Goal: Task Accomplishment & Management: Manage account settings

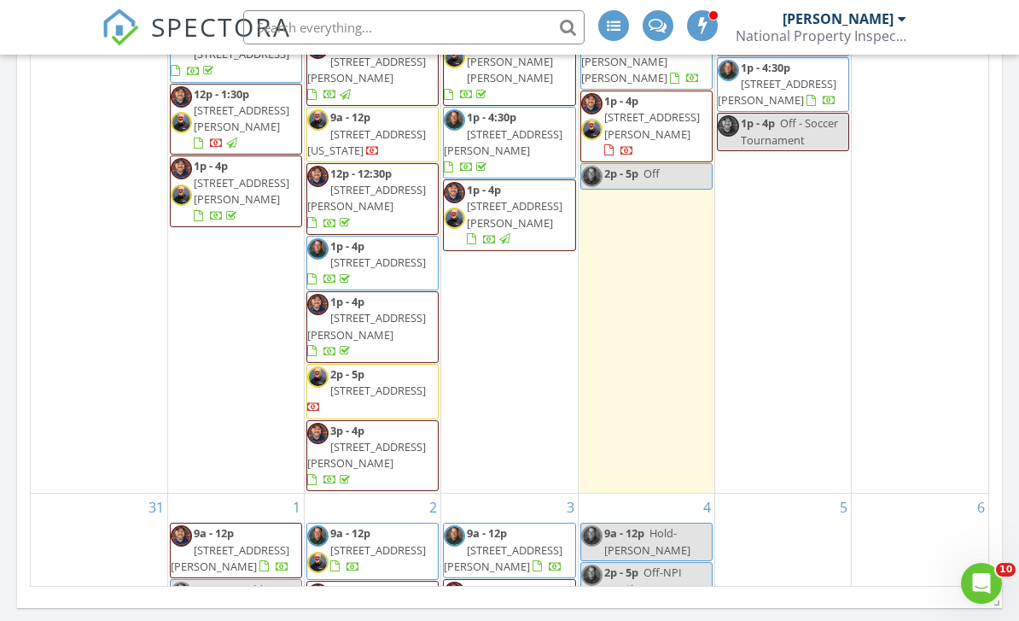
click at [329, 27] on input "text" at bounding box center [414, 27] width 342 height 34
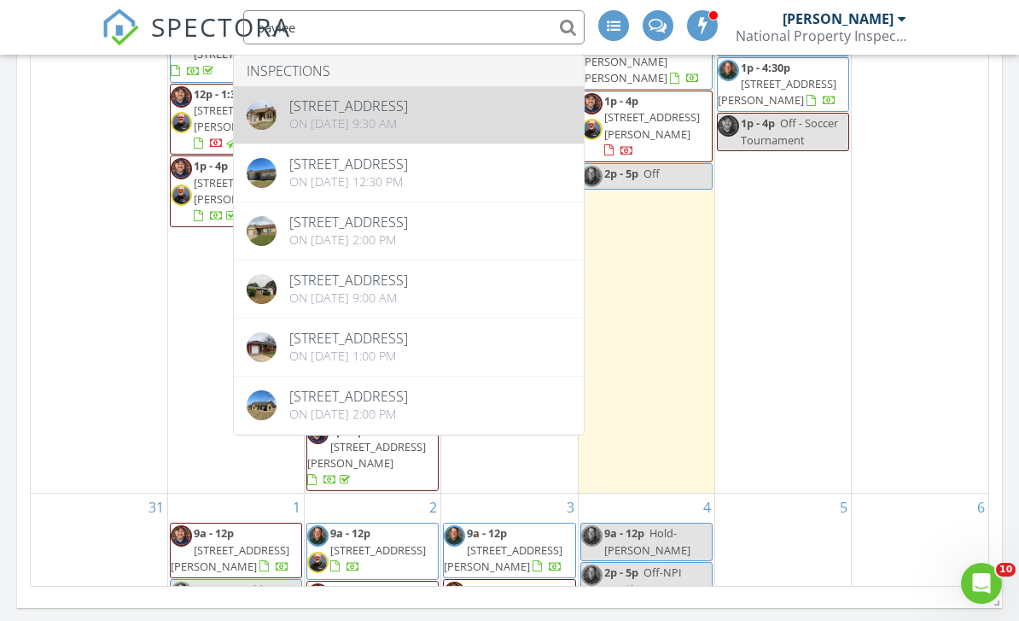
type input "baylee"
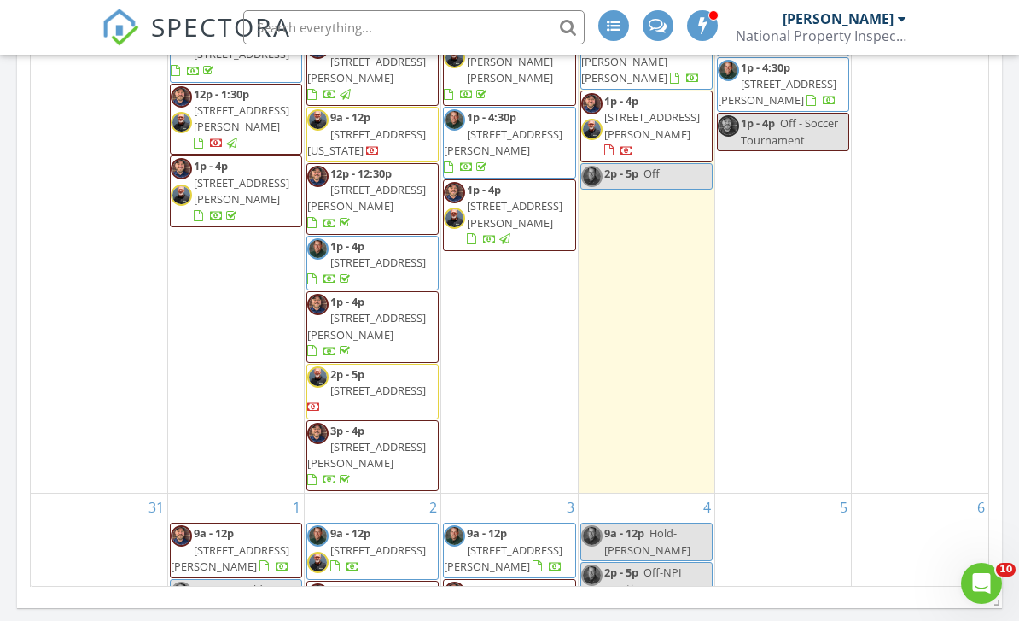
click at [261, 35] on input "text" at bounding box center [414, 27] width 342 height 34
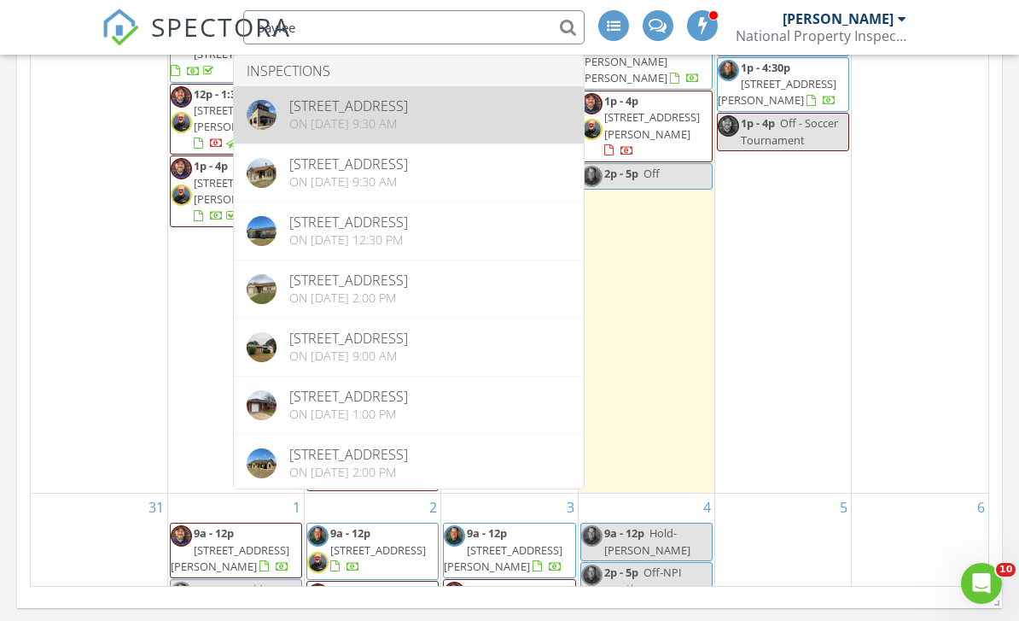
type input "baylee"
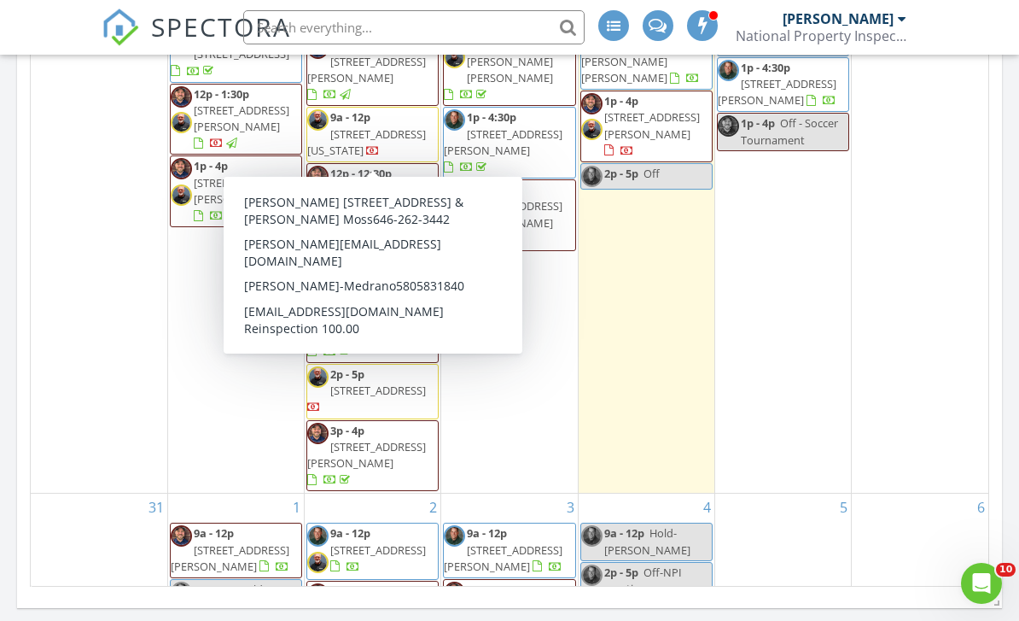
click at [20, 32] on nav "SPECTORA Mark Schucker National Property Inspections Role: Inspector Dashboard …" at bounding box center [509, 27] width 1019 height 55
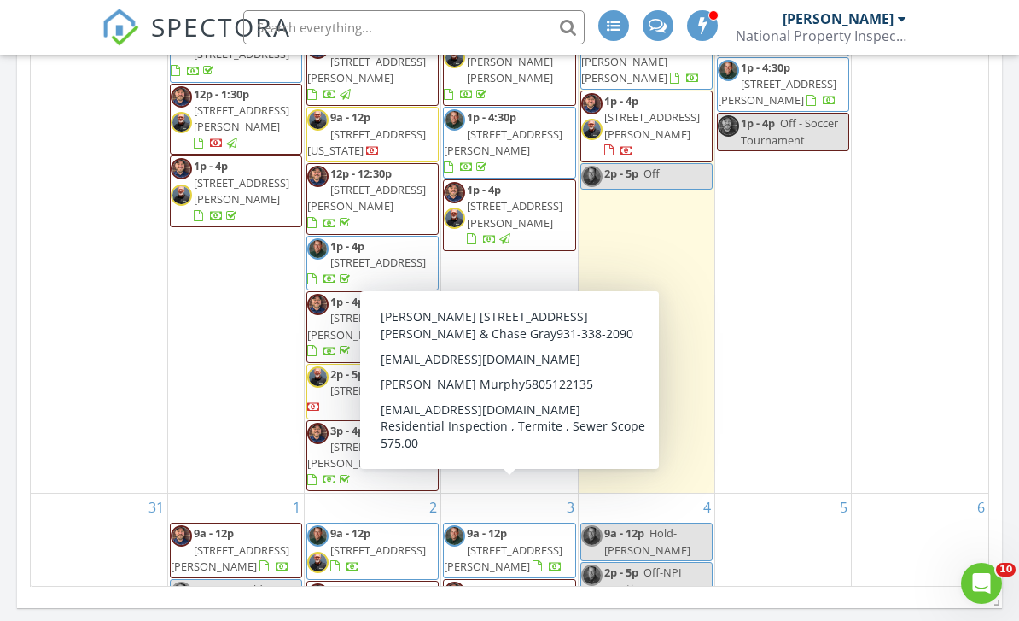
click at [30, 19] on nav "SPECTORA Mark Schucker National Property Inspections Role: Inspector Dashboard …" at bounding box center [509, 27] width 1019 height 55
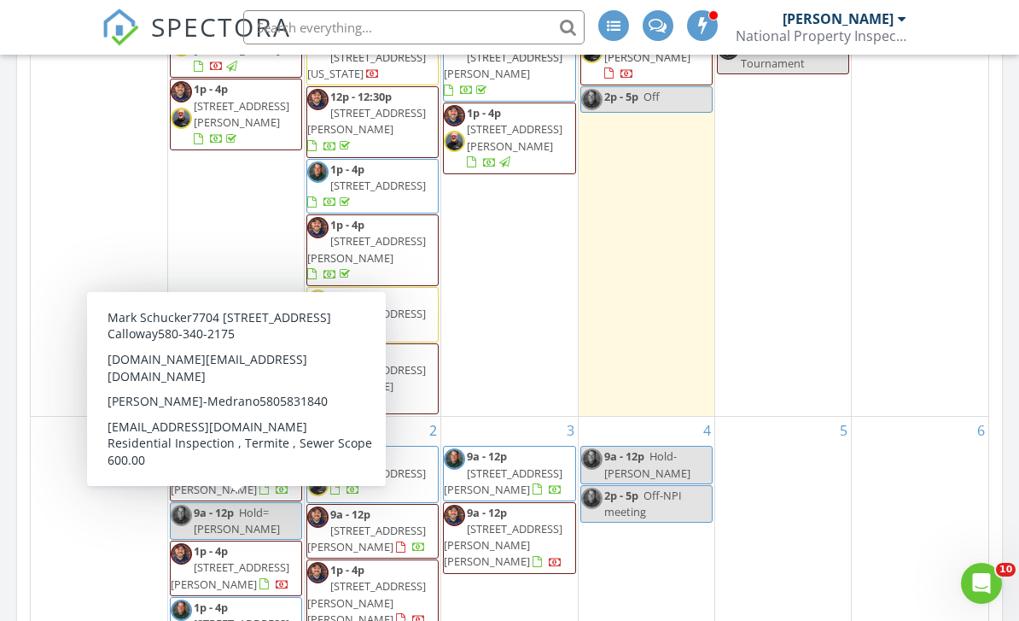
scroll to position [137, 0]
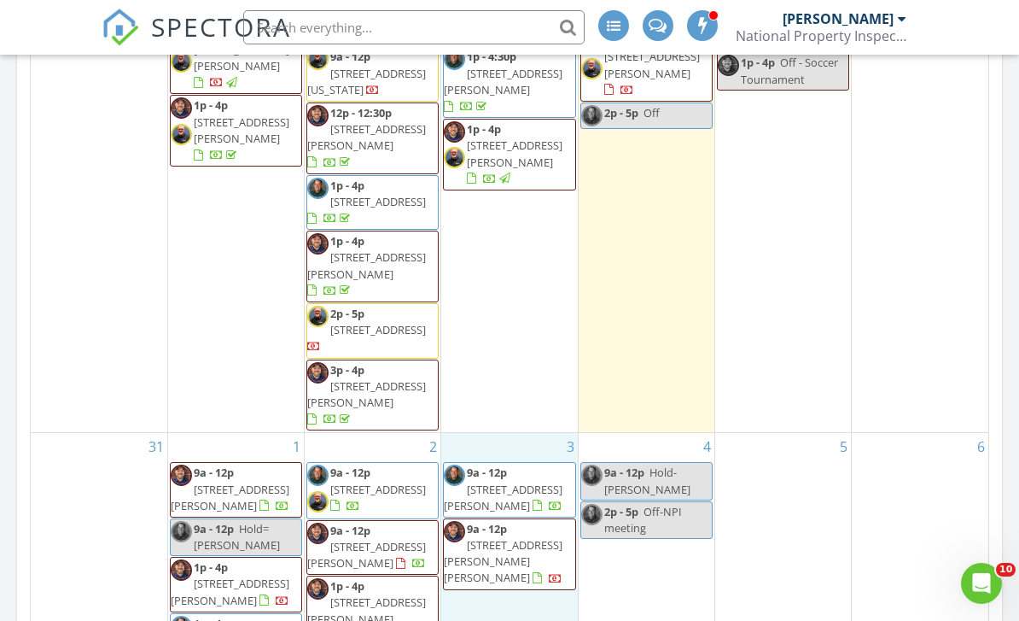
click at [456, 527] on div "3 9a - 12p 2005 High Meadow Dr, Duncan 73533 9a - 12p 708 SW Arbuckle Ave, Lawt…" at bounding box center [509, 554] width 136 height 243
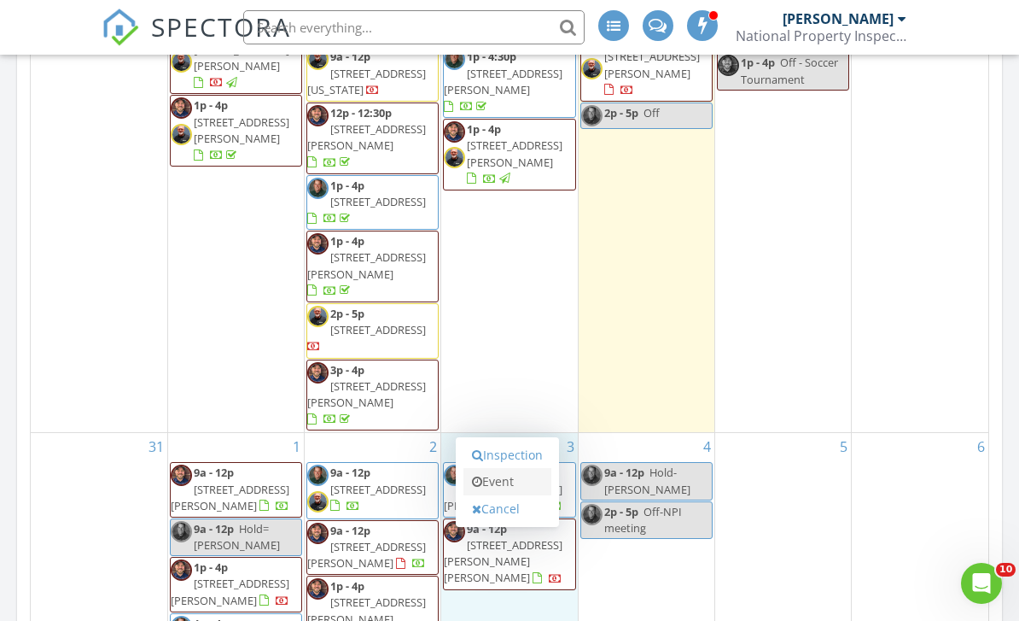
click at [500, 490] on link "Event" at bounding box center [508, 481] width 88 height 27
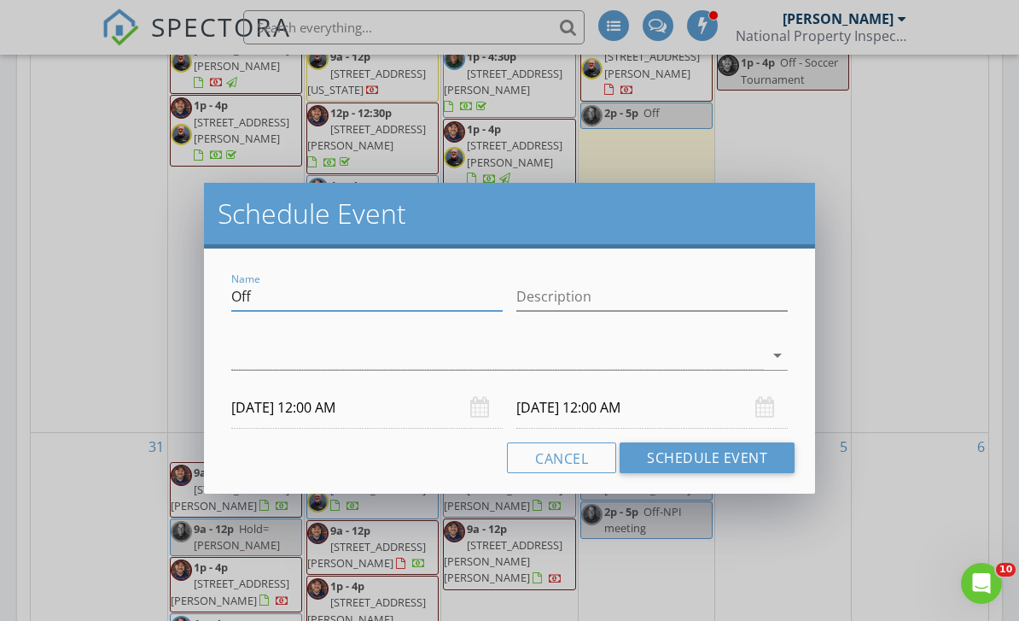
click at [310, 291] on input "Off" at bounding box center [366, 297] width 271 height 28
type input "O"
type input "hold- sarah bruehl"
click at [774, 354] on icon "arrow_drop_down" at bounding box center [778, 355] width 20 height 20
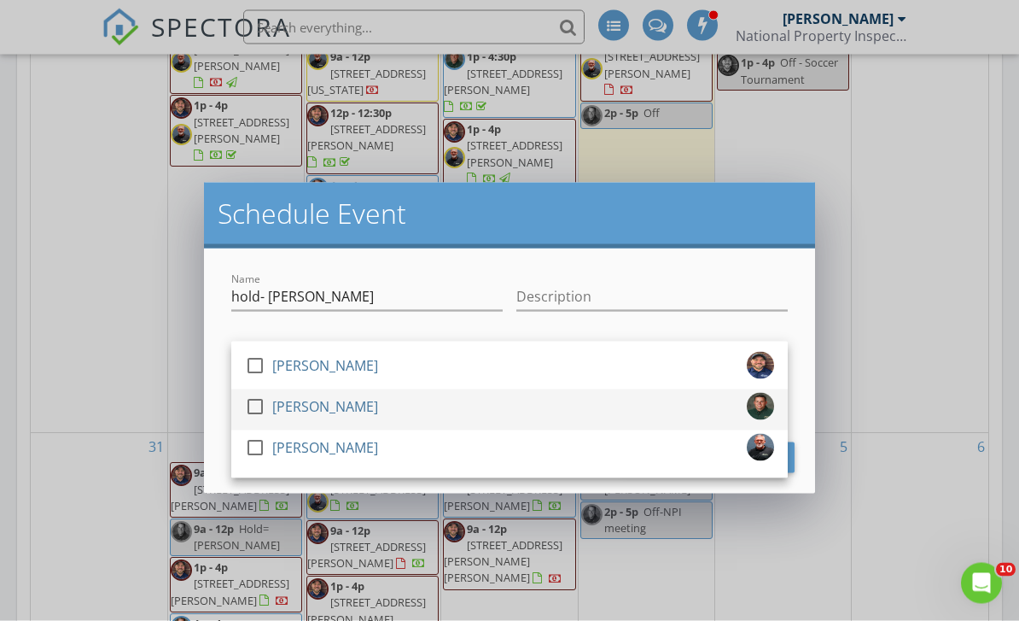
scroll to position [921, 0]
click at [256, 407] on div at bounding box center [255, 406] width 29 height 29
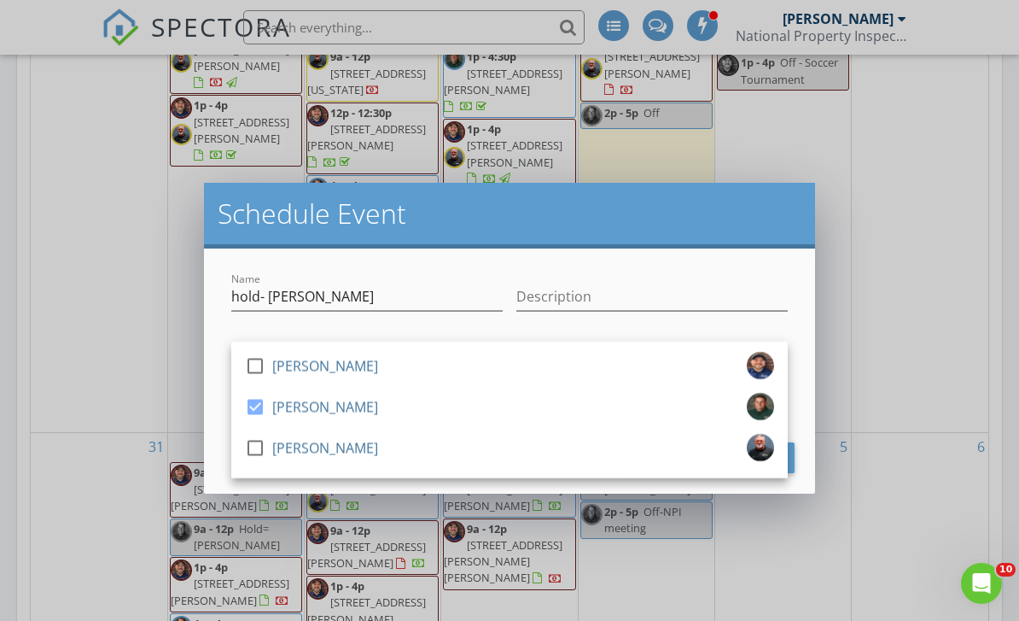
click at [416, 278] on div "Name hold- sarah bruehl" at bounding box center [366, 299] width 271 height 55
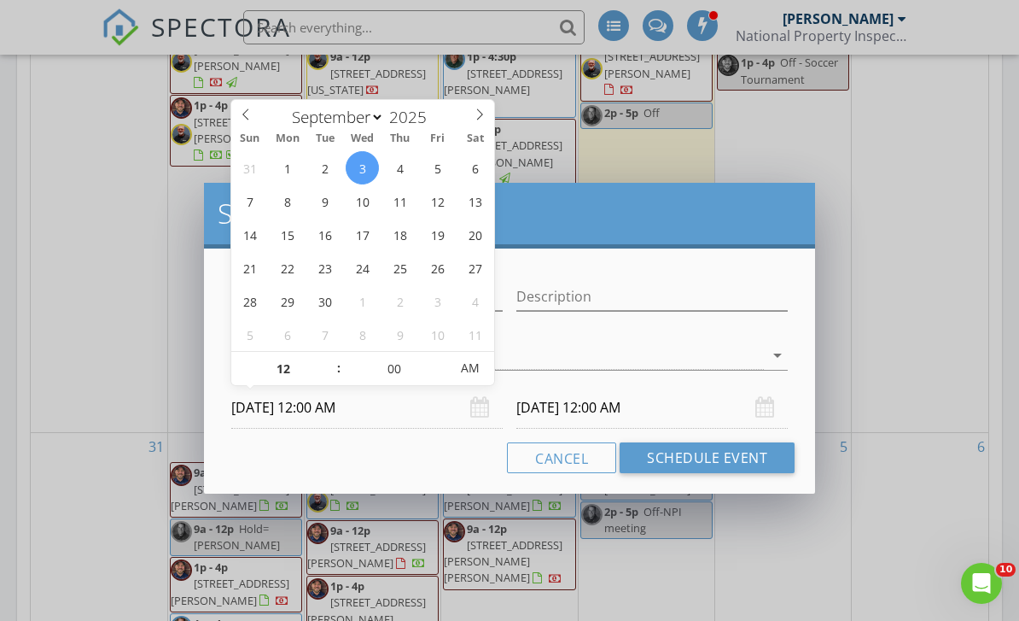
click at [340, 421] on input "09/03/2025 12:00 AM" at bounding box center [366, 408] width 271 height 42
type input "01"
type input "09/03/2025 1:00 AM"
click at [327, 359] on span at bounding box center [330, 360] width 12 height 17
type input "09/04/2025 1:00 AM"
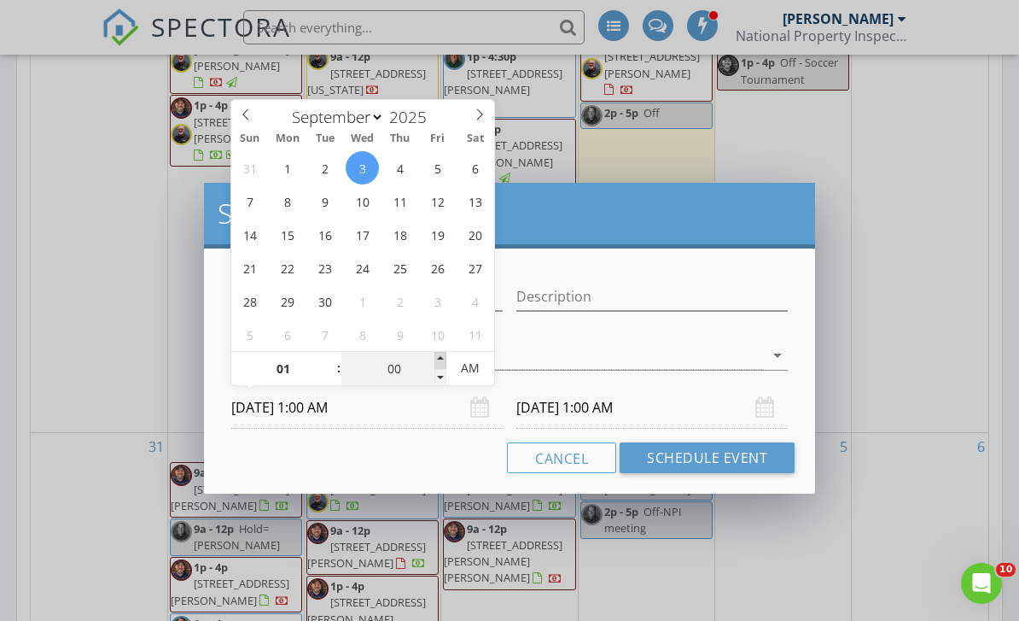
type input "05"
type input "09/03/2025 1:05 AM"
click at [437, 360] on span at bounding box center [441, 360] width 12 height 17
type input "10"
type input "09/03/2025 1:10 AM"
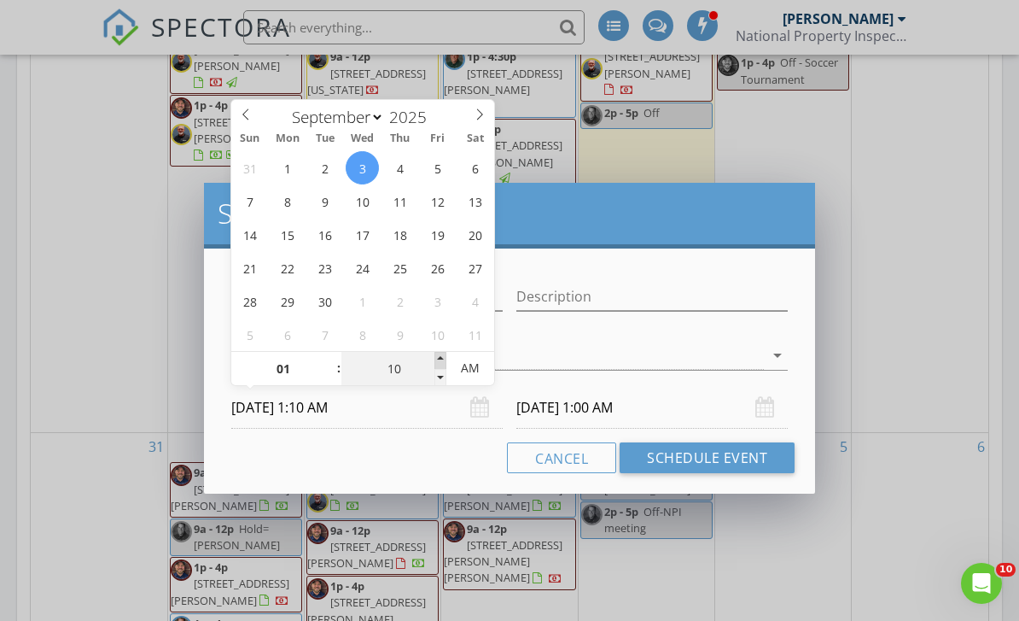
click at [437, 360] on span at bounding box center [441, 360] width 12 height 17
type input "15"
type input "09/03/2025 1:15 AM"
click at [437, 360] on span at bounding box center [441, 360] width 12 height 17
type input "20"
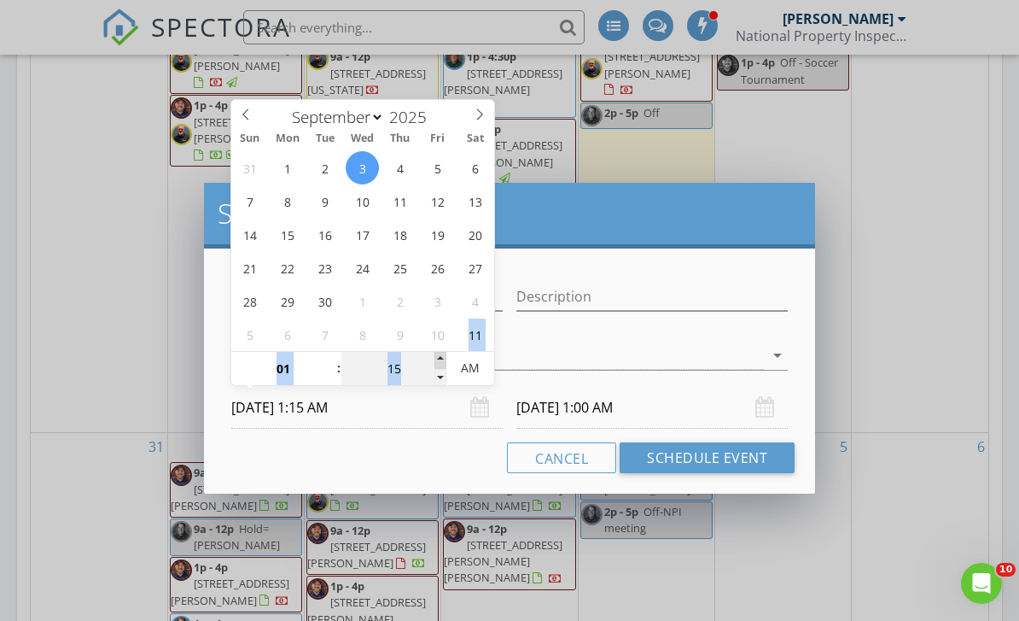
type input "09/03/2025 1:20 AM"
click at [437, 360] on span at bounding box center [441, 360] width 12 height 17
type input "25"
type input "09/03/2025 1:25 AM"
click at [437, 360] on span at bounding box center [441, 360] width 12 height 17
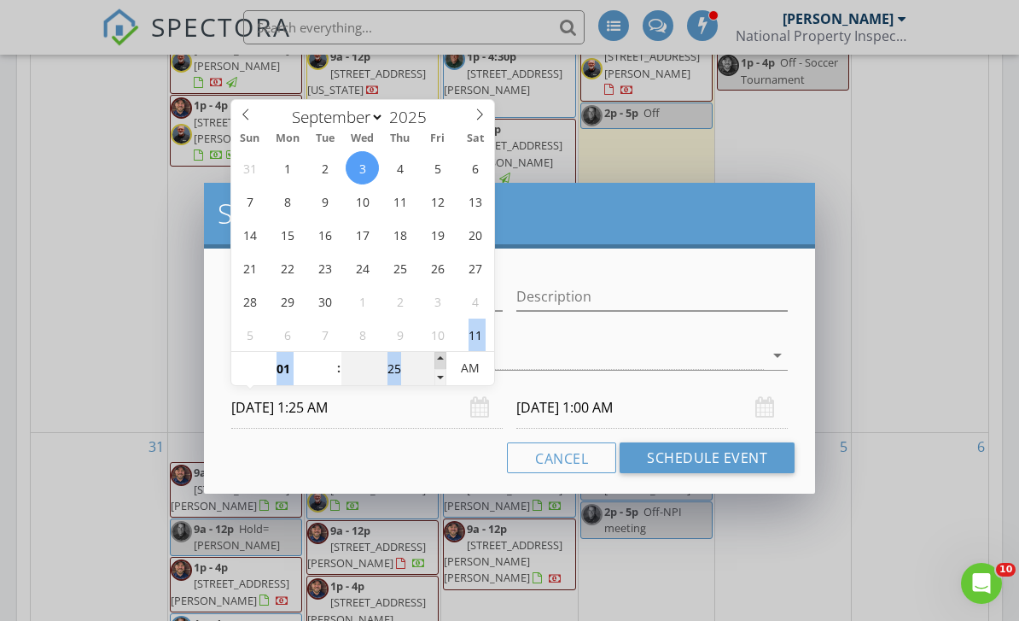
type input "09/04/2025 1:25 AM"
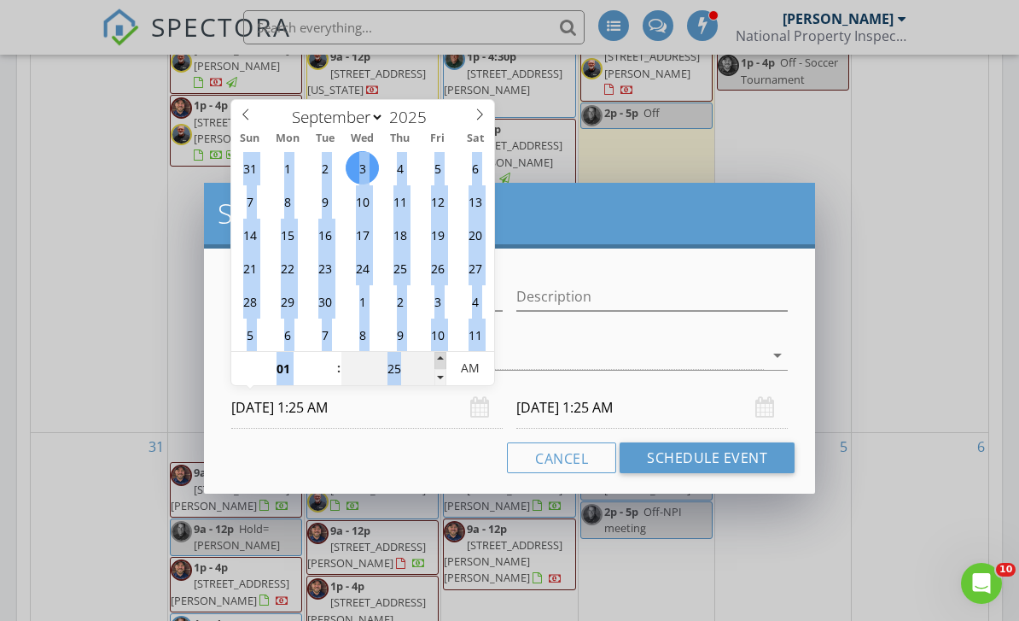
type input "30"
type input "09/03/2025 1:30 AM"
click at [437, 360] on span at bounding box center [441, 360] width 12 height 17
type input "09/04/2025 1:30 AM"
type input "09/03/2025 1:30 PM"
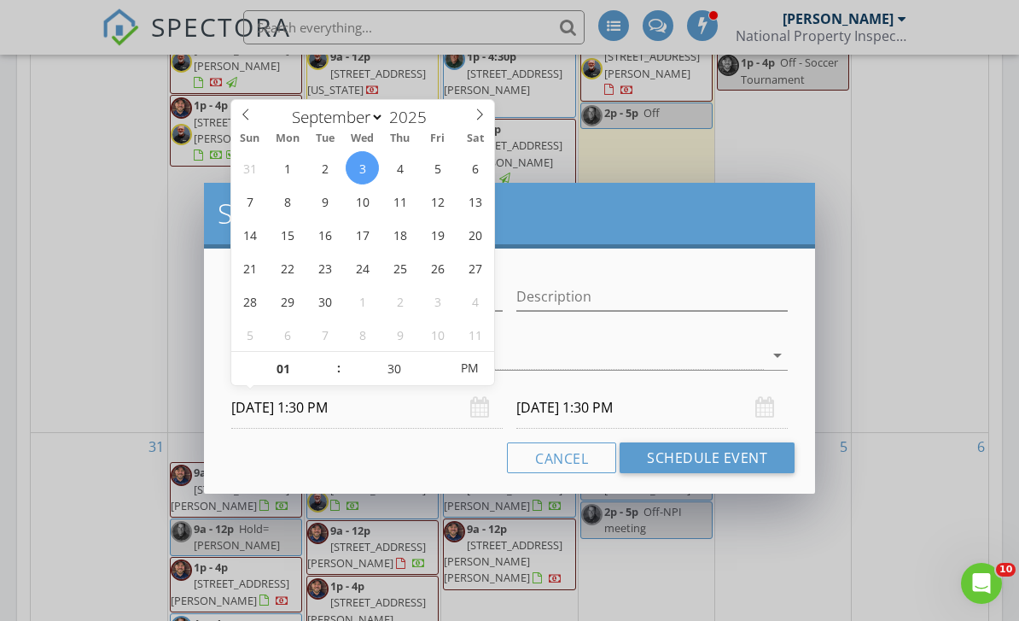
click at [426, 456] on div "Cancel Schedule Event" at bounding box center [510, 457] width 570 height 31
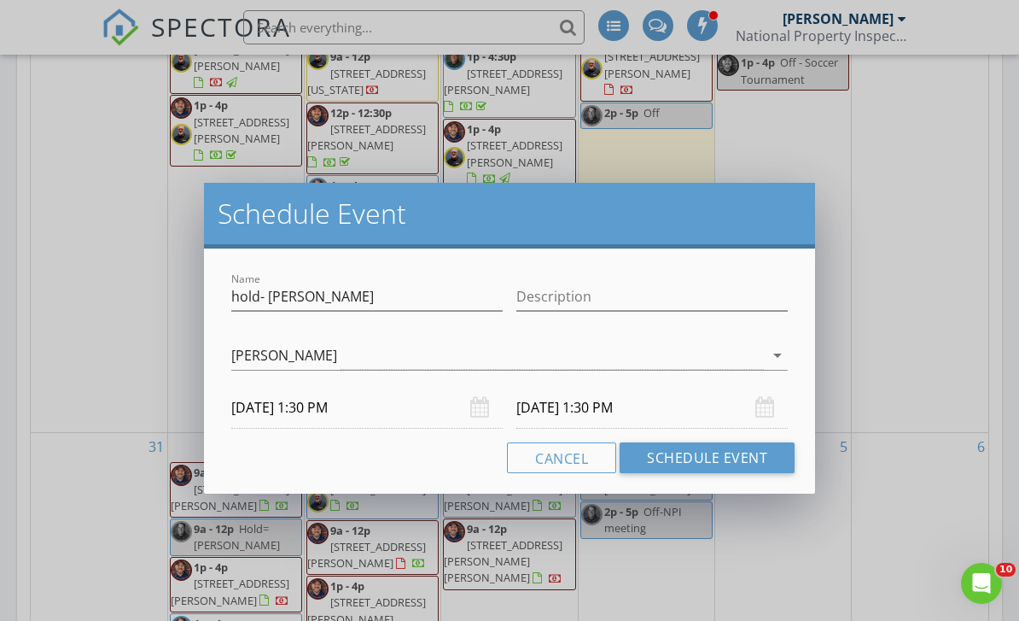
click at [571, 406] on input "09/04/2025 1:30 PM" at bounding box center [652, 408] width 271 height 42
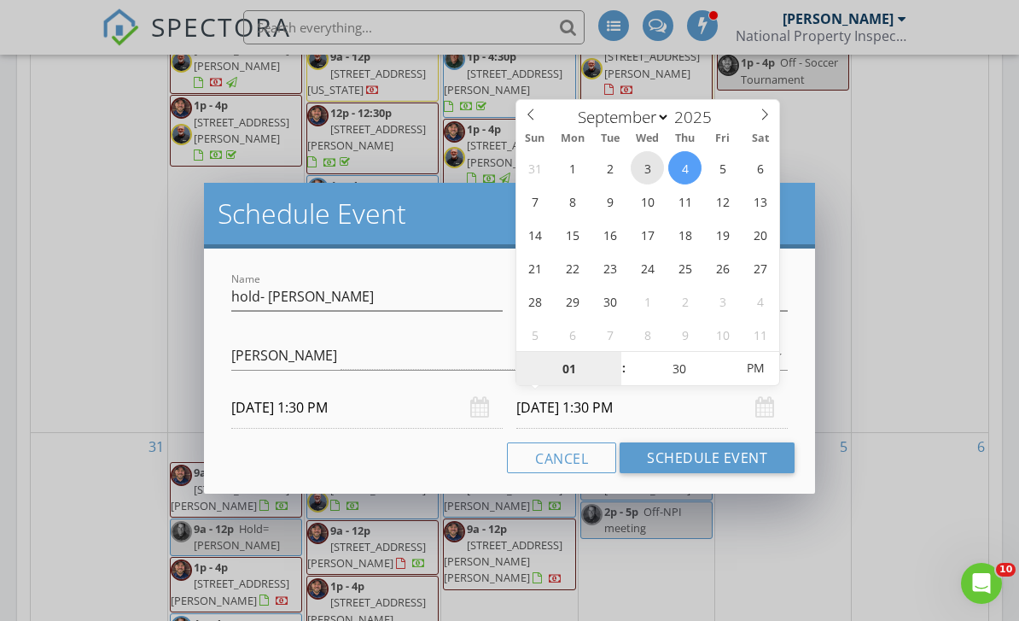
type input "09/03/2025 1:30 PM"
type input "02"
type input "09/03/2025 2:30 PM"
click at [614, 359] on span at bounding box center [616, 361] width 12 height 17
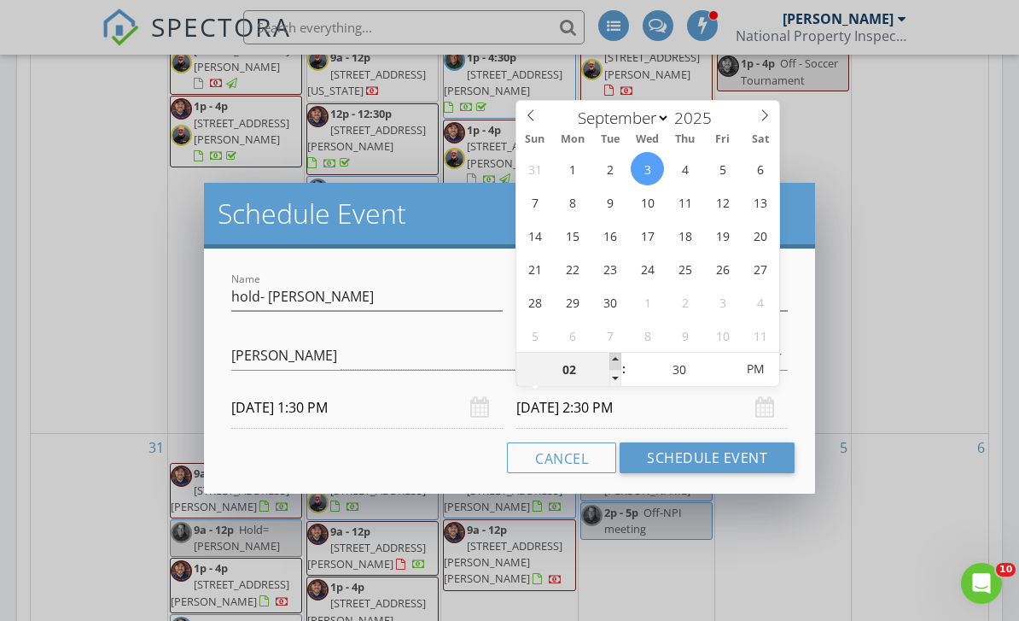
type input "03"
type input "09/03/2025 3:30 PM"
click at [614, 359] on span at bounding box center [616, 361] width 12 height 17
type input "04"
type input "09/03/2025 4:30 PM"
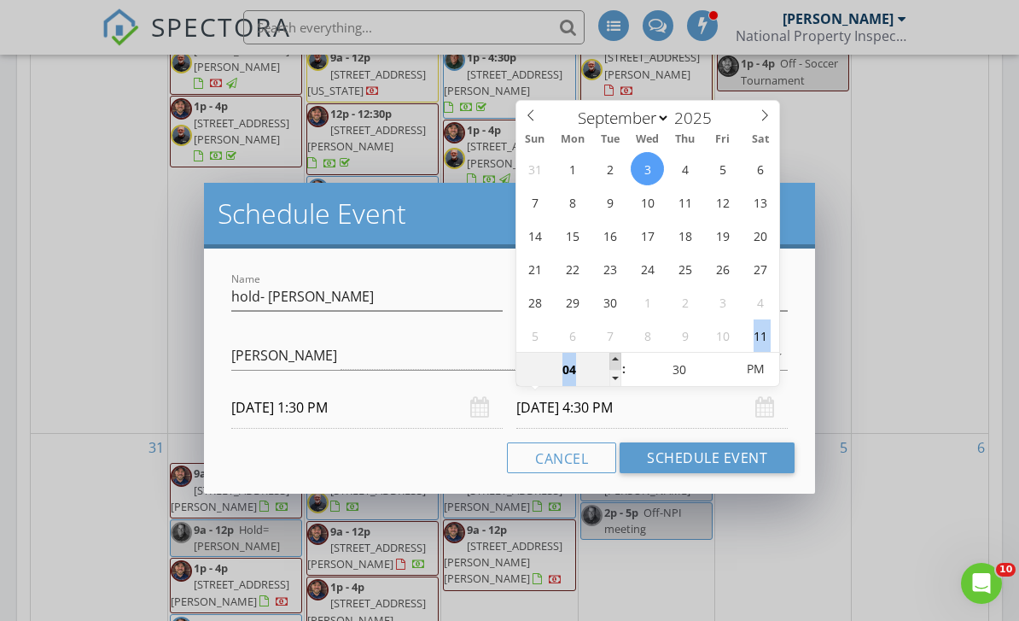
click at [614, 359] on span at bounding box center [616, 361] width 12 height 17
type input "05"
type input "09/03/2025 5:30 PM"
click at [614, 359] on span at bounding box center [616, 360] width 12 height 17
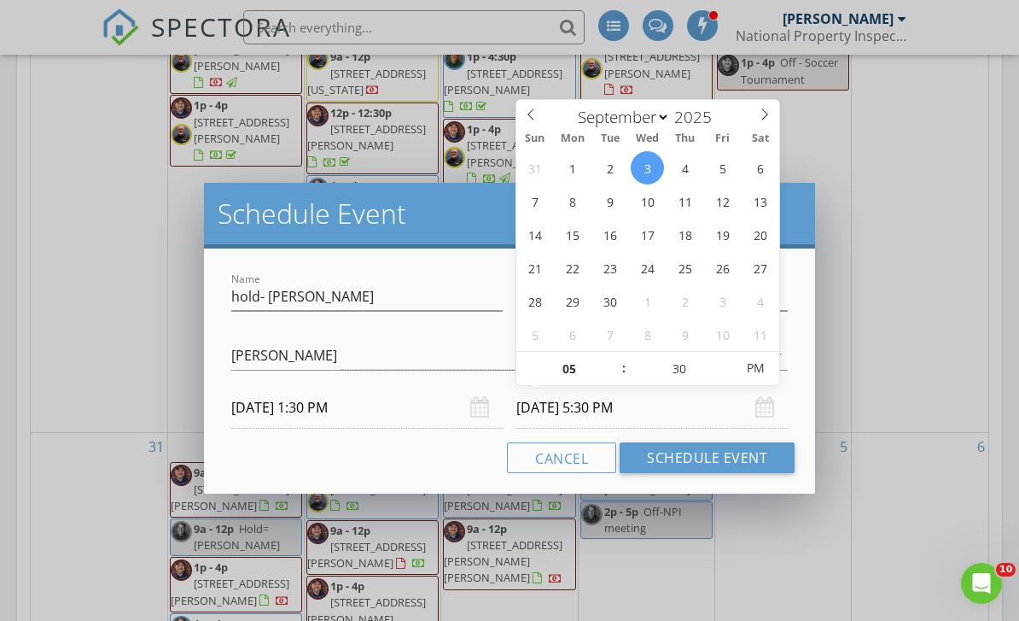
click at [475, 458] on div "Cancel Schedule Event" at bounding box center [510, 457] width 570 height 31
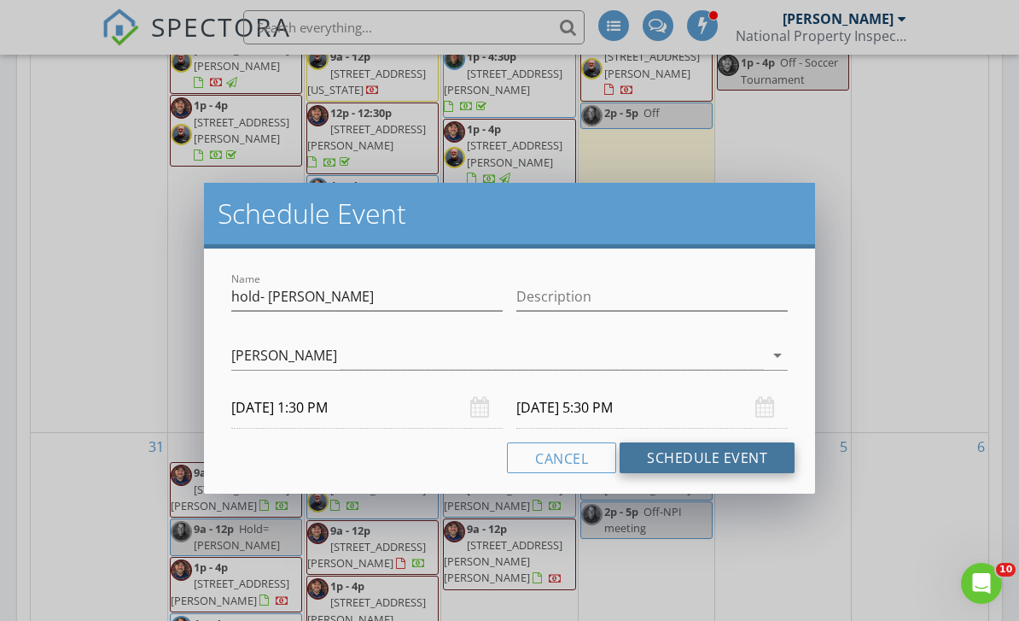
click at [673, 467] on button "Schedule Event" at bounding box center [707, 457] width 175 height 31
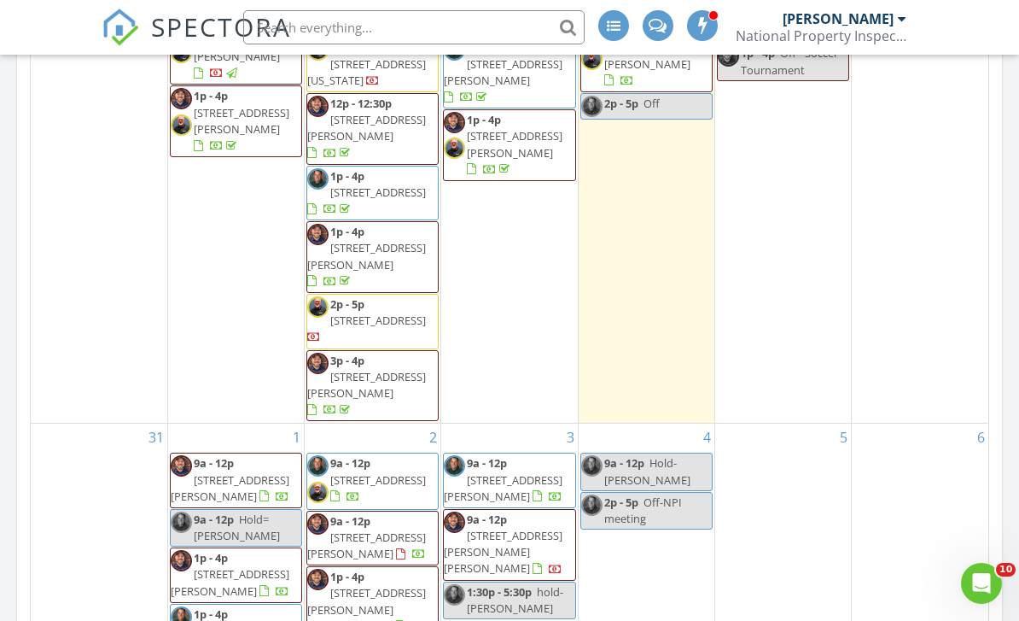
scroll to position [109, 0]
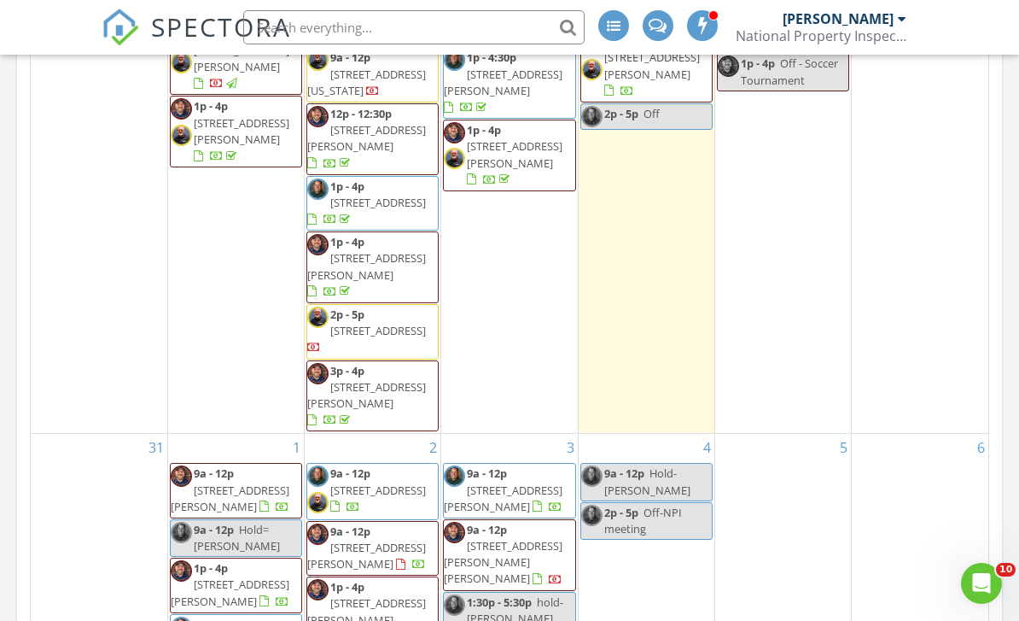
click at [511, 556] on div "3 9a - 12p 2005 High Meadow Dr, Duncan 73533 9a - 12p 708 SW Arbuckle Ave, Lawt…" at bounding box center [509, 555] width 136 height 243
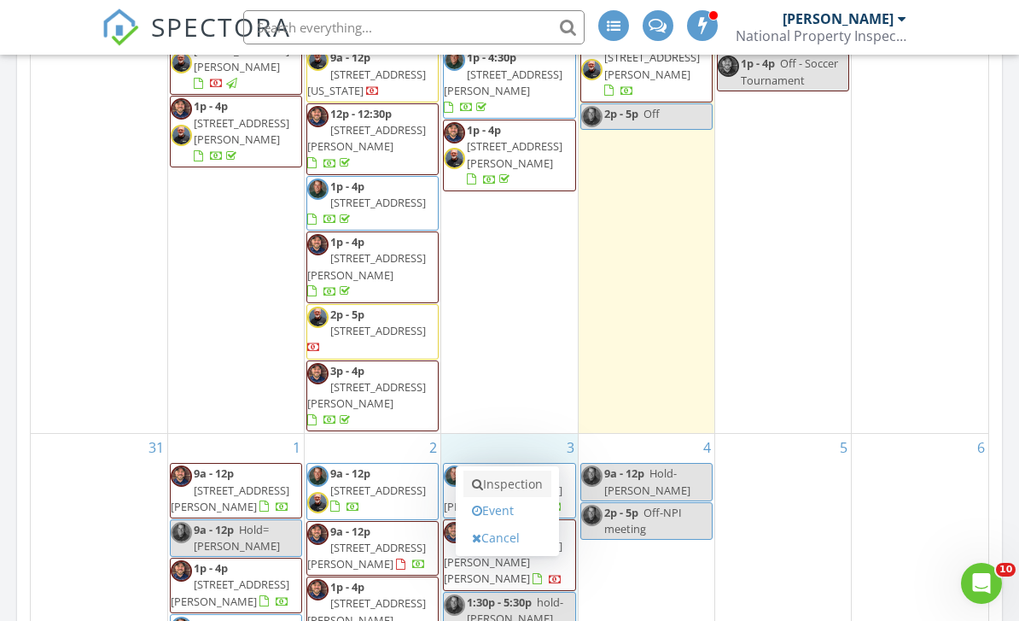
click at [503, 485] on link "Inspection" at bounding box center [508, 483] width 88 height 27
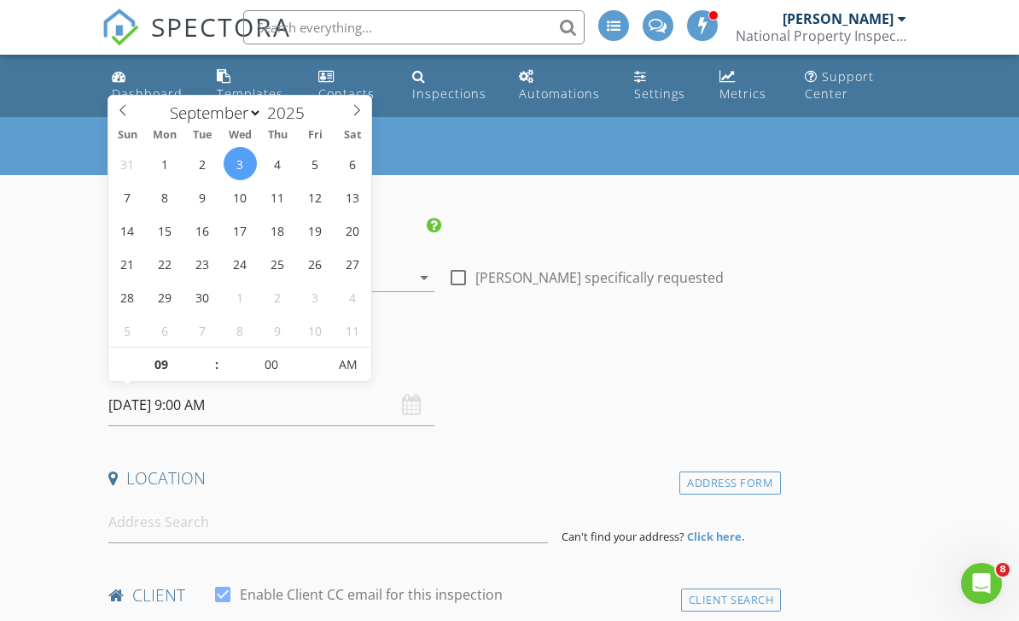
click at [204, 404] on input "09/03/2025 9:00 AM" at bounding box center [271, 405] width 326 height 42
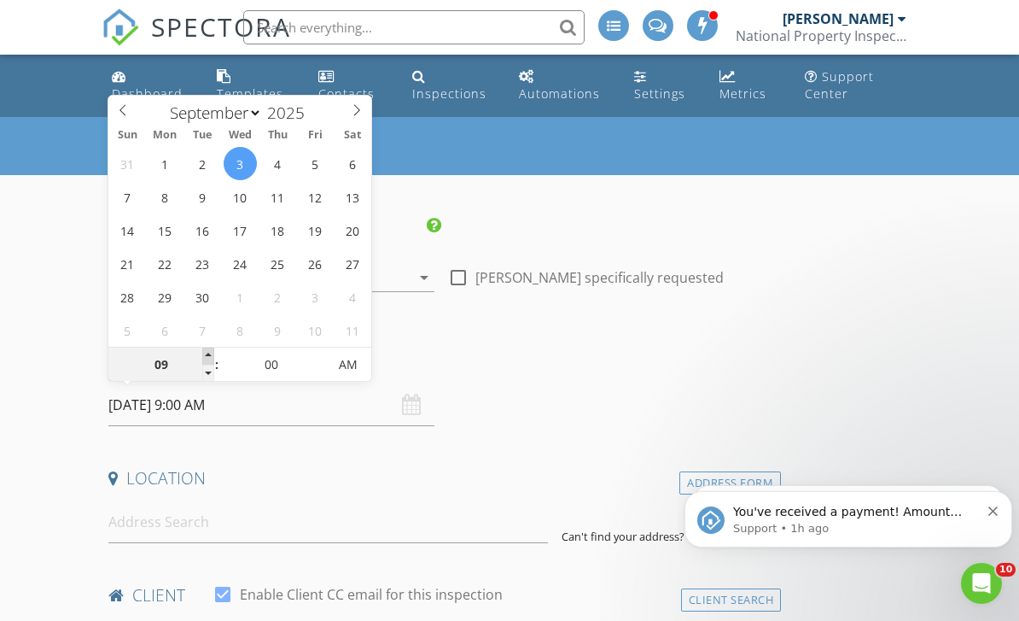
type input "10"
type input "09/03/2025 10:00 AM"
click at [208, 350] on span at bounding box center [208, 355] width 12 height 17
type input "11"
type input "09/03/2025 11:00 AM"
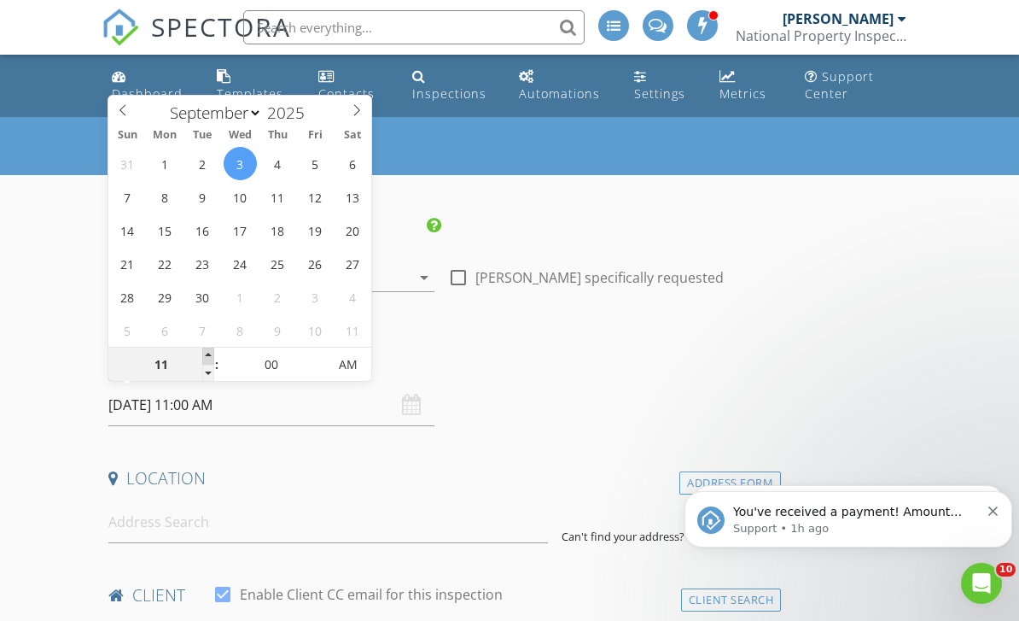
click at [208, 350] on span at bounding box center [208, 355] width 12 height 17
type input "12"
type input "09/03/2025 12:00 PM"
click at [208, 350] on span at bounding box center [208, 355] width 12 height 17
type input "01"
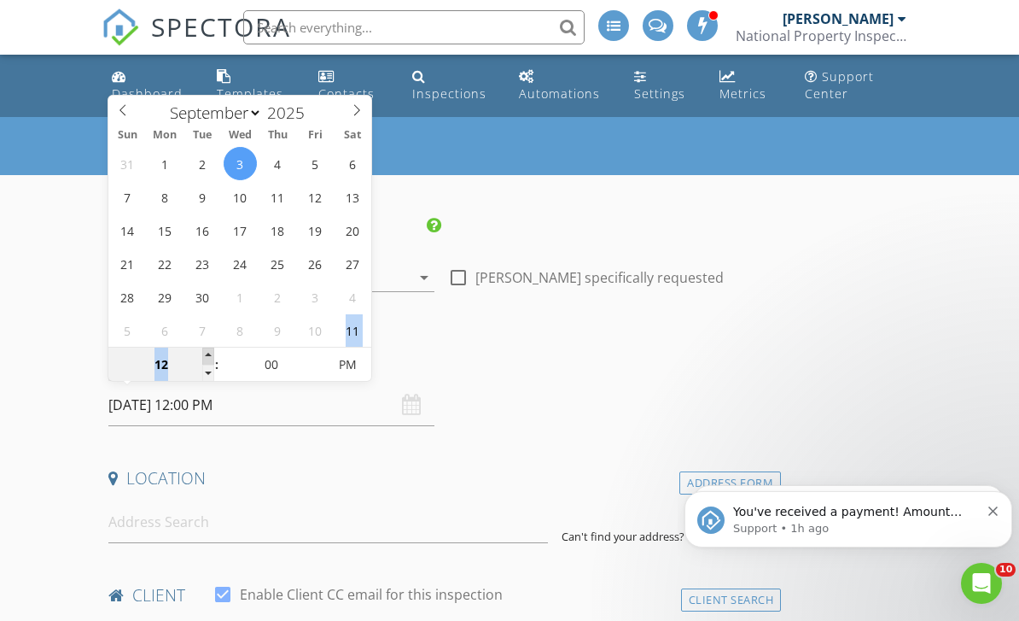
type input "09/03/2025 1:00 PM"
click at [208, 350] on span at bounding box center [208, 355] width 12 height 17
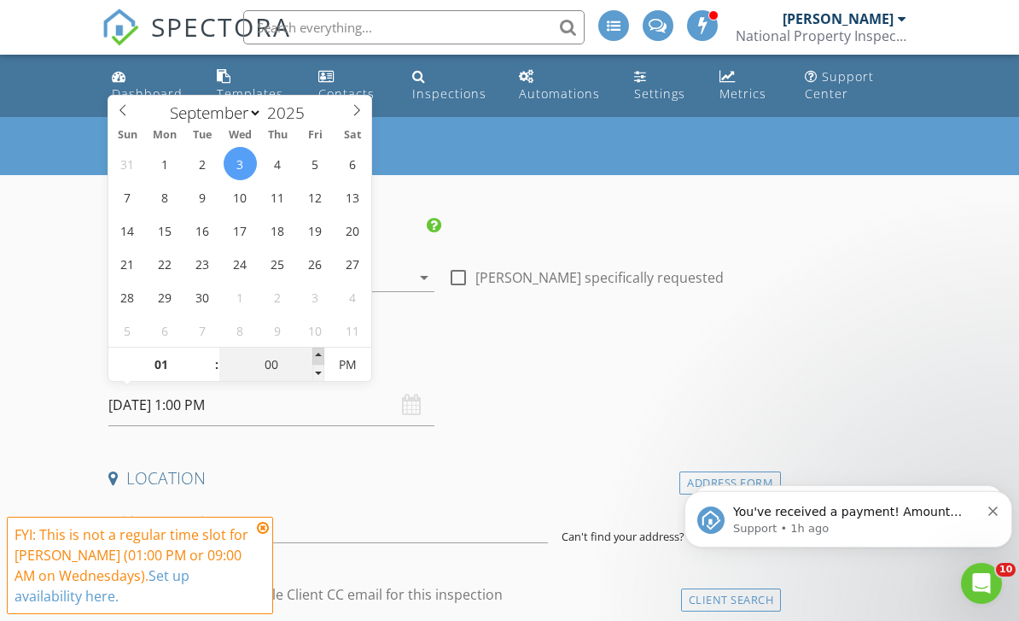
type input "05"
type input "09/03/2025 1:05 PM"
click at [315, 353] on span at bounding box center [318, 355] width 12 height 17
type input "10"
type input "09/03/2025 1:10 PM"
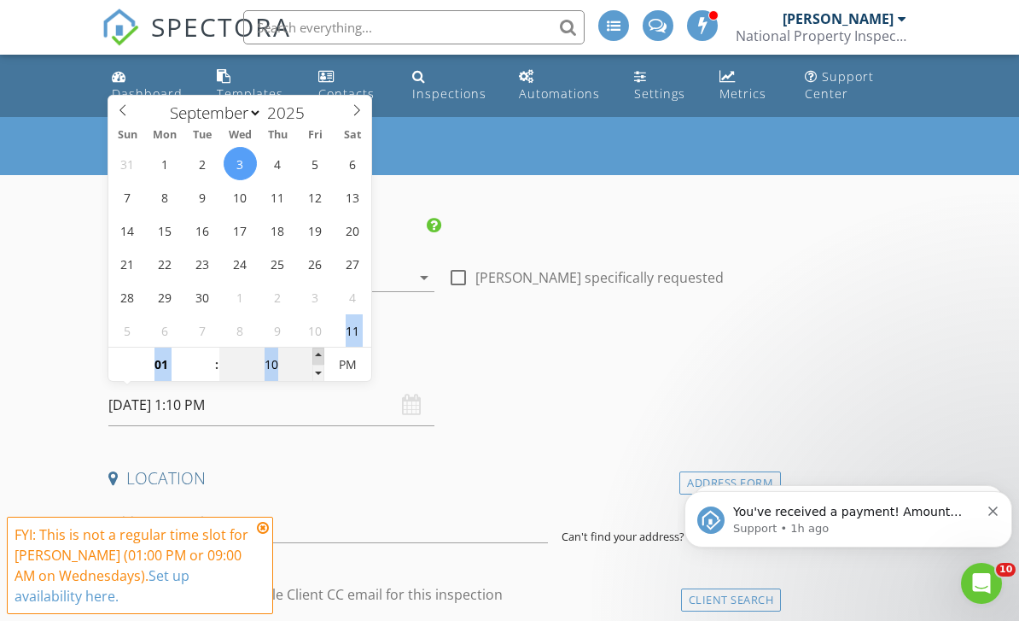
click at [315, 353] on span at bounding box center [318, 355] width 12 height 17
type input "15"
type input "09/03/2025 1:15 PM"
click at [315, 353] on span at bounding box center [318, 355] width 12 height 17
type input "20"
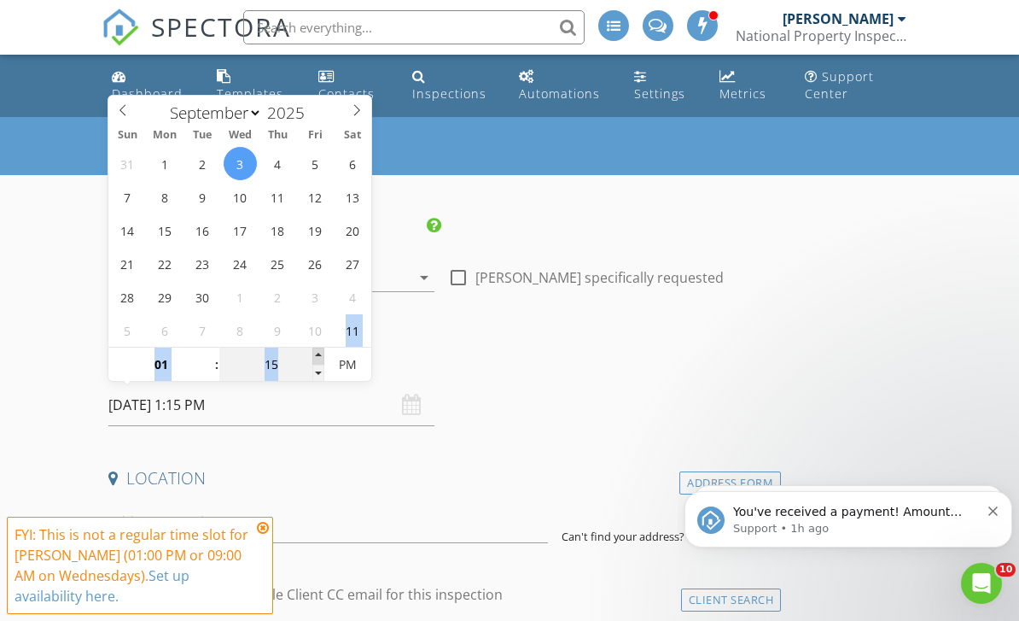
type input "09/03/2025 1:20 PM"
click at [315, 353] on span at bounding box center [318, 355] width 12 height 17
type input "25"
type input "09/03/2025 1:25 PM"
click at [315, 353] on span at bounding box center [318, 355] width 12 height 17
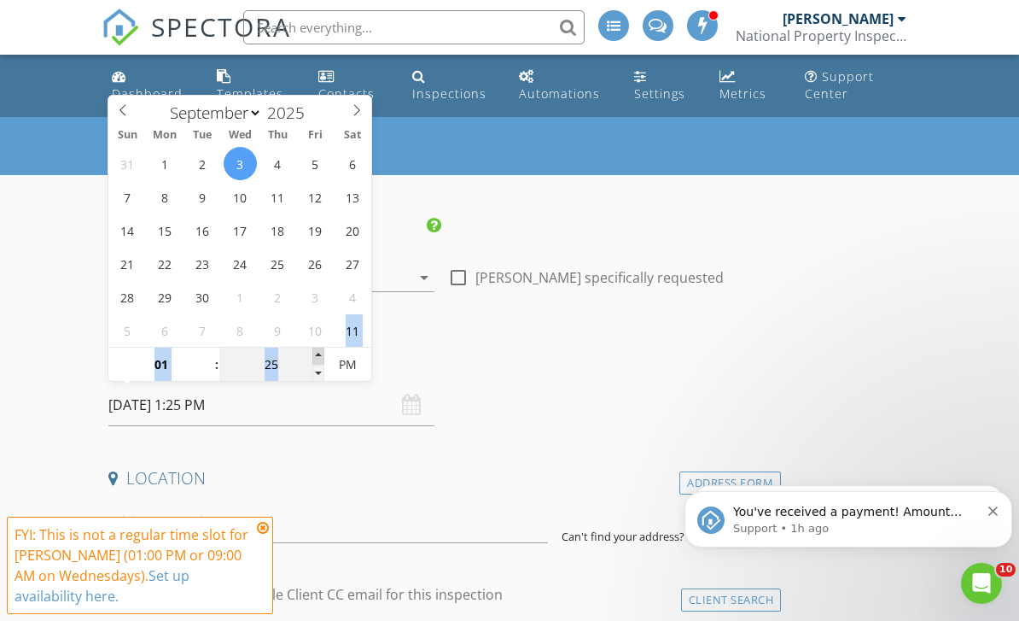
type input "30"
type input "[DATE] 1:30 PM"
click at [315, 353] on span at bounding box center [318, 355] width 12 height 17
click at [995, 512] on icon "Dismiss notification" at bounding box center [993, 510] width 9 height 9
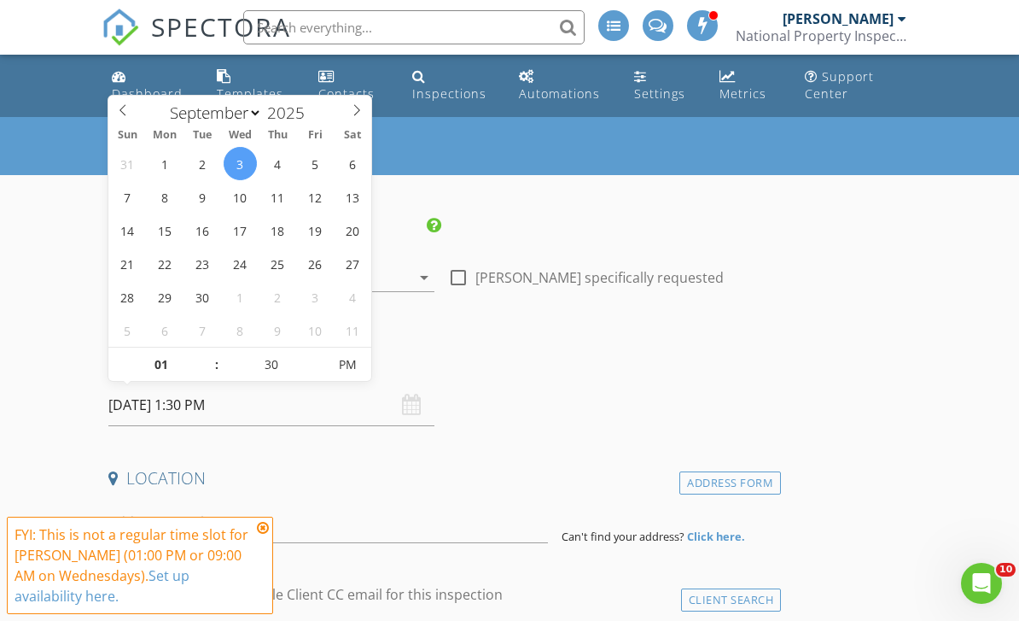
click at [259, 525] on icon at bounding box center [263, 528] width 12 height 14
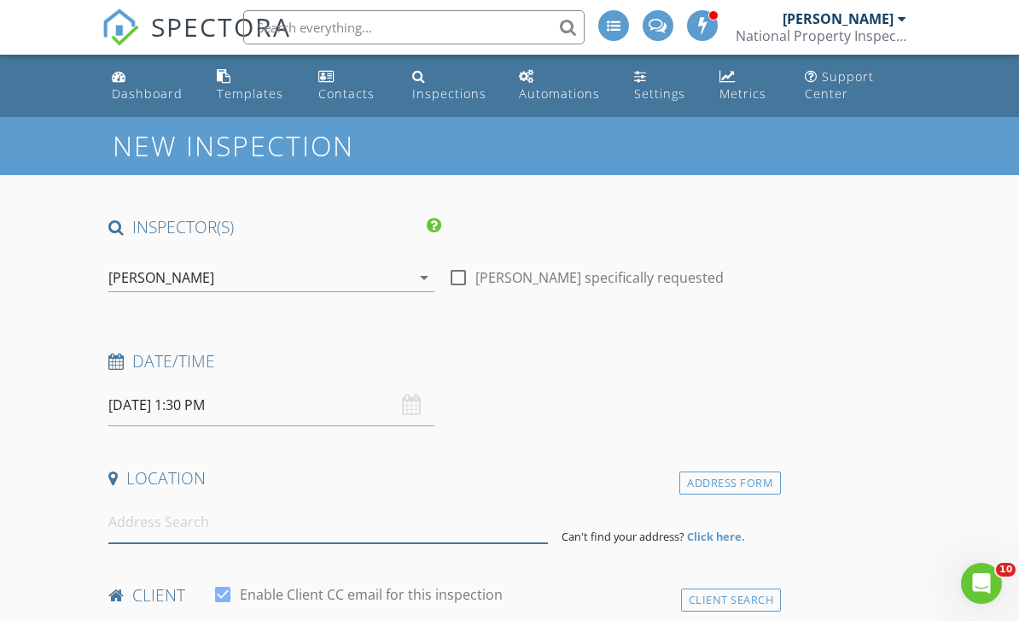
drag, startPoint x: 159, startPoint y: 530, endPoint x: 159, endPoint y: 769, distance: 239.1
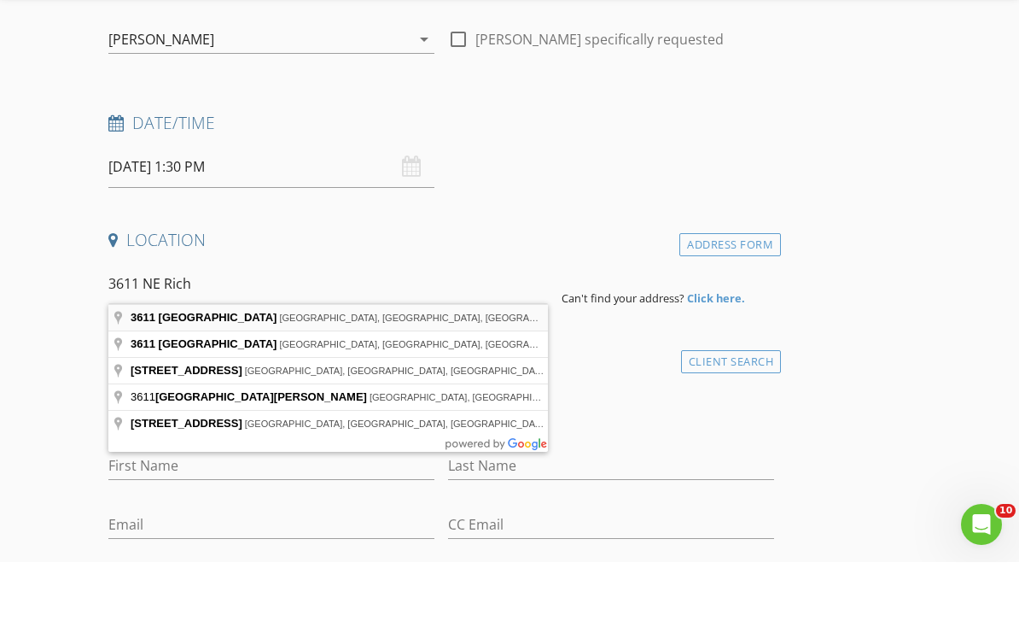
type input "3611 Northeast Richmond Street, Lawton, OK, USA"
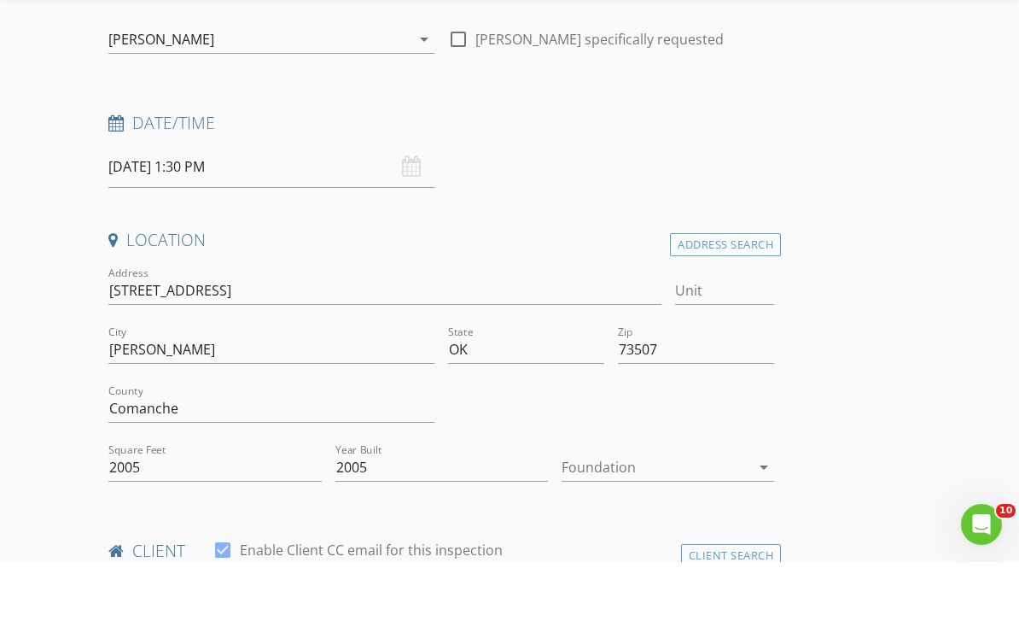
scroll to position [239, 0]
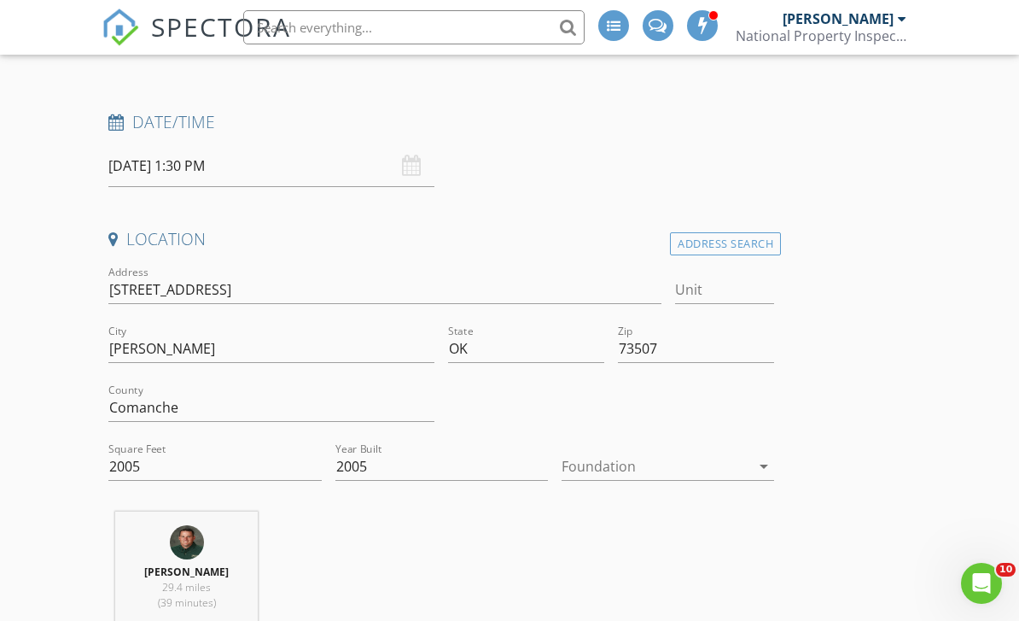
click at [593, 465] on div at bounding box center [656, 465] width 189 height 27
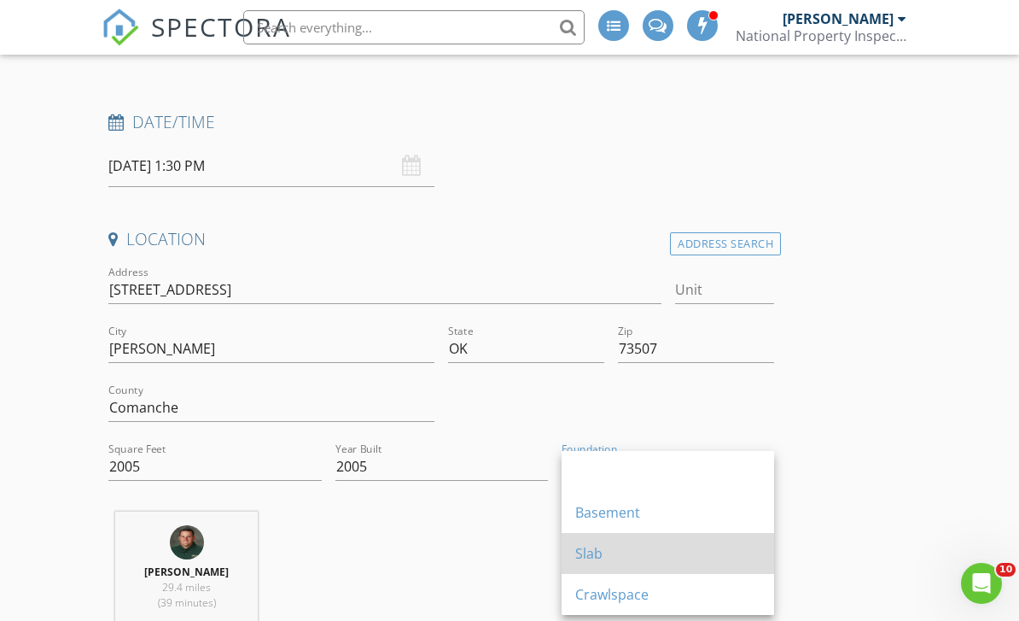
click at [587, 552] on div "Slab" at bounding box center [667, 553] width 185 height 20
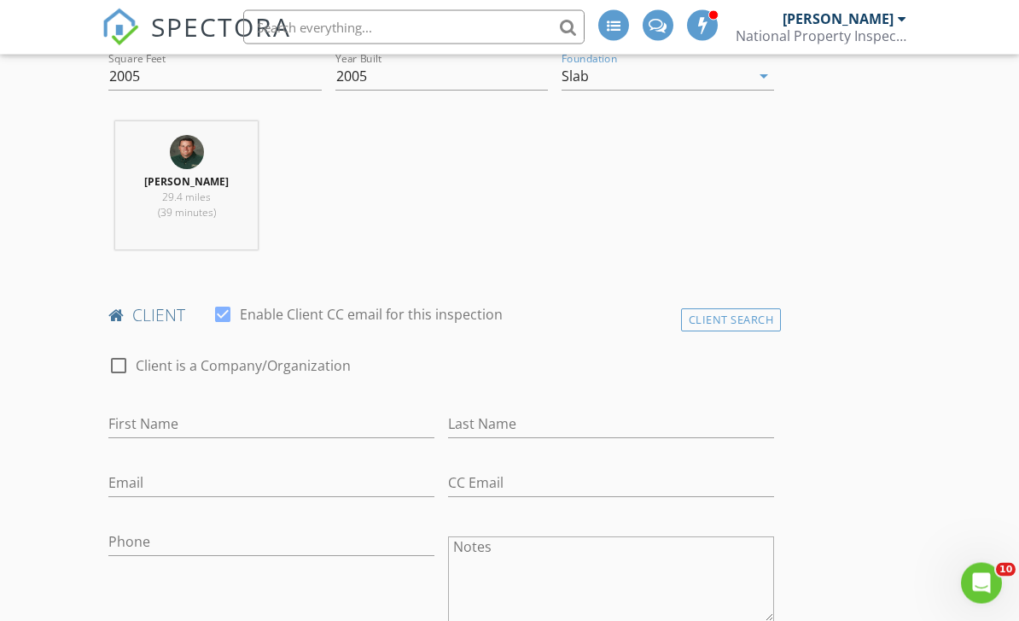
scroll to position [675, 0]
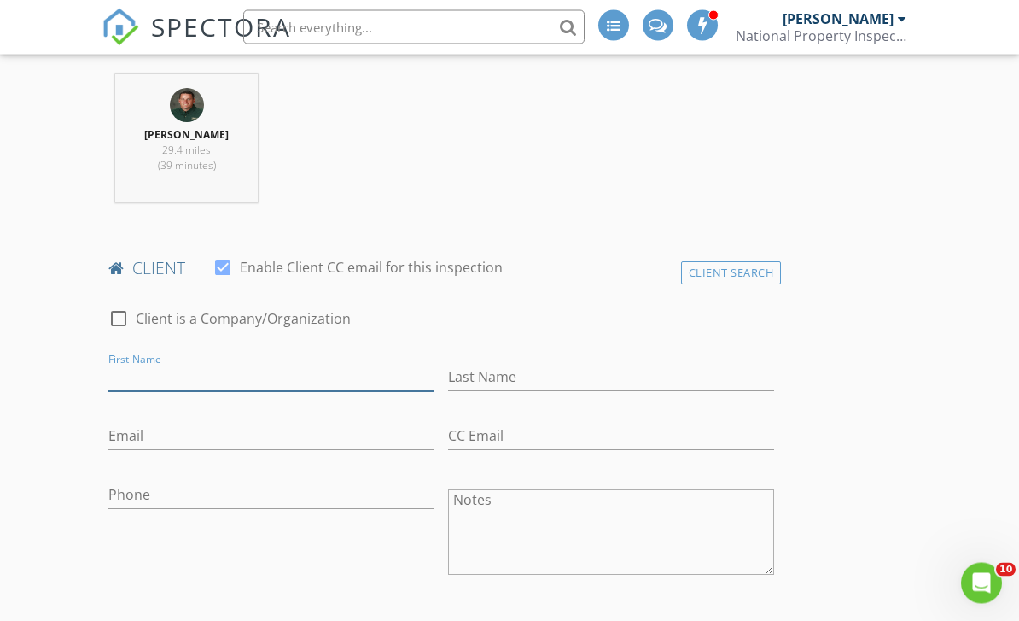
click at [170, 366] on input "First Name" at bounding box center [271, 378] width 326 height 28
type input "Declan"
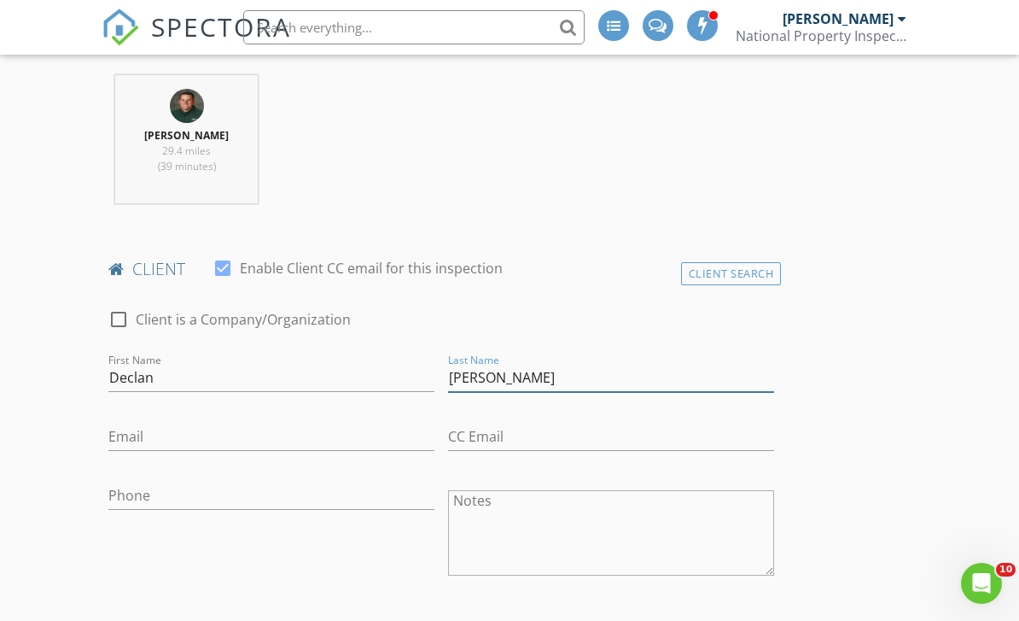
type input "Brennan"
click at [130, 438] on input "Email" at bounding box center [271, 437] width 326 height 28
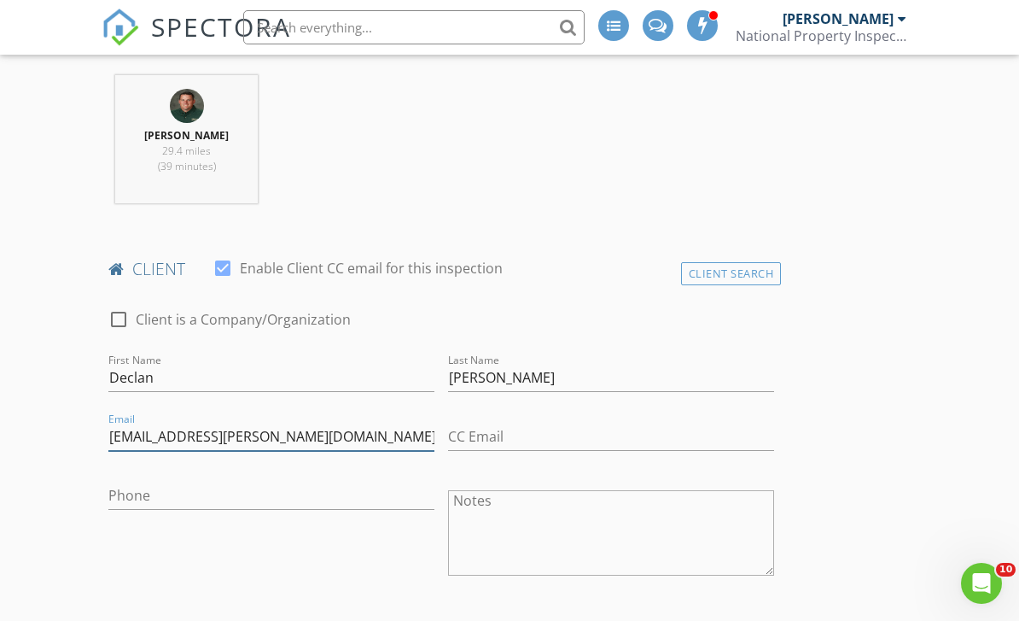
type input "declant.brennan@gmail.com"
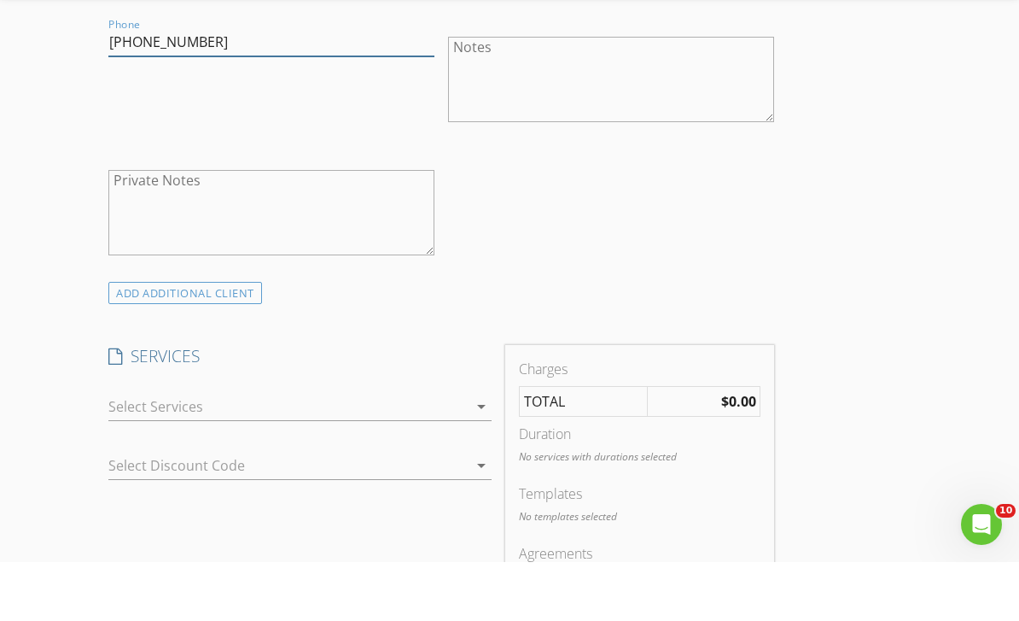
scroll to position [1090, 0]
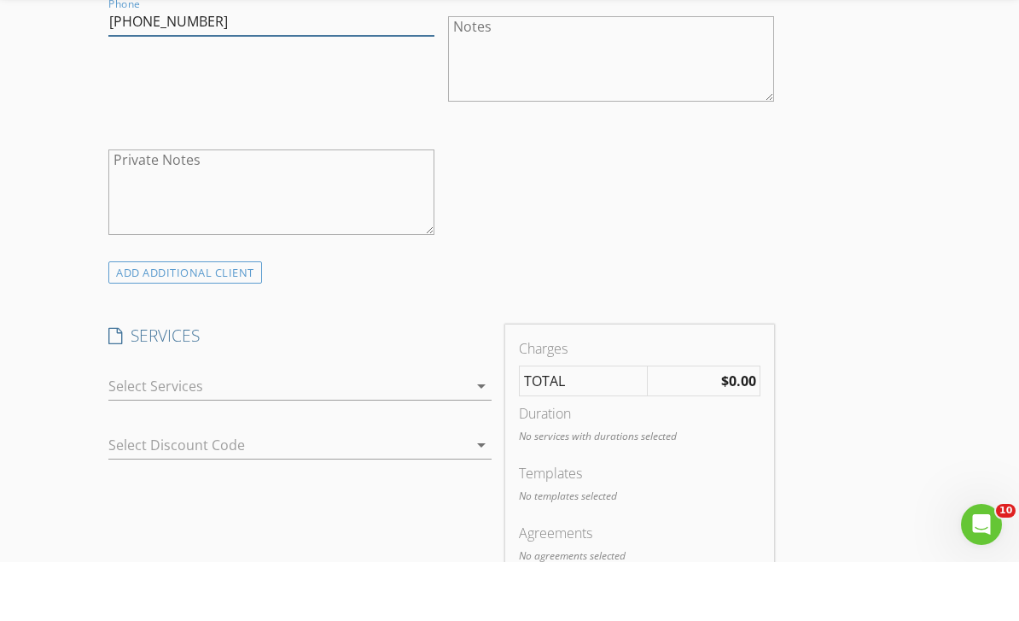
type input "843-469-0441"
click at [181, 431] on div at bounding box center [287, 444] width 359 height 27
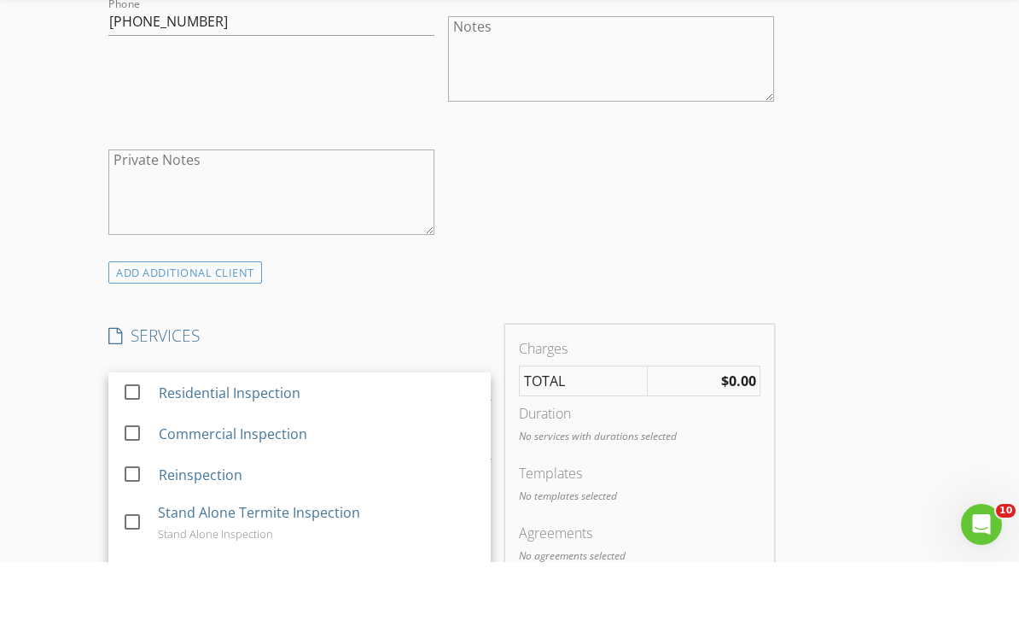
scroll to position [1150, 0]
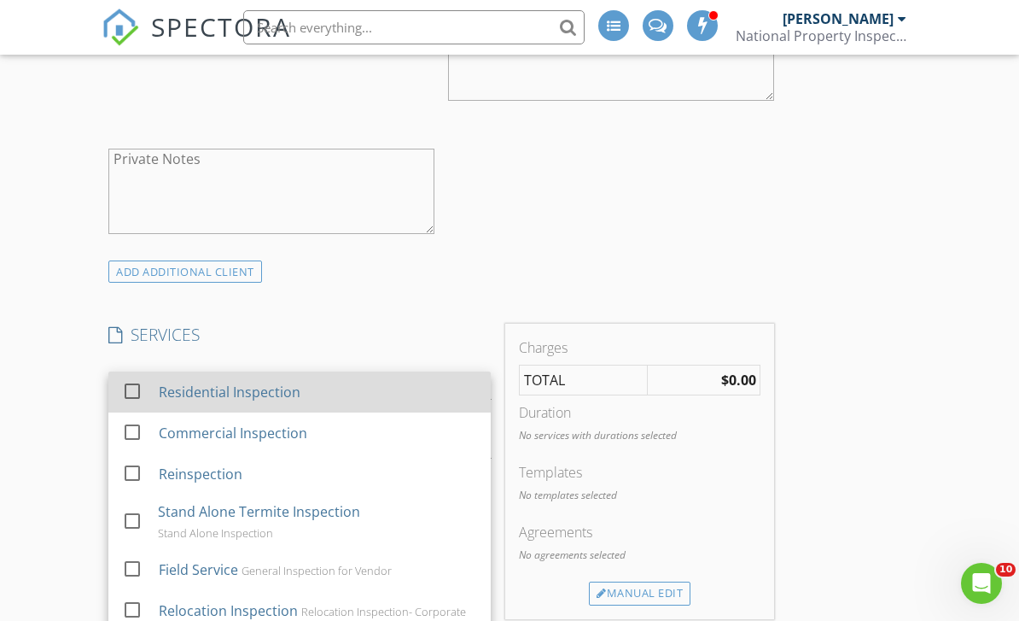
click at [140, 385] on div at bounding box center [132, 391] width 29 height 29
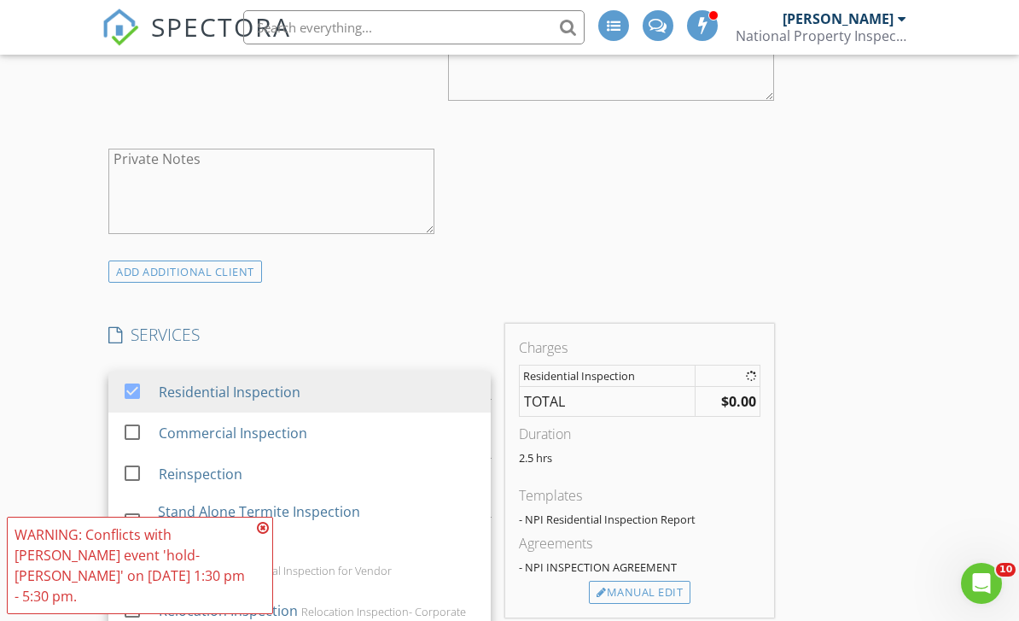
click at [272, 296] on div "INSPECTOR(S) check_box Mark Schucker PRIMARY check_box_outline_blank Dustin Sne…" at bounding box center [442, 548] width 680 height 2965
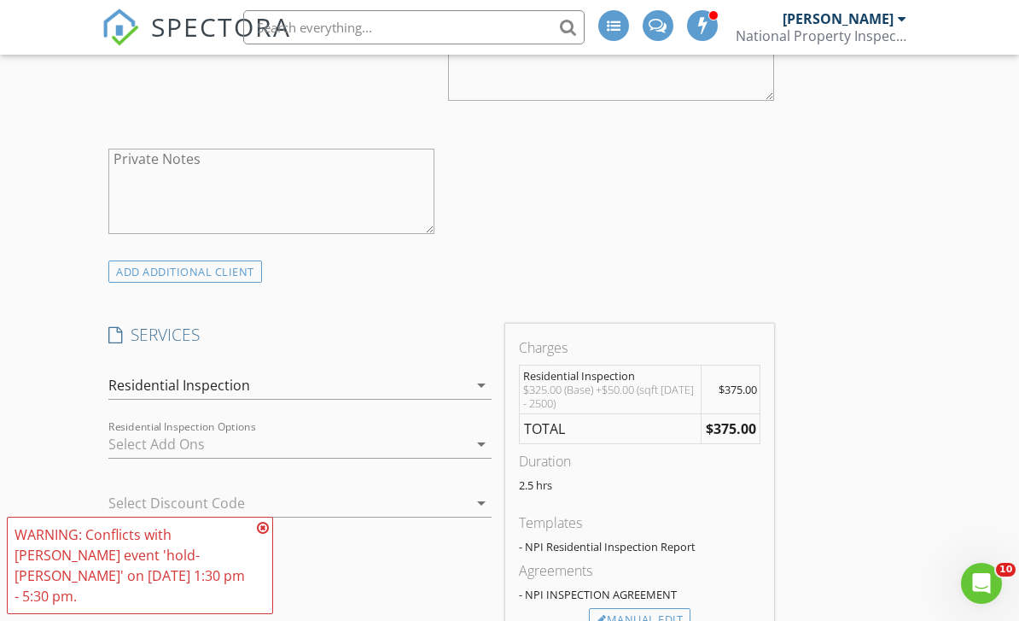
click at [264, 534] on icon at bounding box center [263, 528] width 12 height 14
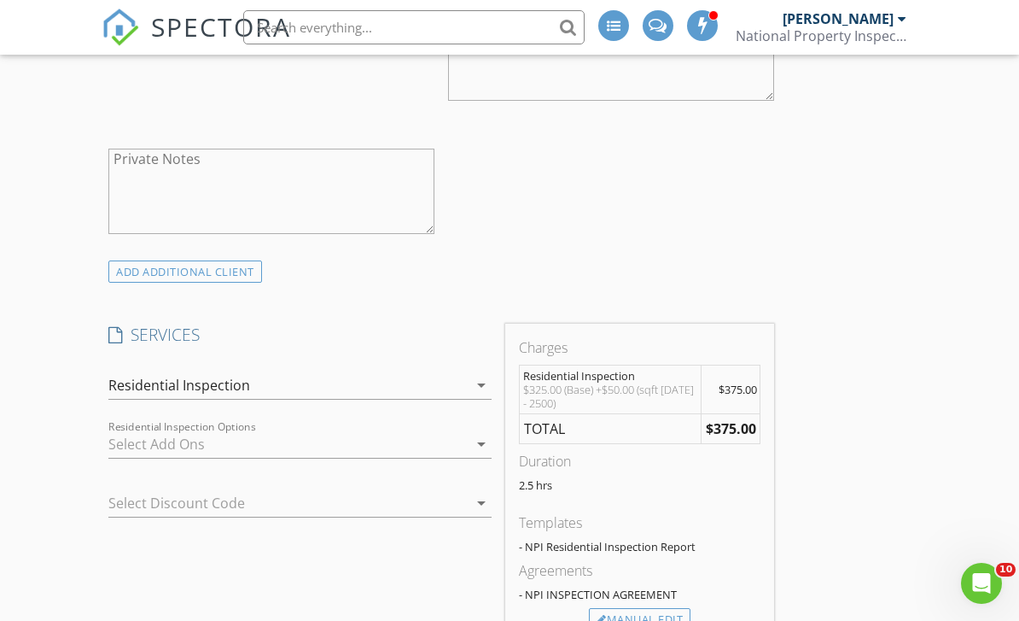
click at [182, 435] on div at bounding box center [287, 443] width 359 height 27
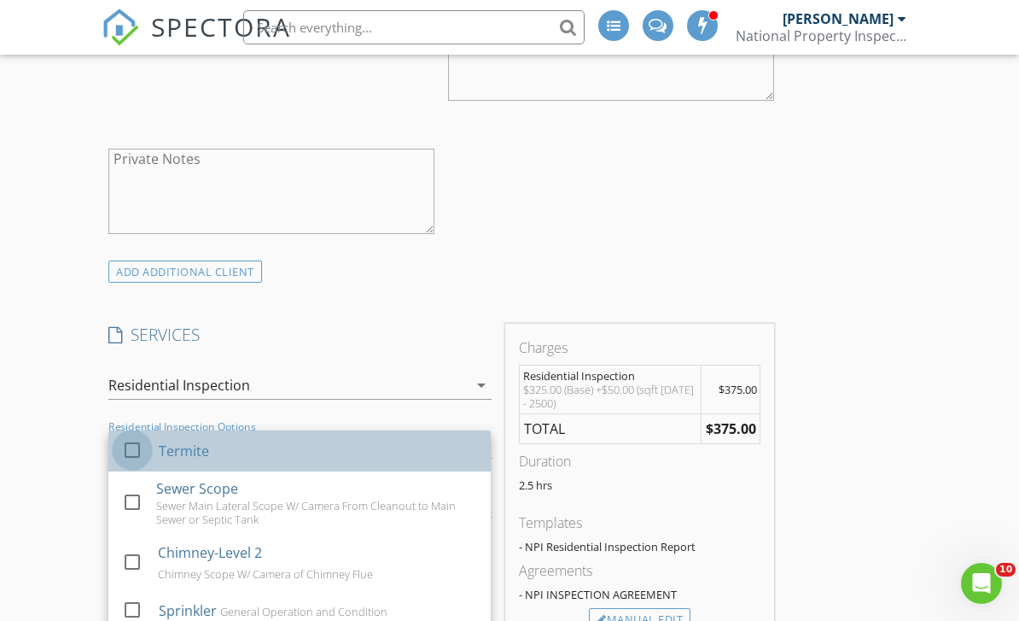
click at [132, 446] on div at bounding box center [132, 449] width 29 height 29
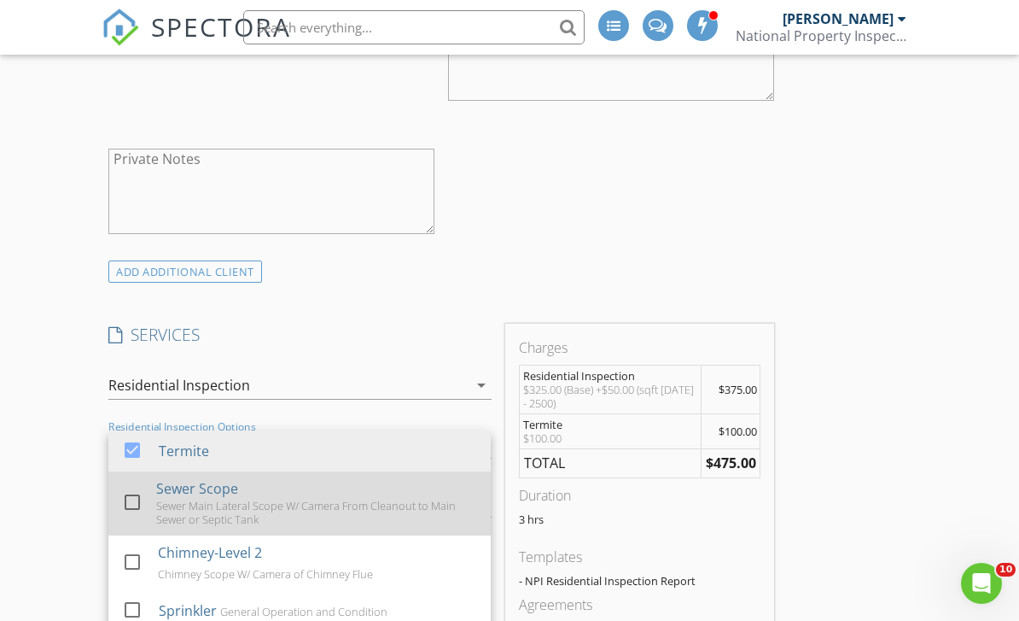
click at [131, 499] on div at bounding box center [132, 501] width 29 height 29
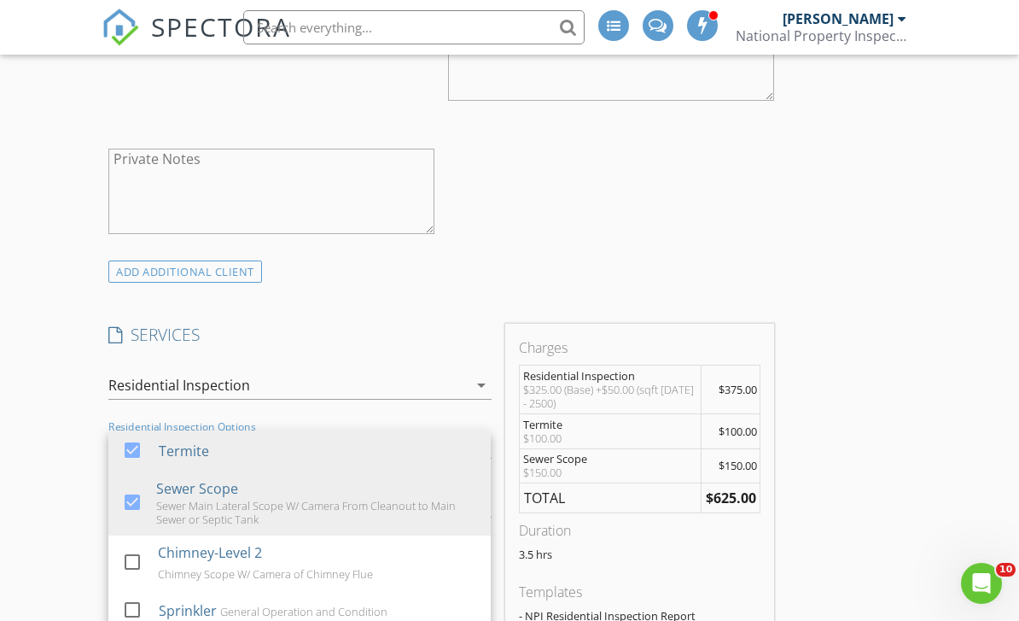
click at [371, 324] on h4 "SERVICES" at bounding box center [299, 335] width 382 height 22
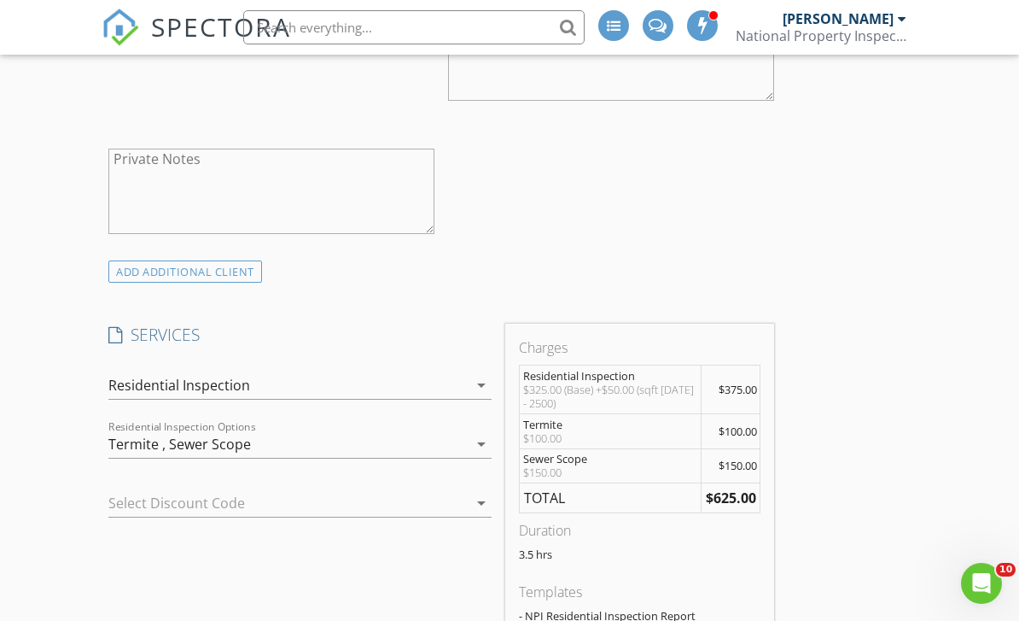
click at [196, 497] on div at bounding box center [275, 502] width 335 height 27
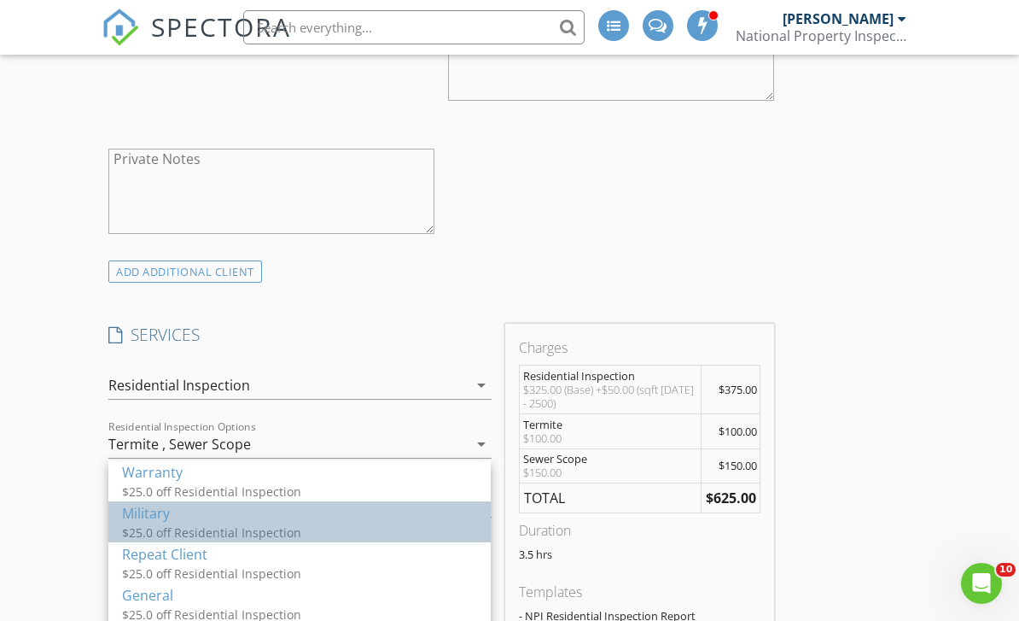
click at [163, 522] on div "Military" at bounding box center [299, 513] width 355 height 20
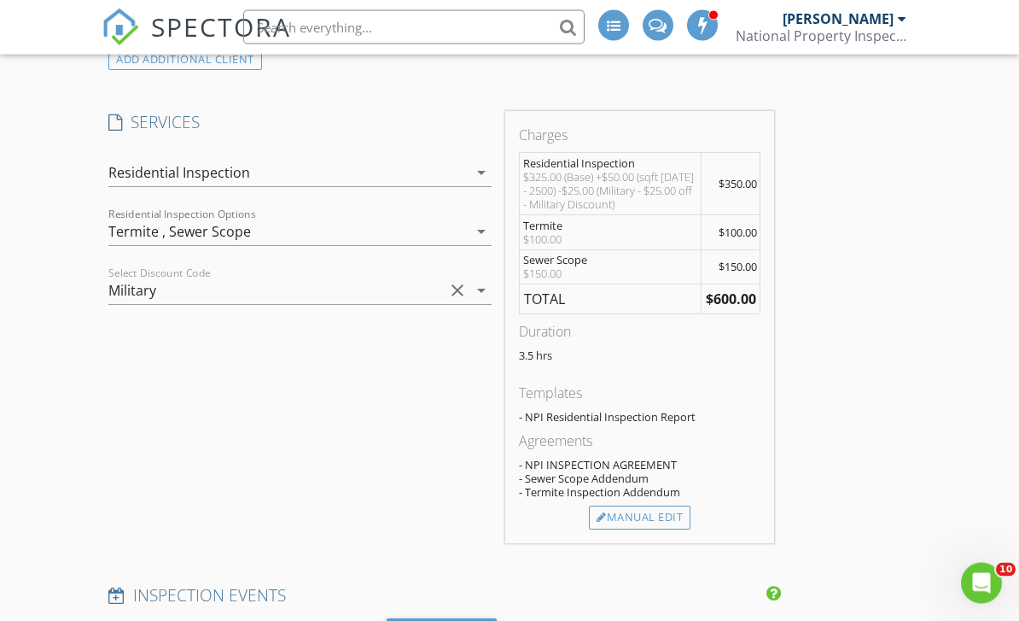
scroll to position [1363, 0]
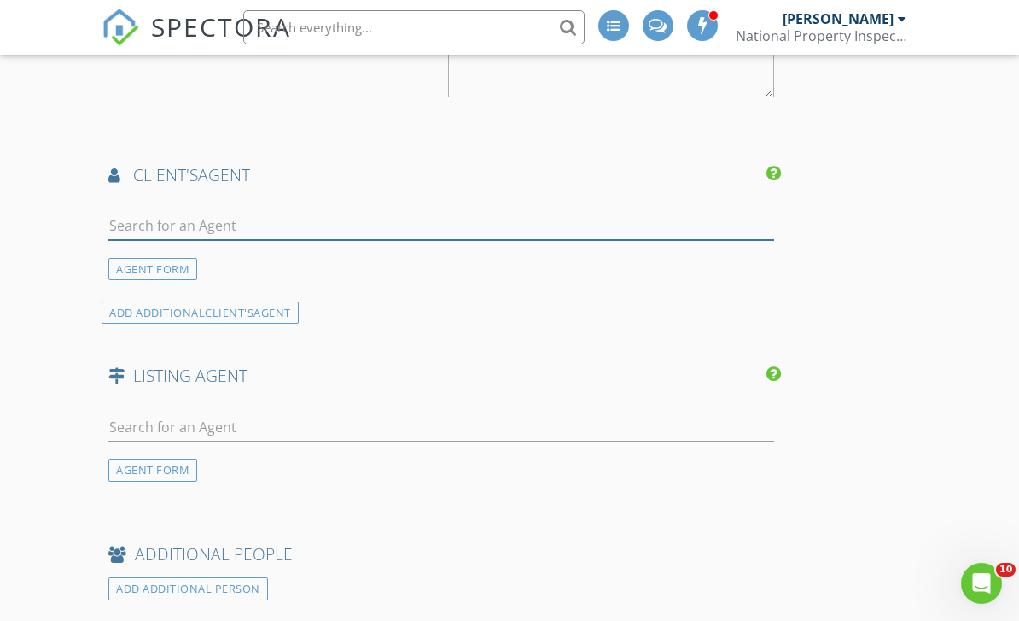
click at [116, 220] on input "text" at bounding box center [441, 226] width 666 height 28
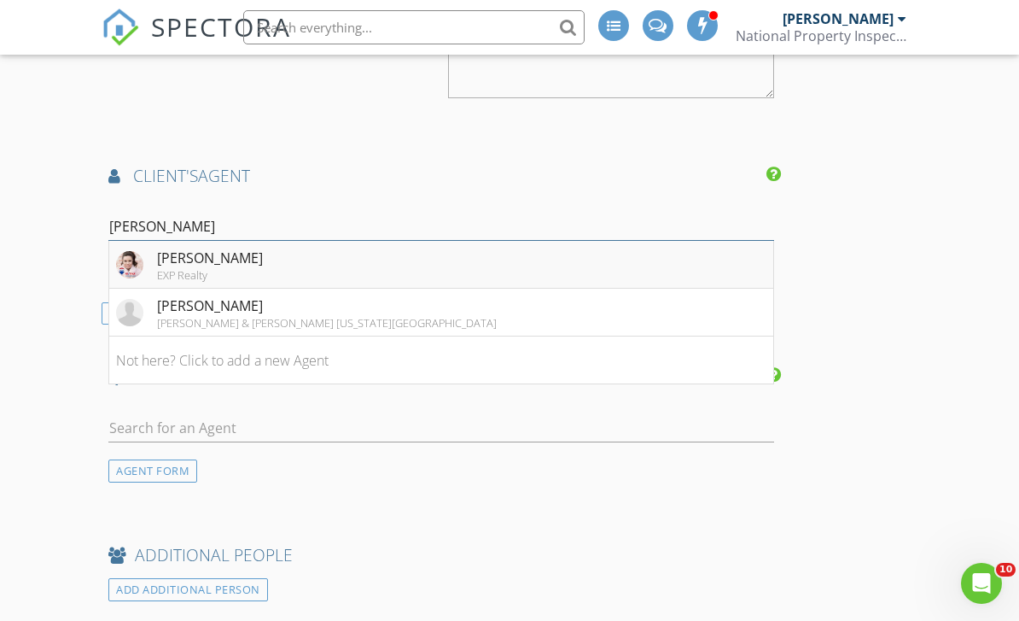
type input "sarah"
click at [203, 257] on div "Sarah Bruehl" at bounding box center [210, 258] width 106 height 20
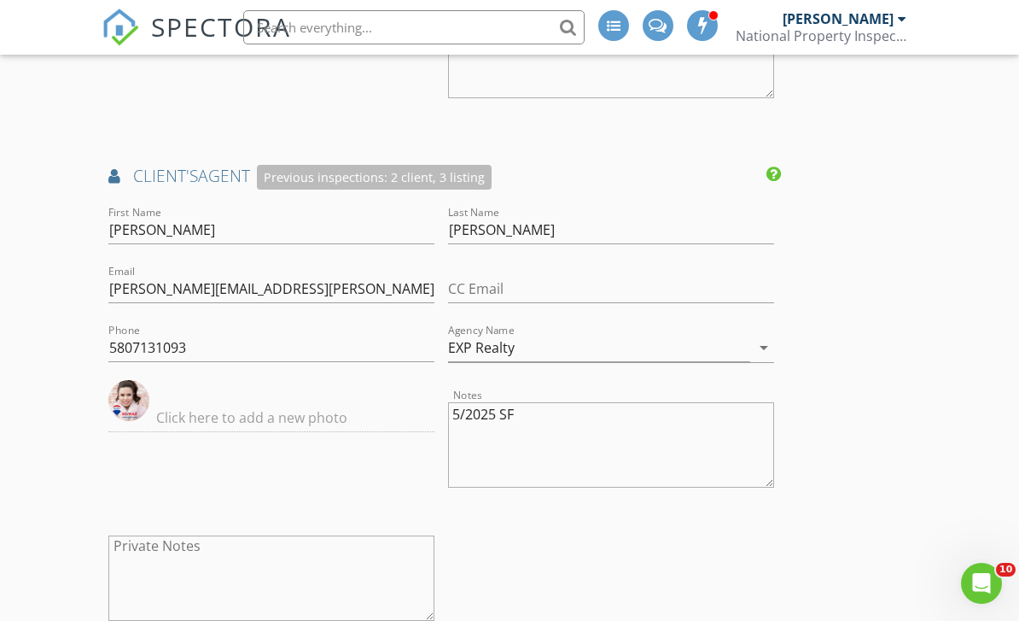
scroll to position [2110, 0]
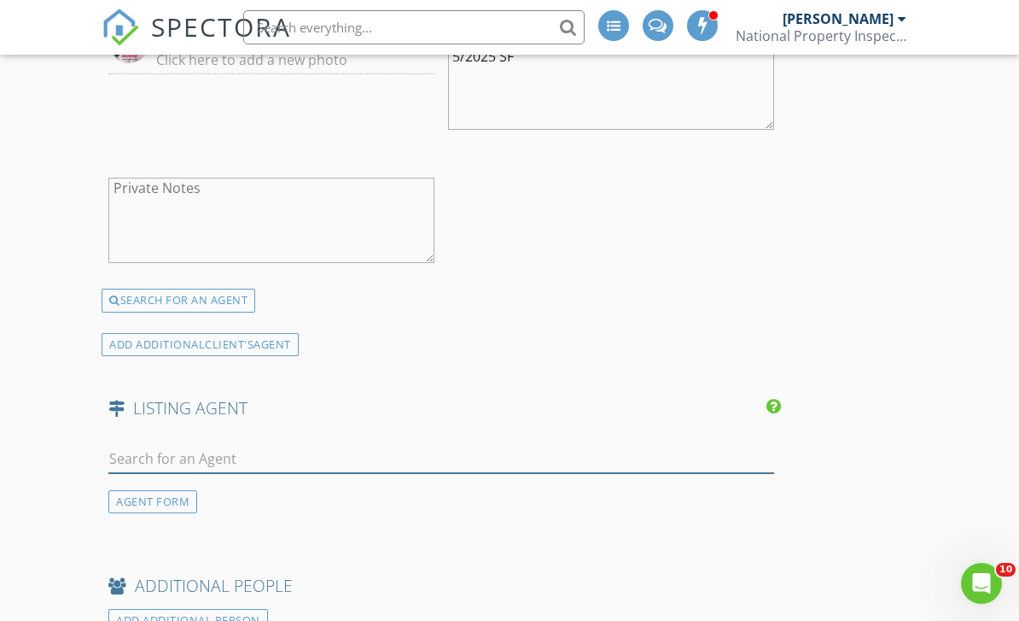
click at [191, 452] on input "text" at bounding box center [441, 459] width 666 height 28
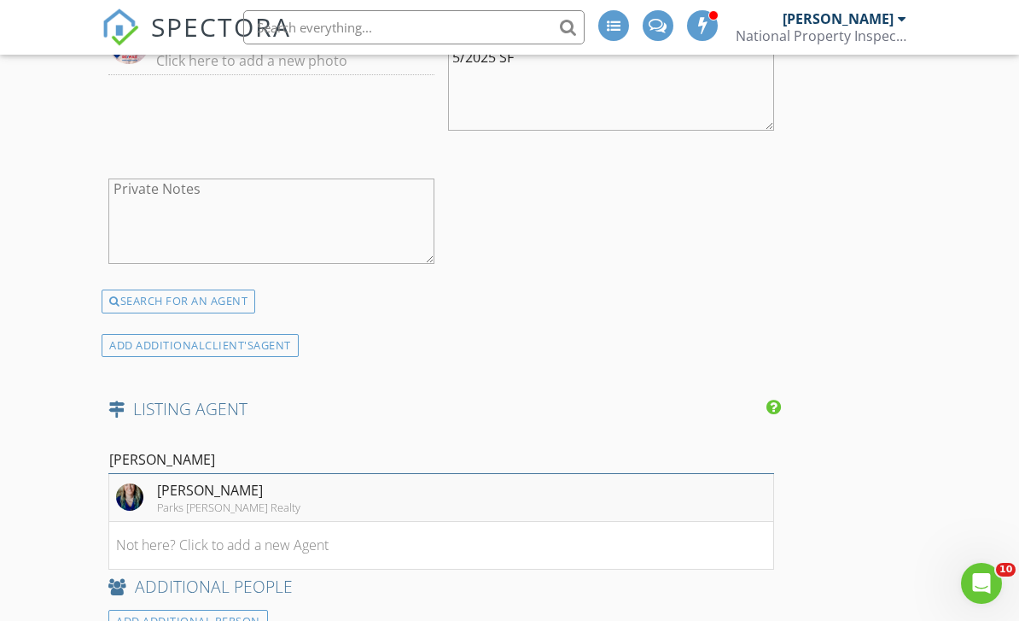
type input "Meghan"
click at [251, 502] on div "Parks Jones Realty" at bounding box center [228, 507] width 143 height 14
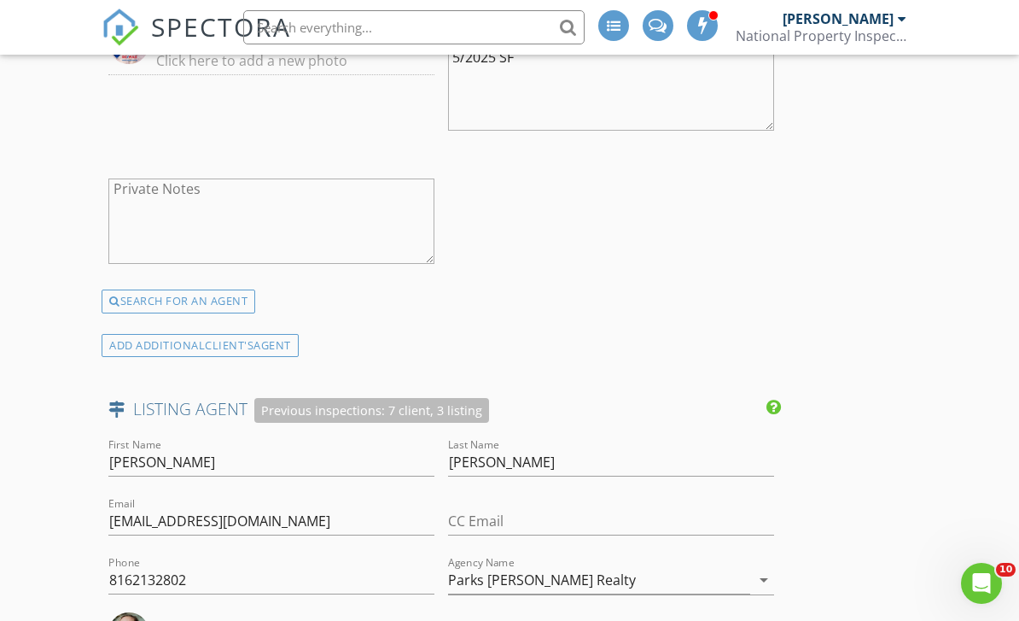
scroll to position [2467, 0]
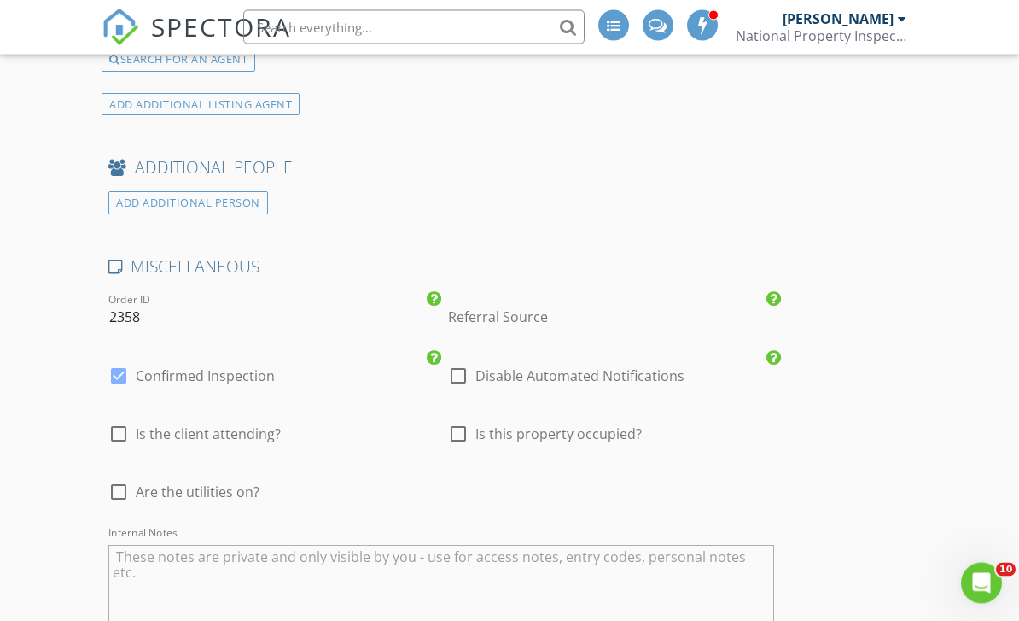
click at [114, 480] on div at bounding box center [118, 492] width 29 height 29
checkbox input "true"
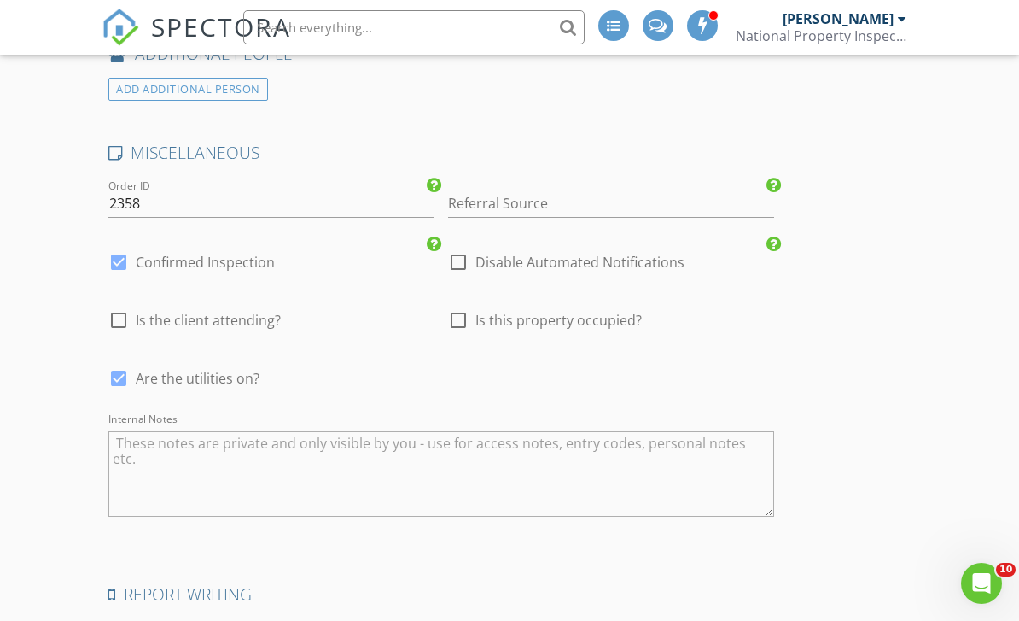
scroll to position [3577, 0]
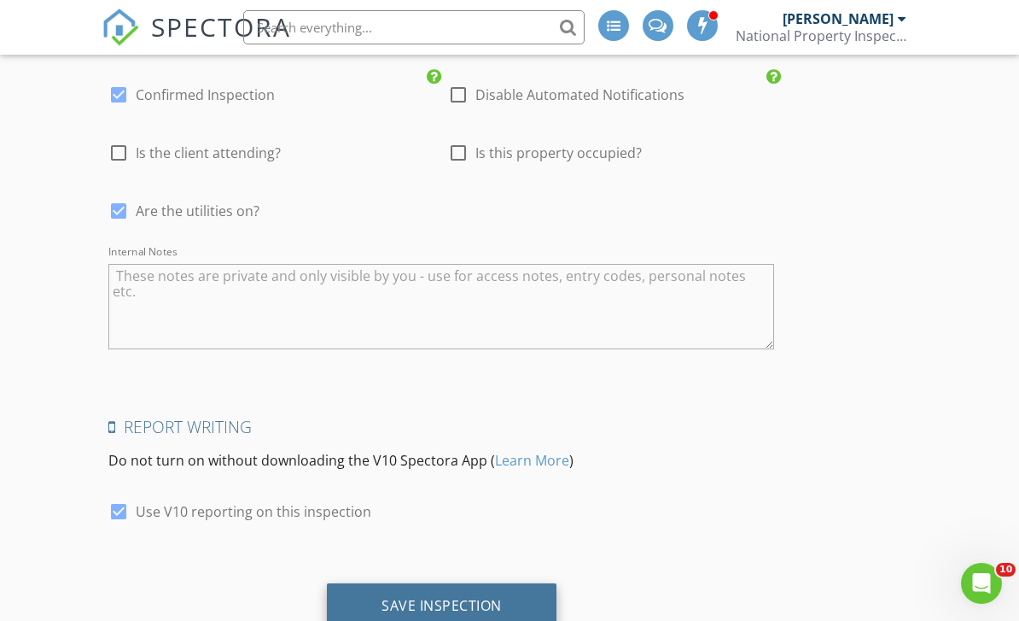
click at [480, 597] on div "Save Inspection" at bounding box center [442, 605] width 120 height 17
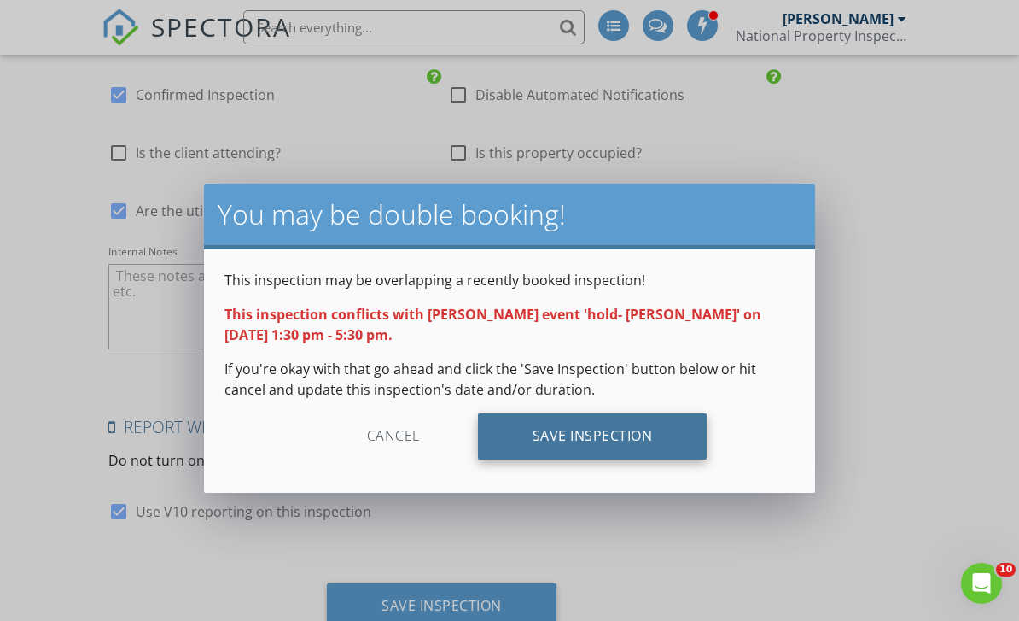
click at [577, 433] on div "Save Inspection" at bounding box center [593, 436] width 230 height 46
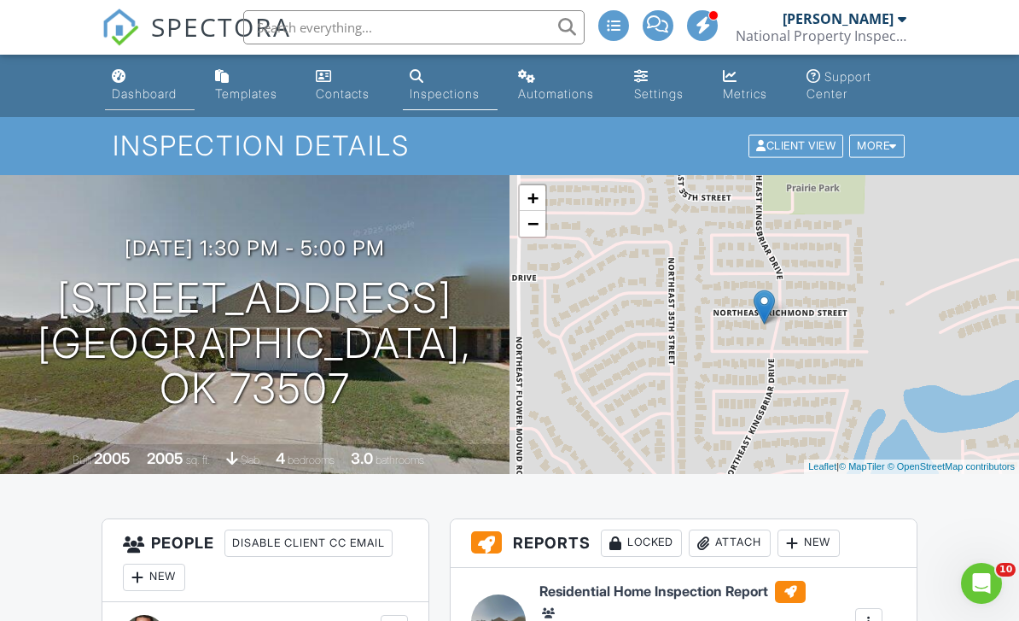
click at [155, 92] on div "Dashboard" at bounding box center [144, 93] width 65 height 15
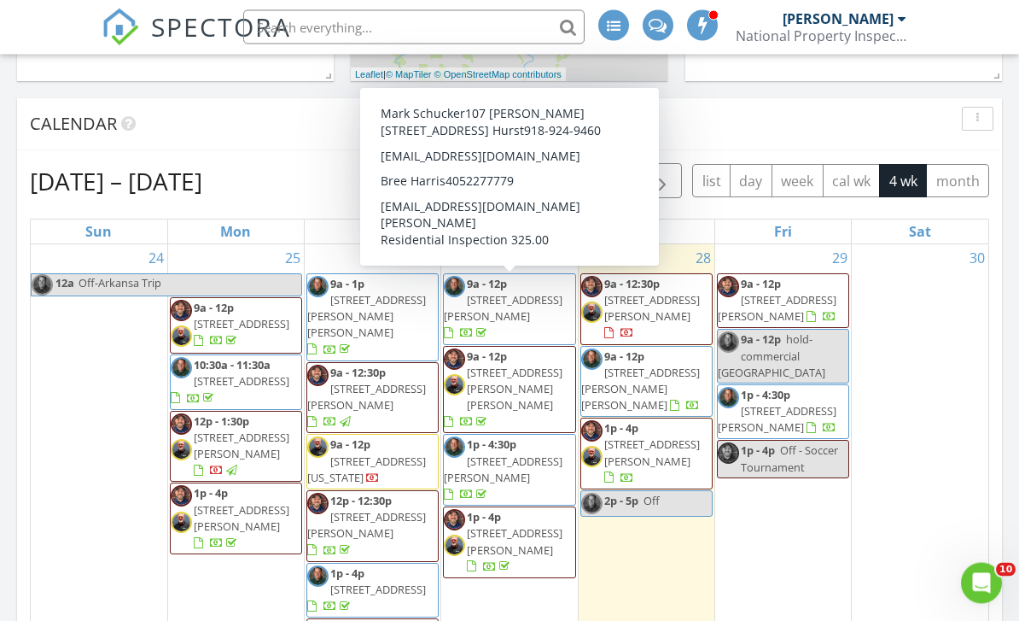
scroll to position [641, 0]
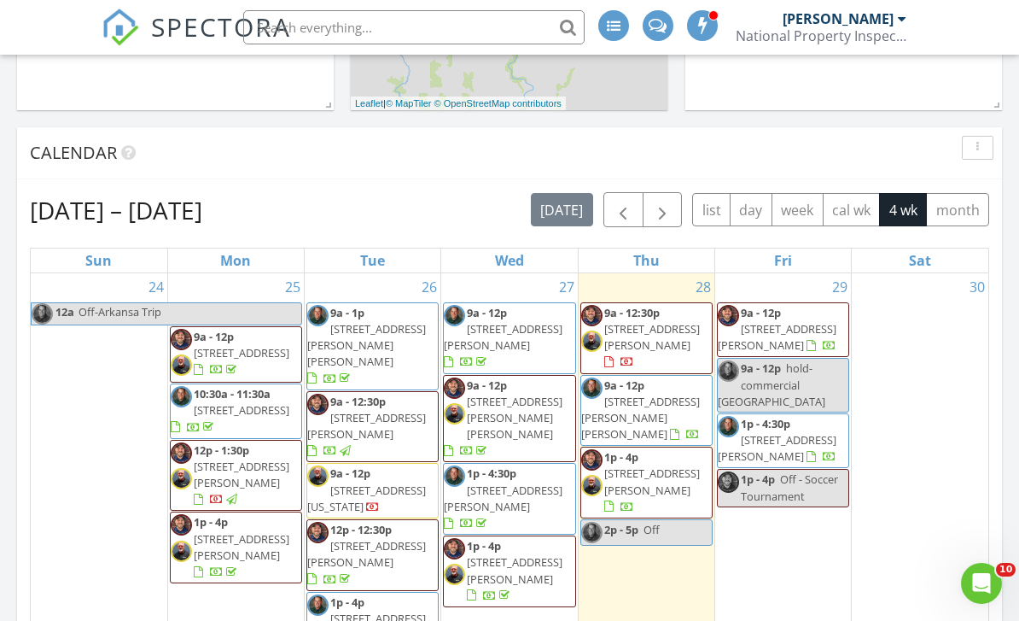
click at [268, 142] on div "Calendar" at bounding box center [497, 153] width 934 height 26
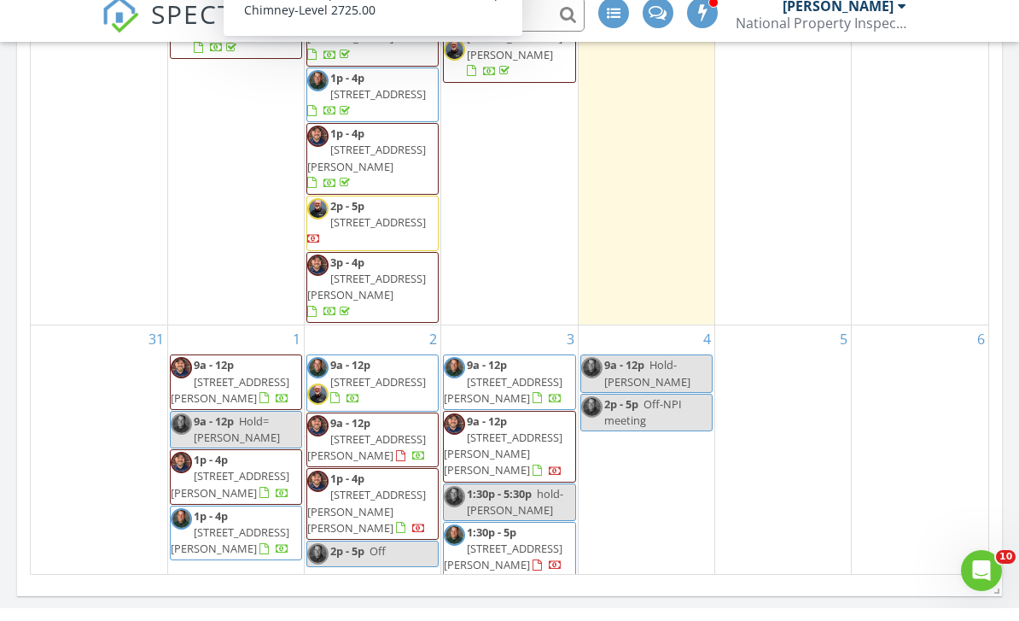
scroll to position [1009, 0]
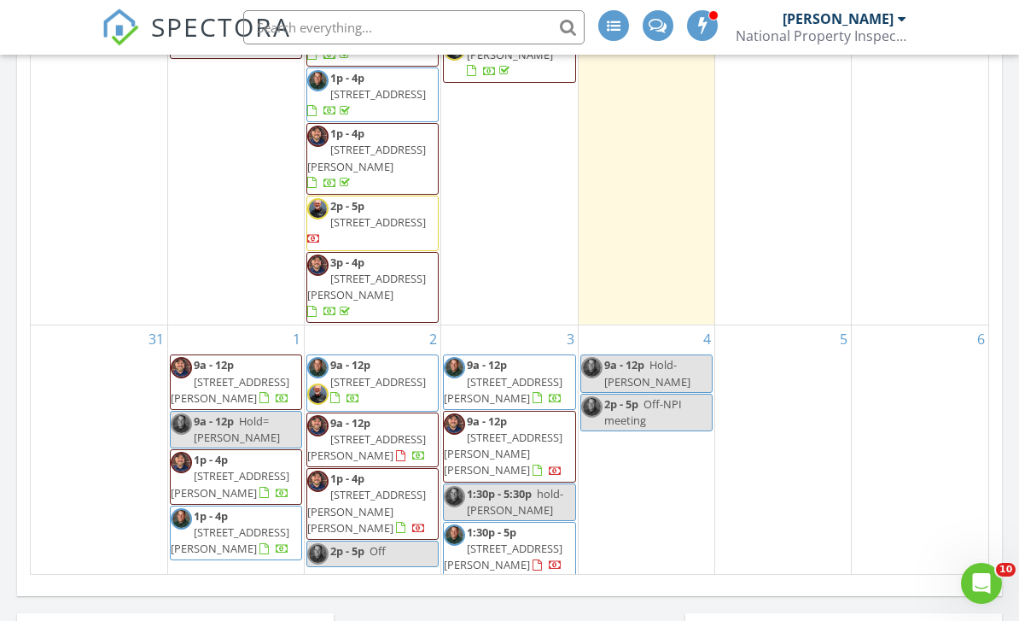
click at [541, 486] on div "1:30p - 5:30p hold- sarah bruehl" at bounding box center [509, 502] width 131 height 32
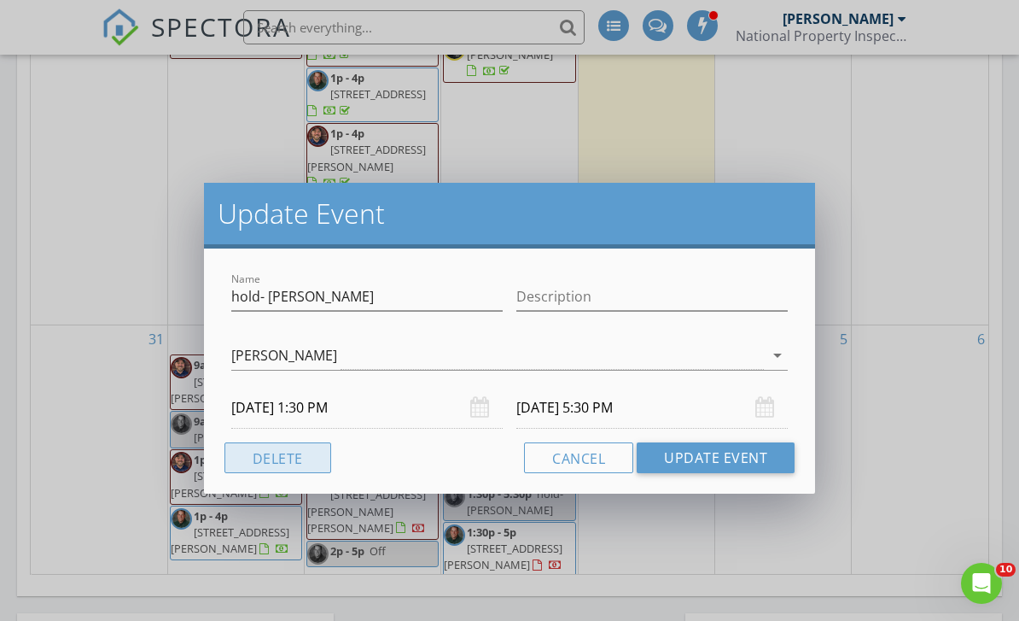
click at [285, 454] on button "Delete" at bounding box center [278, 457] width 107 height 31
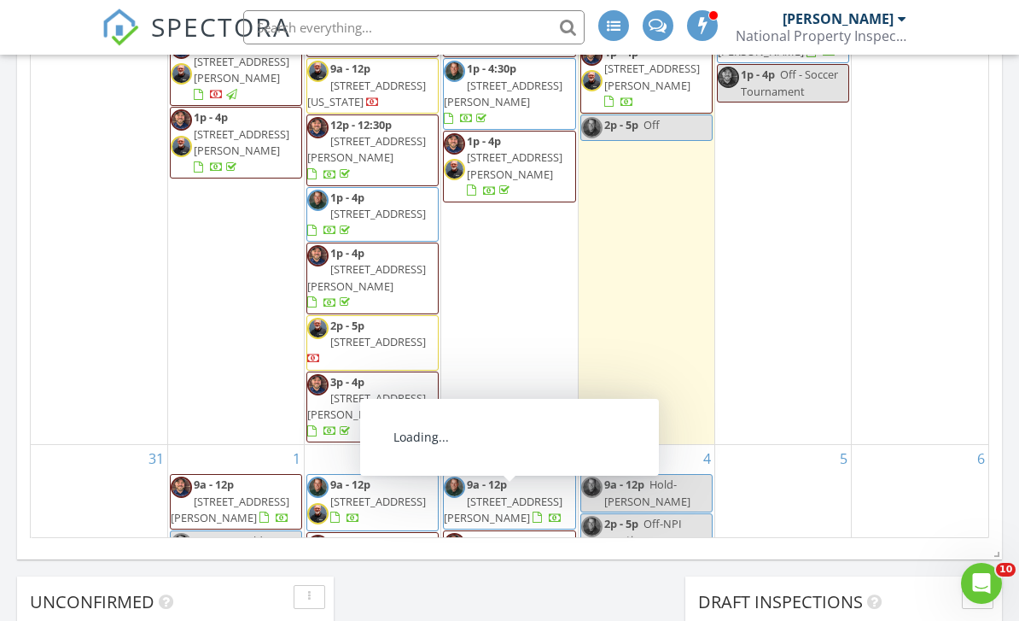
scroll to position [1045, 0]
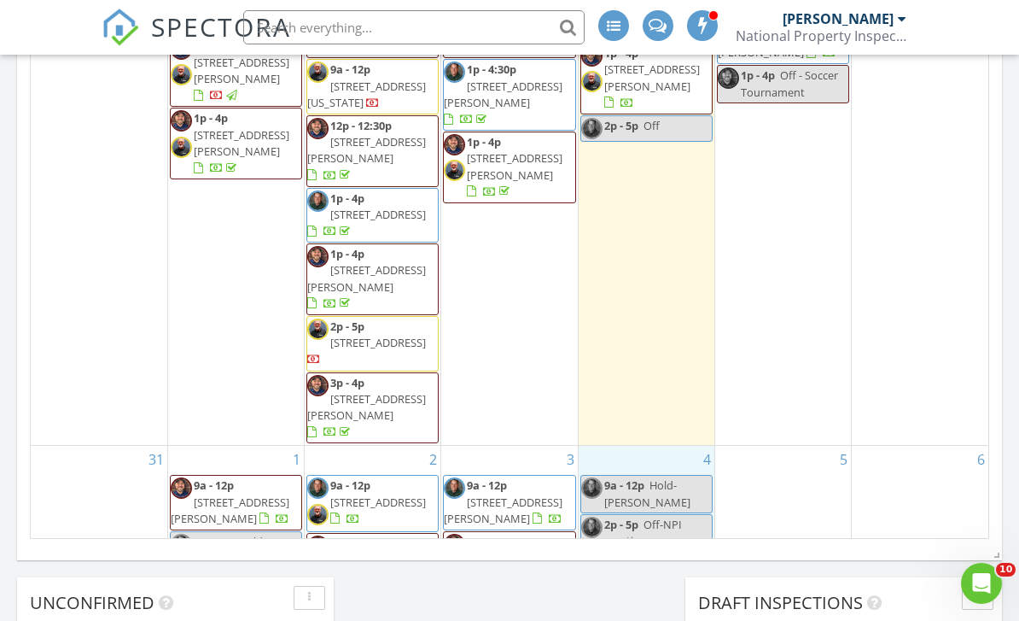
click at [627, 526] on div "4 9a - 12p Hold- barbara clark 2p - 5p Off-NPI meeting" at bounding box center [647, 567] width 136 height 243
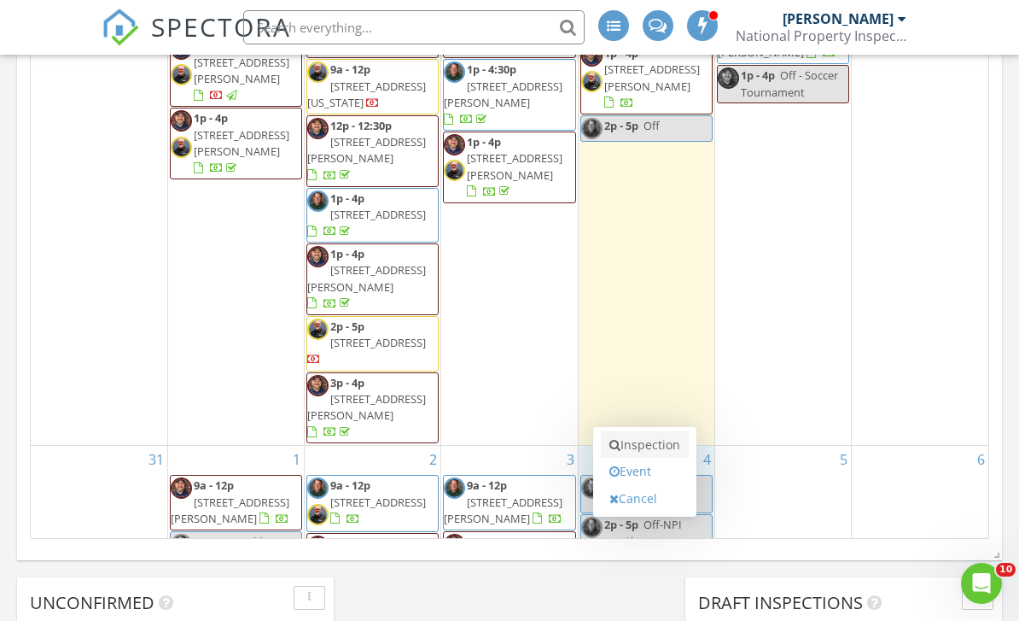
click at [644, 452] on link "Inspection" at bounding box center [645, 444] width 88 height 27
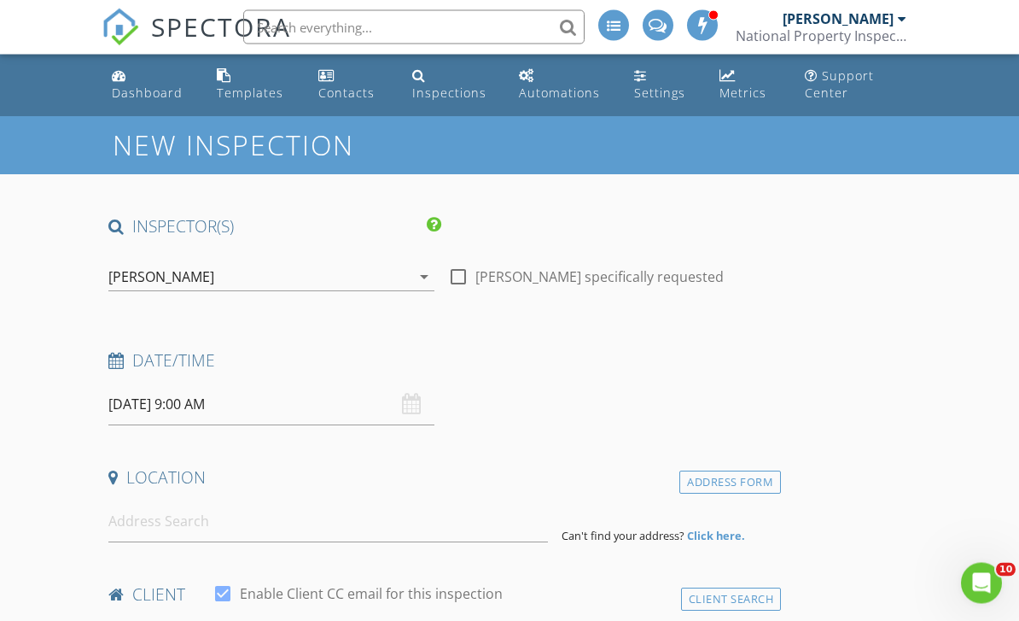
scroll to position [1, 0]
click at [155, 519] on input at bounding box center [328, 521] width 440 height 42
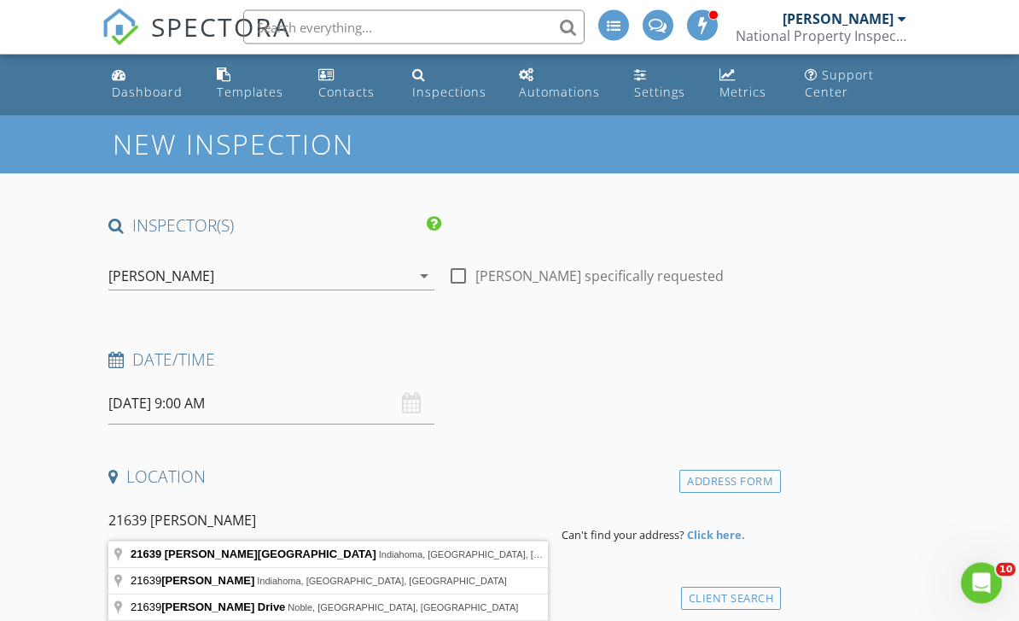
click at [246, 518] on input "21639 [PERSON_NAME]" at bounding box center [328, 521] width 440 height 42
type input "[STREET_ADDRESS][PERSON_NAME]"
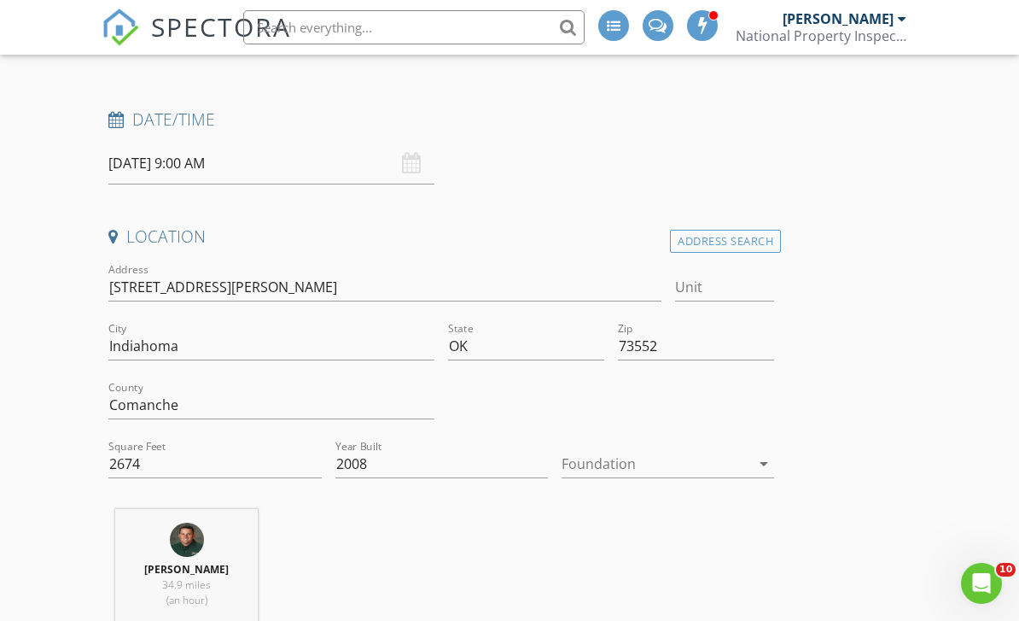
scroll to position [277, 0]
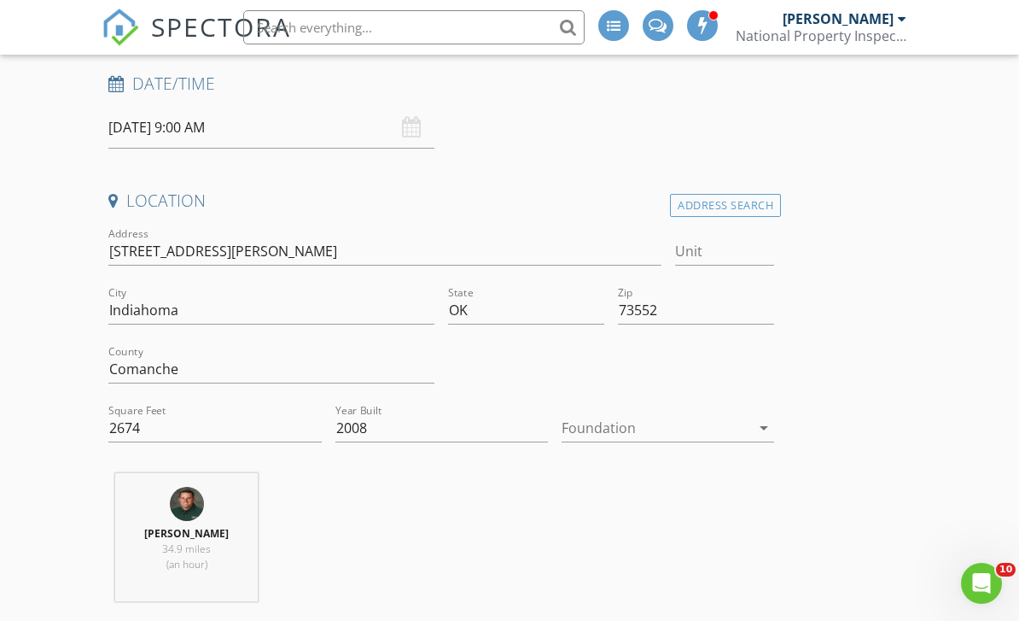
click at [643, 432] on div at bounding box center [656, 427] width 189 height 27
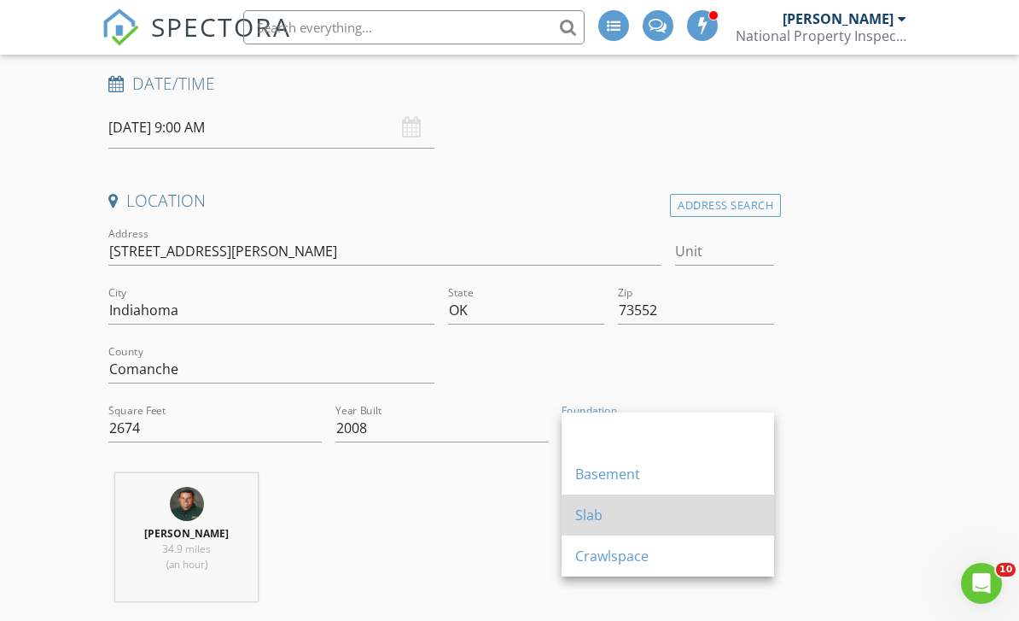
click at [584, 517] on div "Slab" at bounding box center [667, 515] width 185 height 20
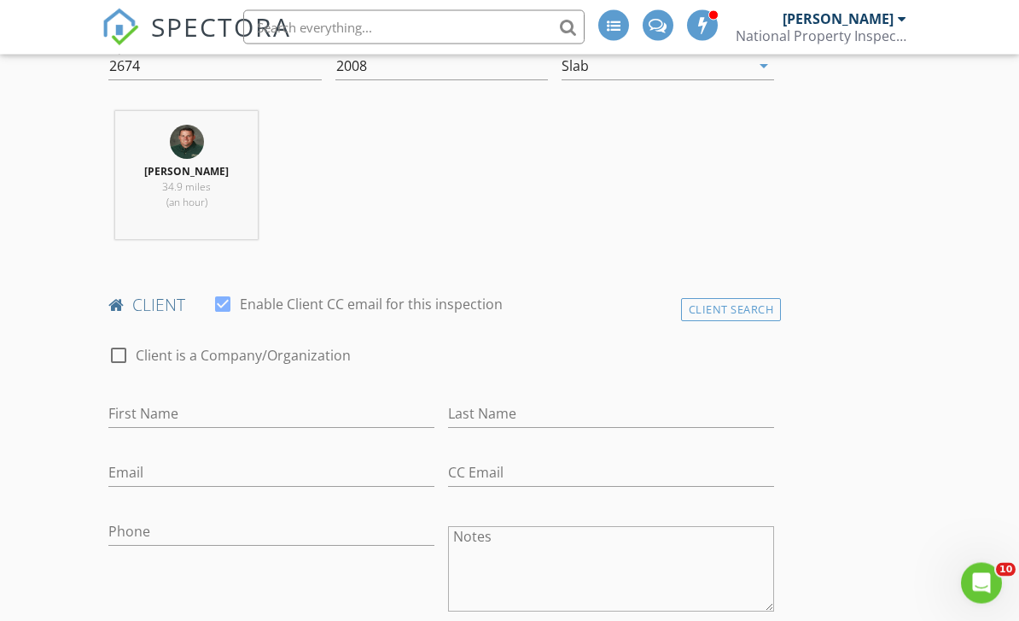
scroll to position [640, 0]
click at [178, 409] on input "First Name" at bounding box center [271, 413] width 326 height 28
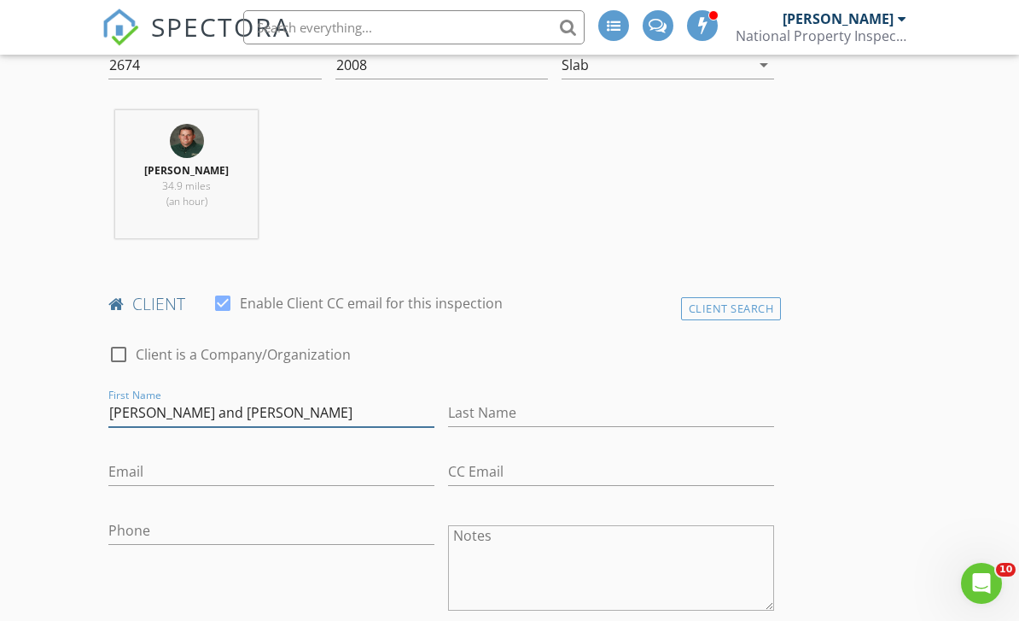
type input "Lin and Mike"
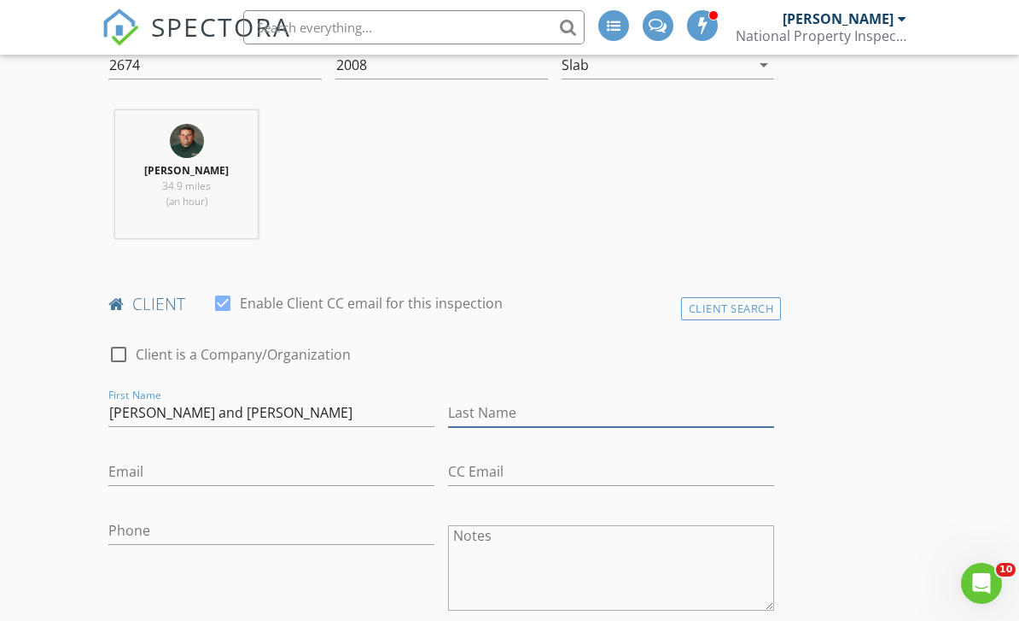
click at [463, 406] on input "Last Name" at bounding box center [611, 413] width 326 height 28
type input "Putz"
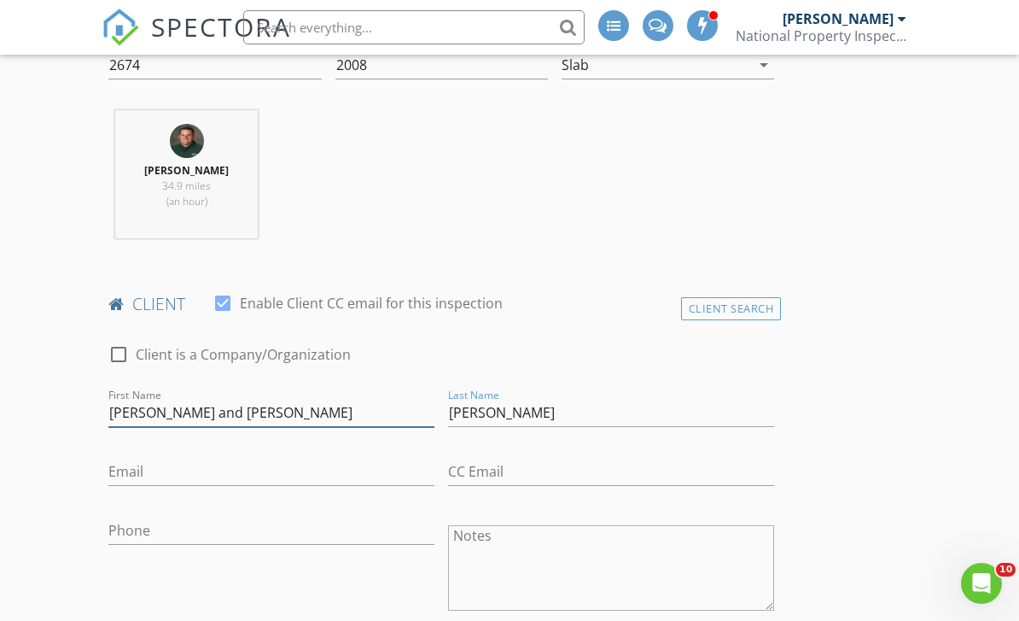
click at [124, 411] on input "Lin and Mike" at bounding box center [271, 413] width 326 height 28
click at [130, 416] on input "Lin and Mike" at bounding box center [271, 413] width 326 height 28
type input "[PERSON_NAME] and [PERSON_NAME]"
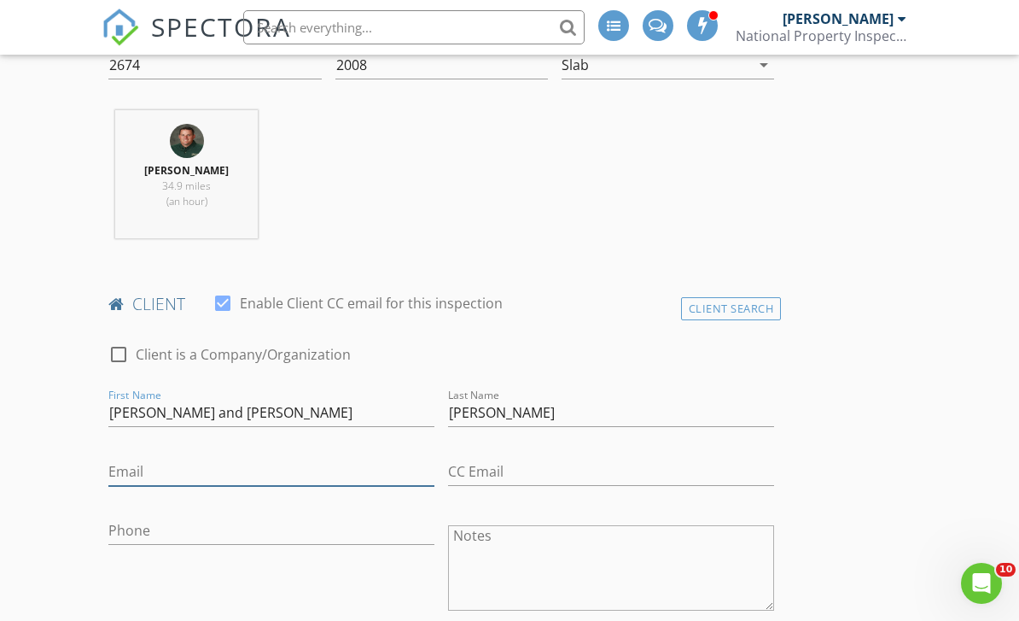
click at [135, 468] on input "Email" at bounding box center [271, 472] width 326 height 28
type input "[EMAIL_ADDRESS][PERSON_NAME][DOMAIN_NAME]"
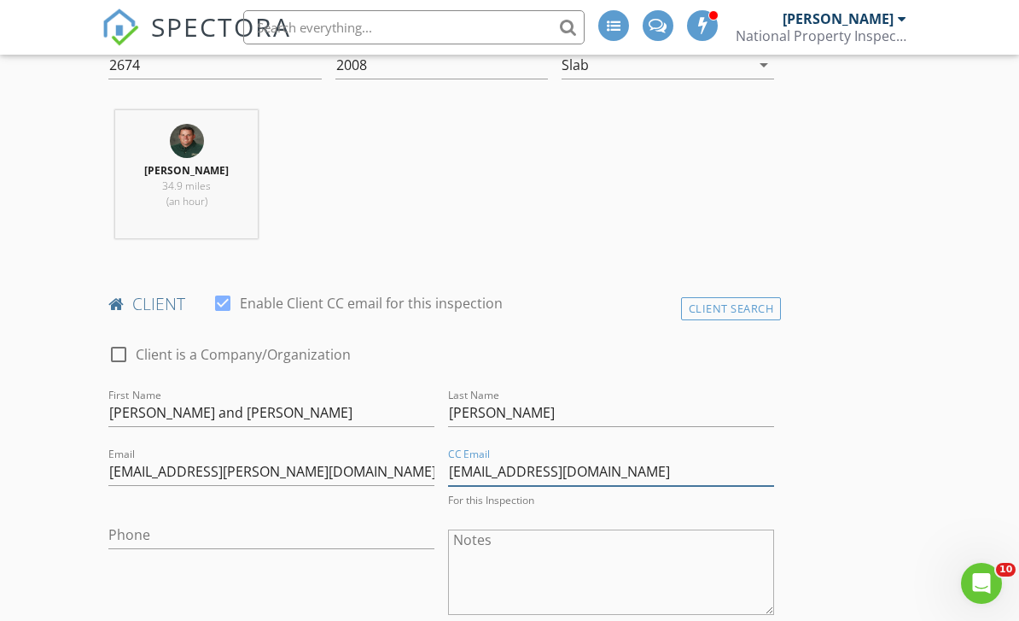
type input "[EMAIL_ADDRESS][DOMAIN_NAME]"
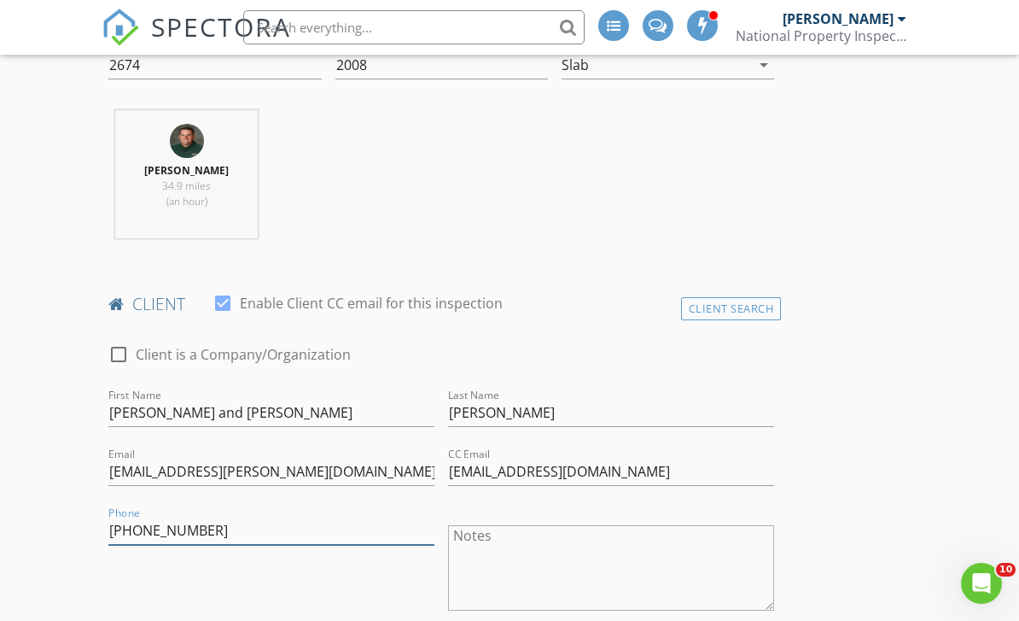
type input "[PHONE_NUMBER]"
click at [476, 549] on textarea "Notes" at bounding box center [611, 567] width 326 height 85
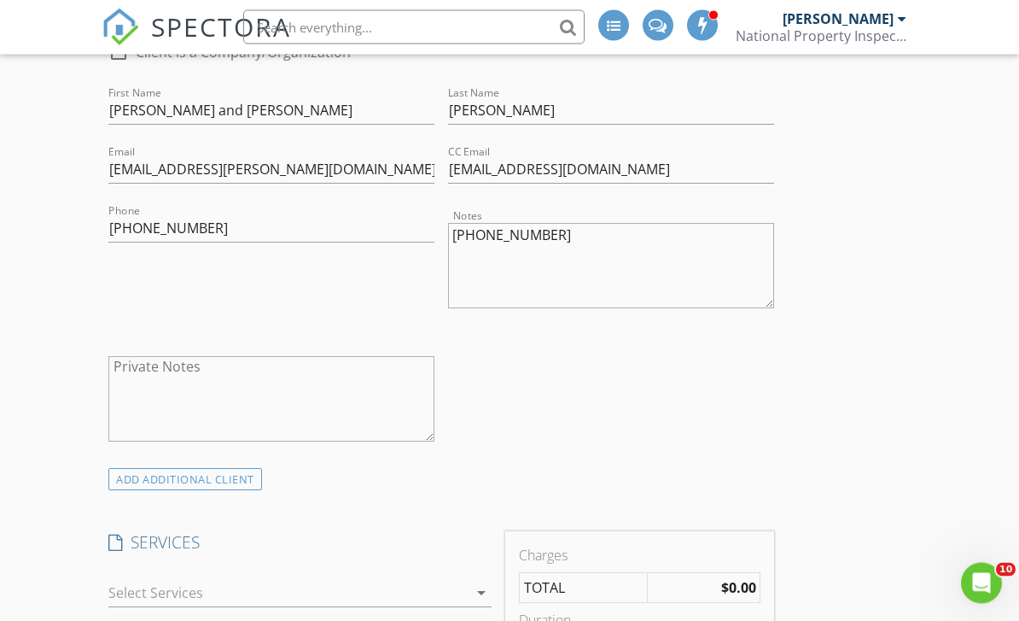
scroll to position [929, 0]
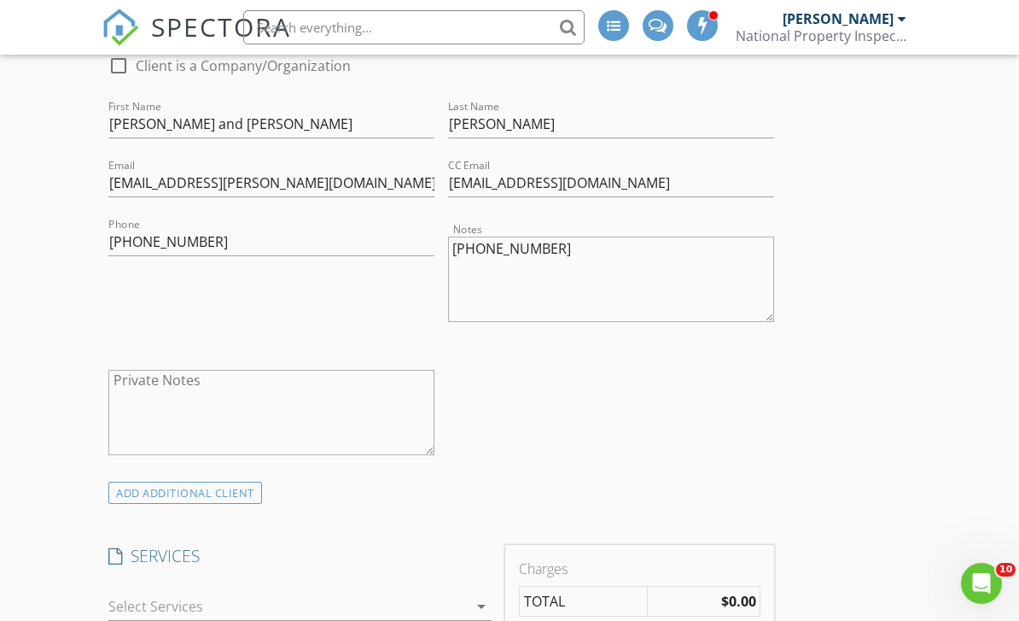
click at [552, 246] on textarea "918-639-3087" at bounding box center [611, 278] width 326 height 85
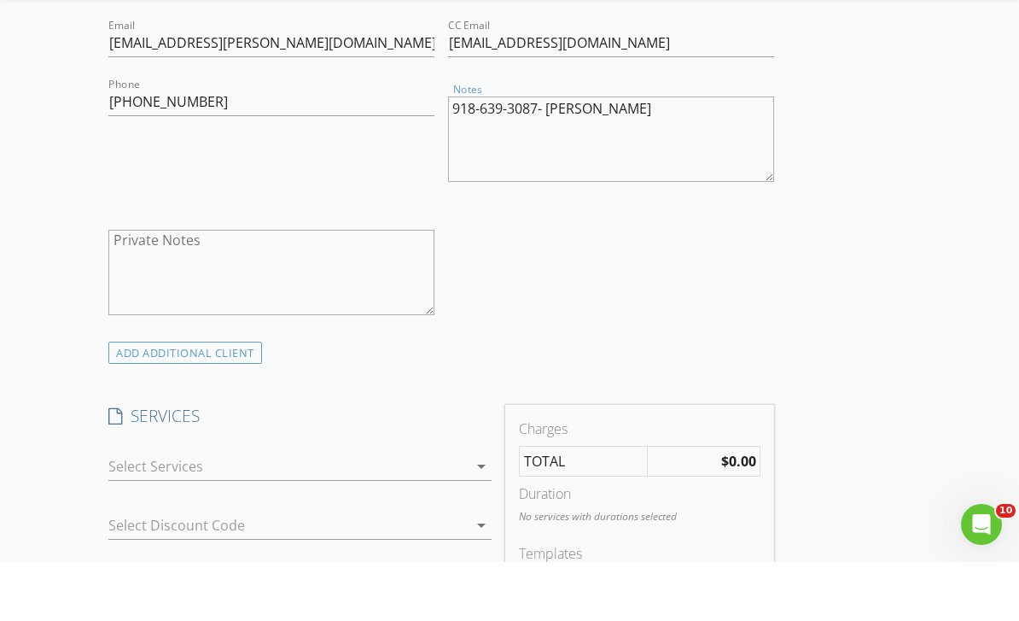
scroll to position [1044, 0]
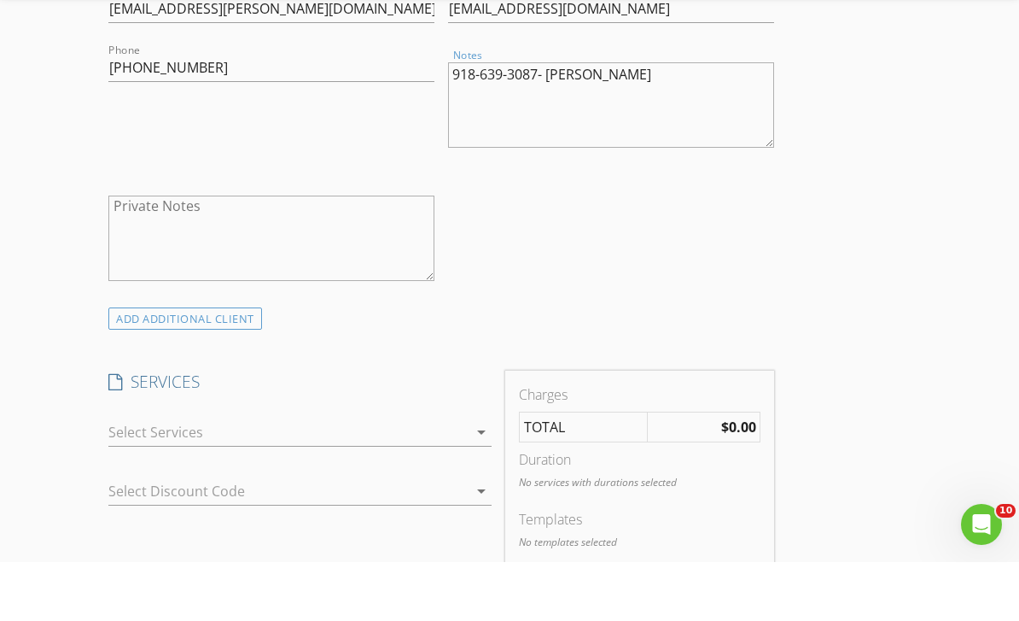
type textarea "918-639-3087- [PERSON_NAME]"
click at [161, 477] on div at bounding box center [287, 490] width 359 height 27
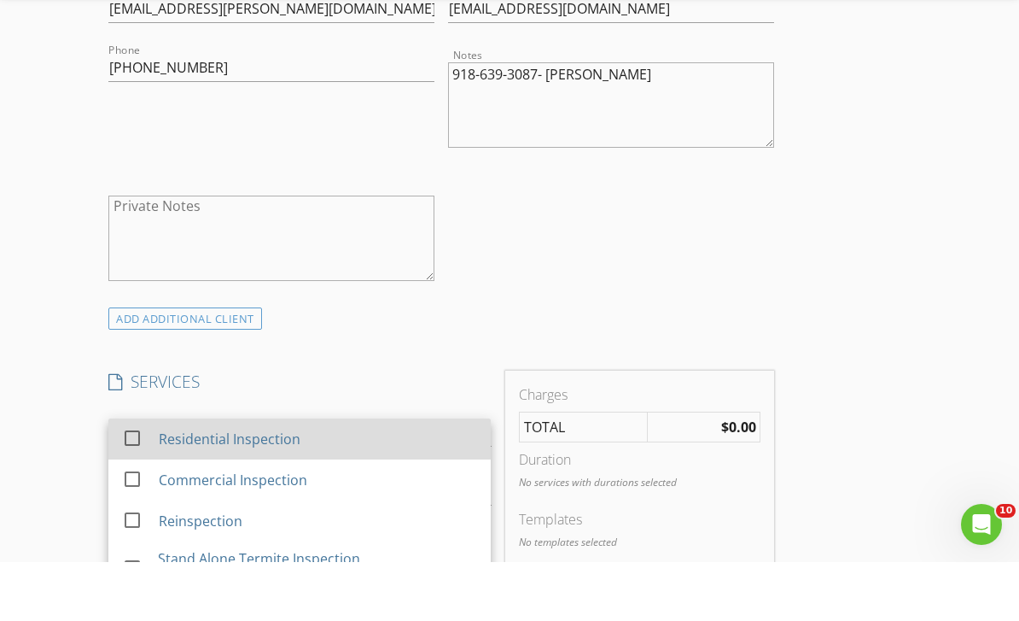
scroll to position [1104, 0]
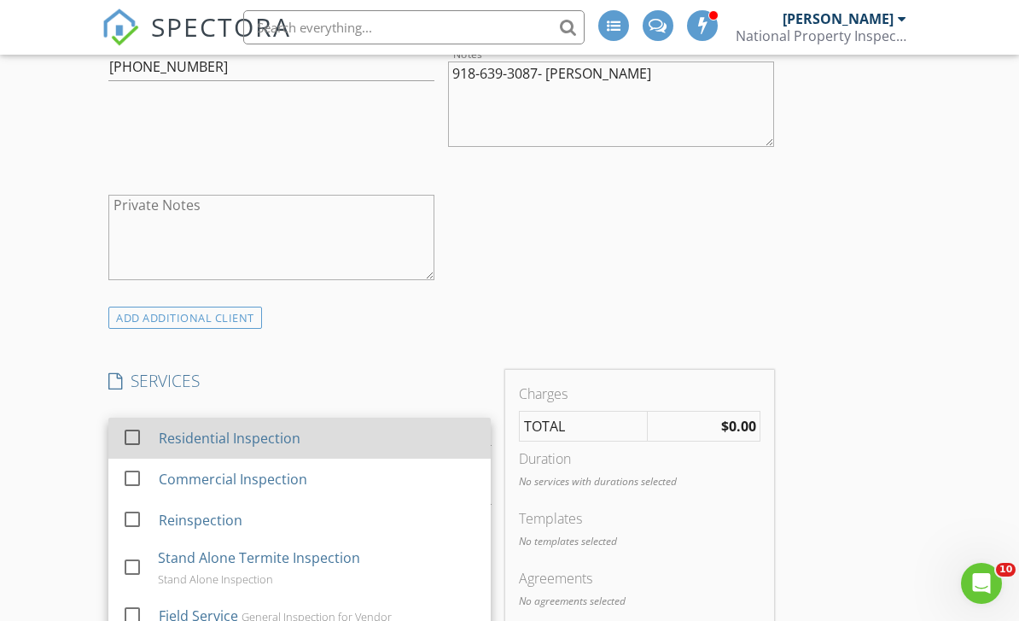
click at [140, 435] on div at bounding box center [132, 437] width 29 height 29
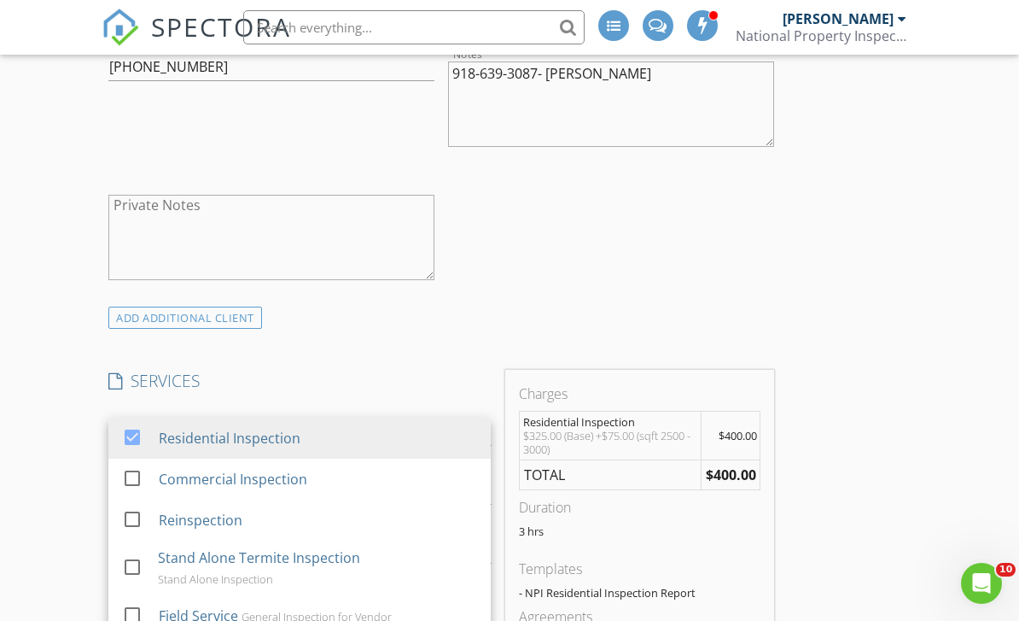
click at [316, 353] on div "INSPECTOR(S) check_box Mark Schucker PRIMARY check_box_outline_blank Dustin Sne…" at bounding box center [442, 608] width 680 height 2992
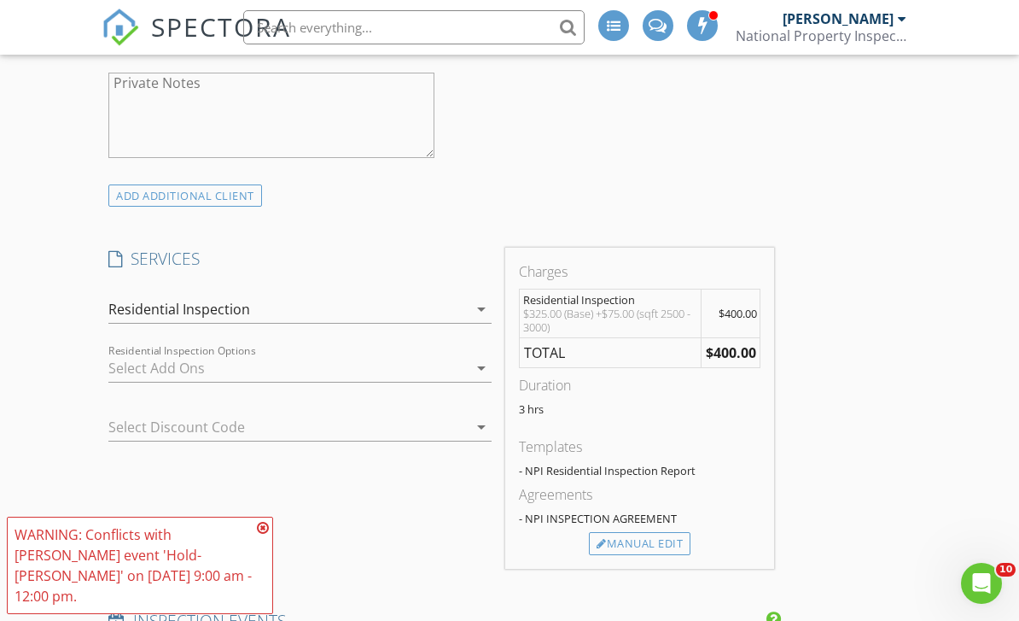
scroll to position [1228, 0]
click at [263, 534] on icon at bounding box center [263, 528] width 12 height 14
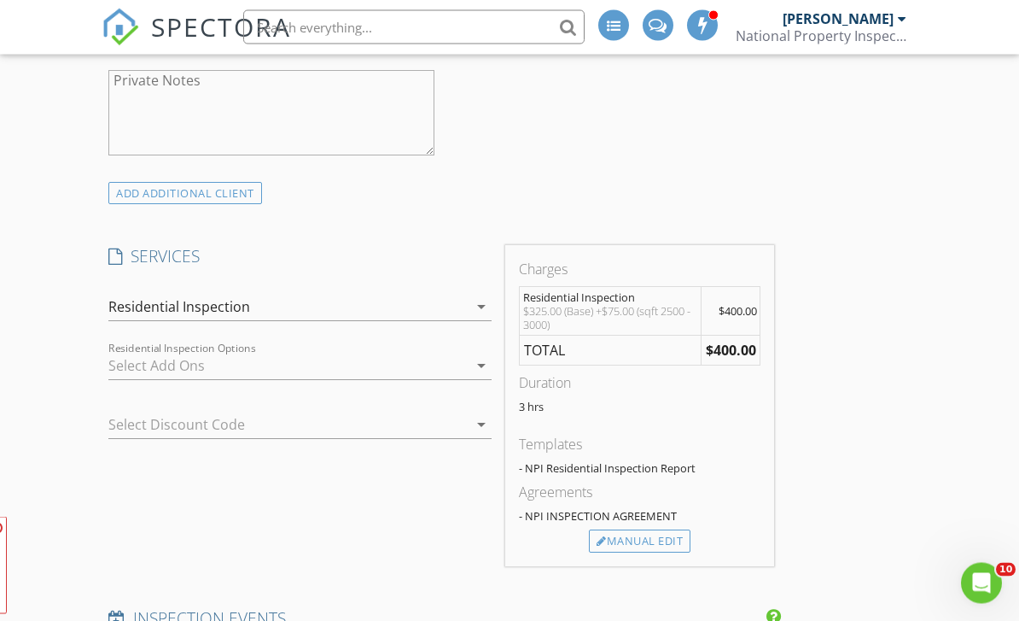
scroll to position [1229, 0]
click at [637, 546] on div "Manual Edit" at bounding box center [640, 541] width 102 height 24
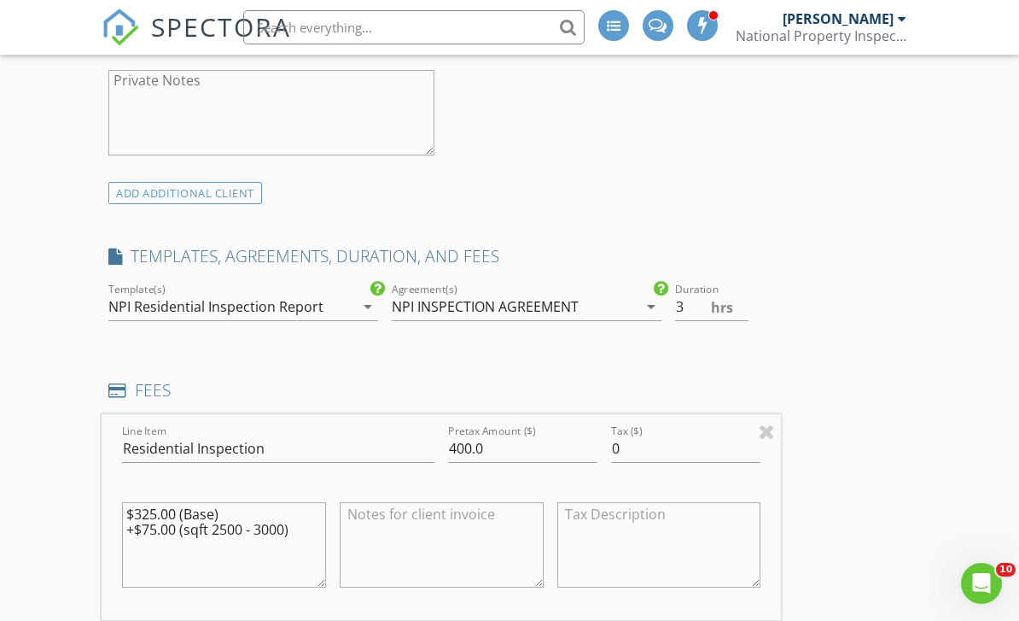
click at [127, 512] on textarea "$325.00 (Base) +$75.00 (sqft 2500 - 3000)" at bounding box center [224, 544] width 204 height 85
drag, startPoint x: 127, startPoint y: 510, endPoint x: 354, endPoint y: 538, distance: 228.8
click at [354, 538] on div "Line Item Residential Inspection Pretax Amount ($) 400.0 Tax ($) 0 $325.00 (Bas…" at bounding box center [442, 518] width 680 height 206
click at [472, 443] on input "400.0" at bounding box center [522, 449] width 149 height 28
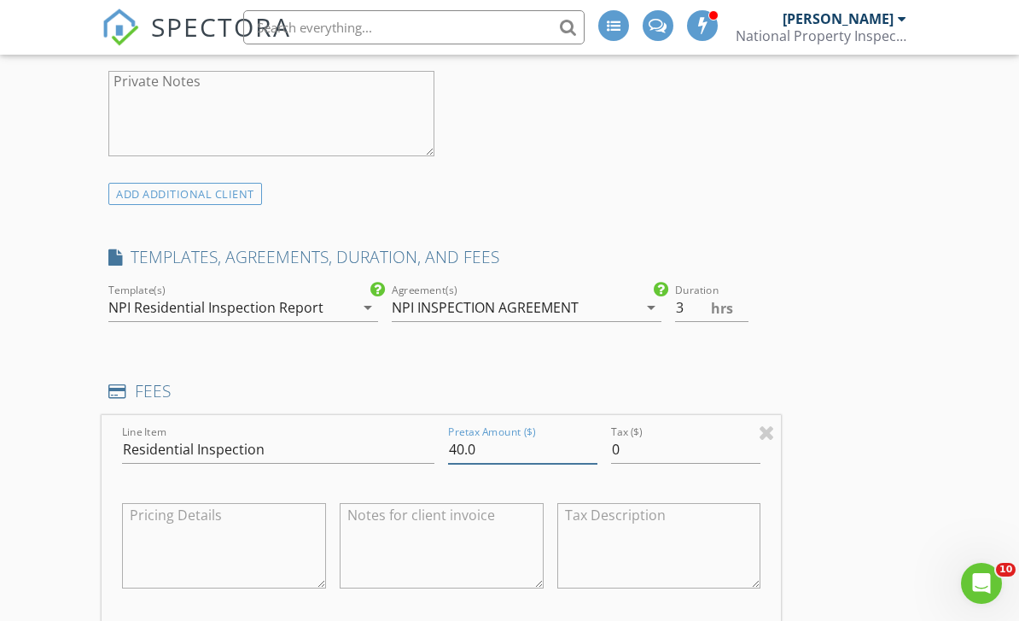
type input "400.0"
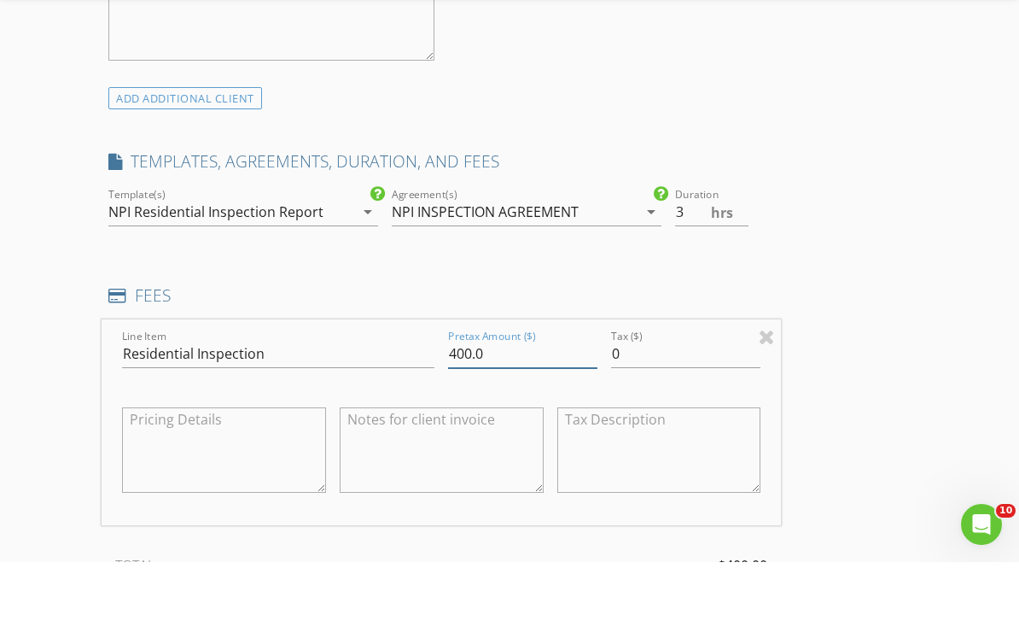
scroll to position [1291, 0]
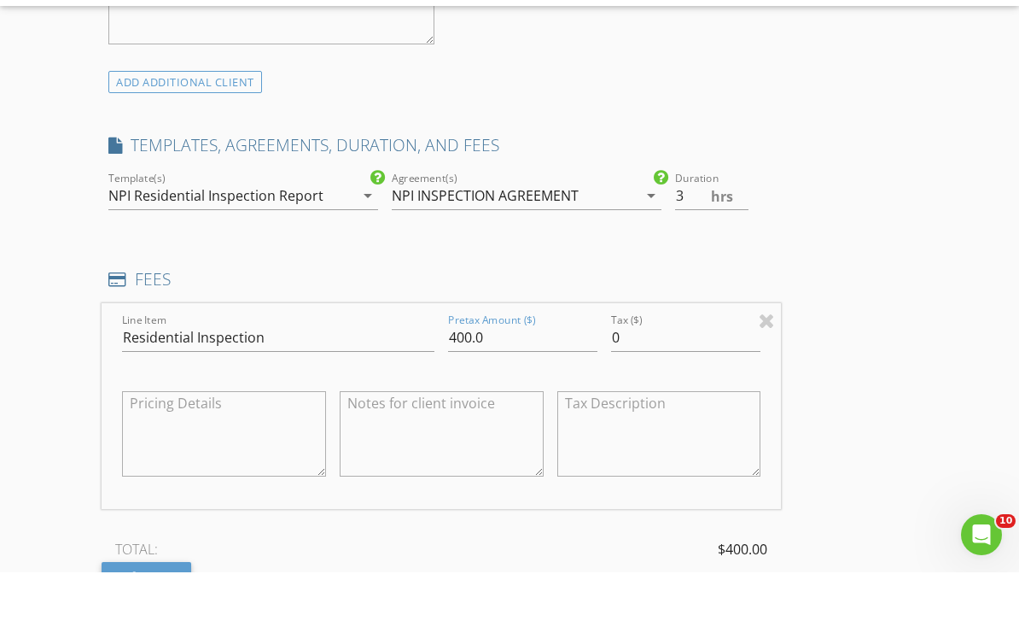
click at [930, 371] on div "New Inspection INSPECTOR(S) check_box Mark Schucker PRIMARY check_box_outline_b…" at bounding box center [509, 522] width 1019 height 3393
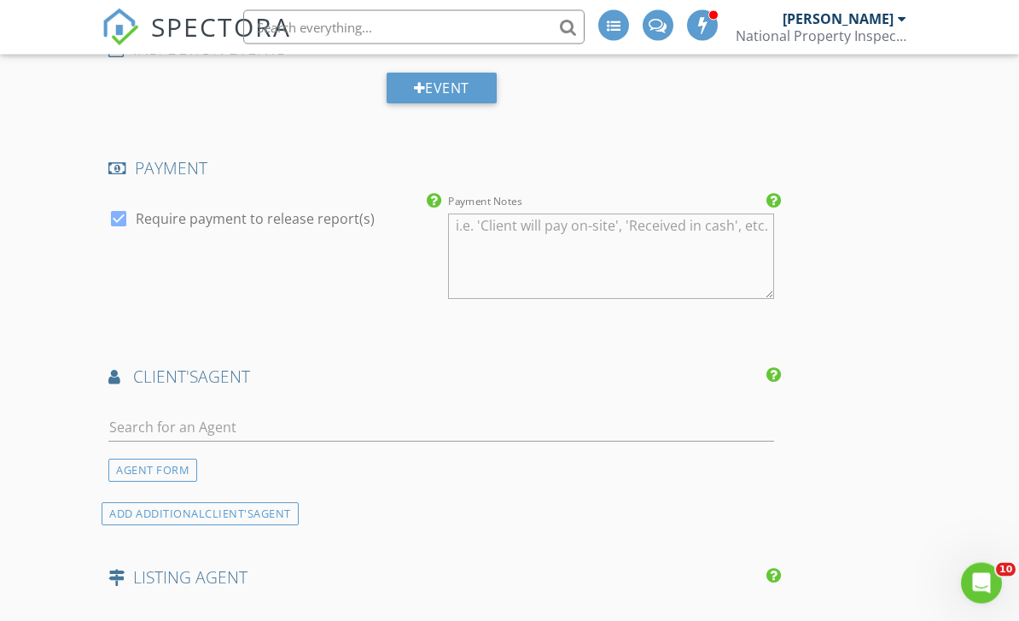
scroll to position [1961, 0]
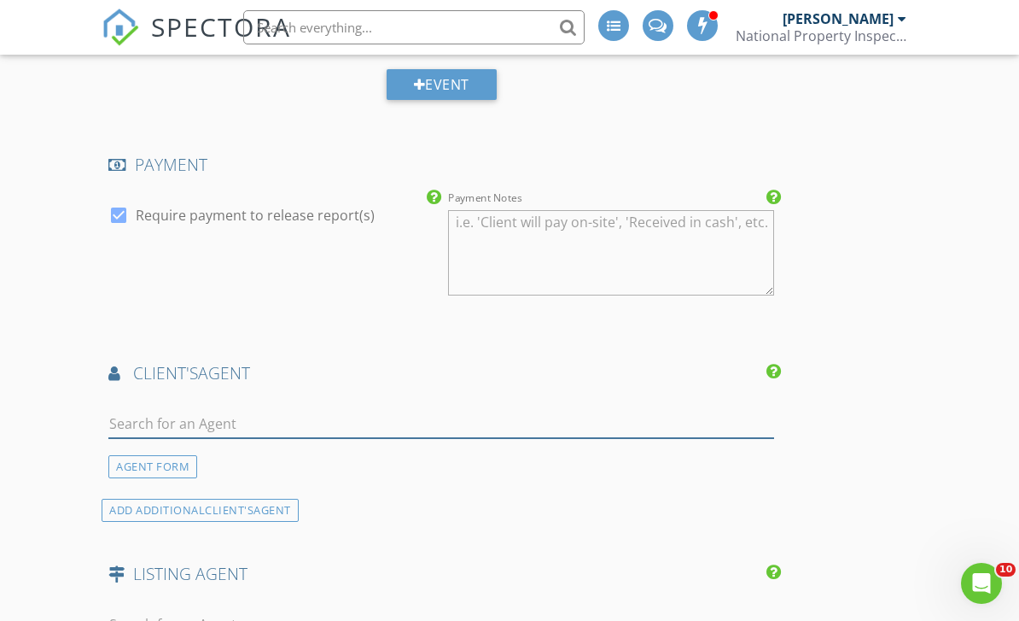
click at [196, 417] on input "text" at bounding box center [441, 424] width 666 height 28
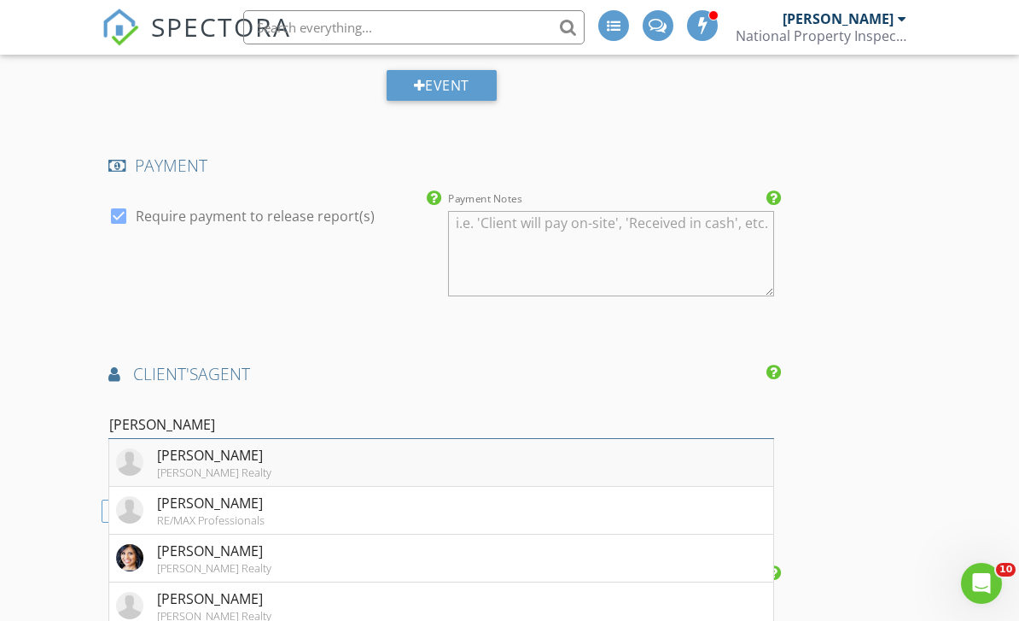
type input "barbara"
click at [196, 446] on div "Barbara Clark" at bounding box center [214, 455] width 114 height 20
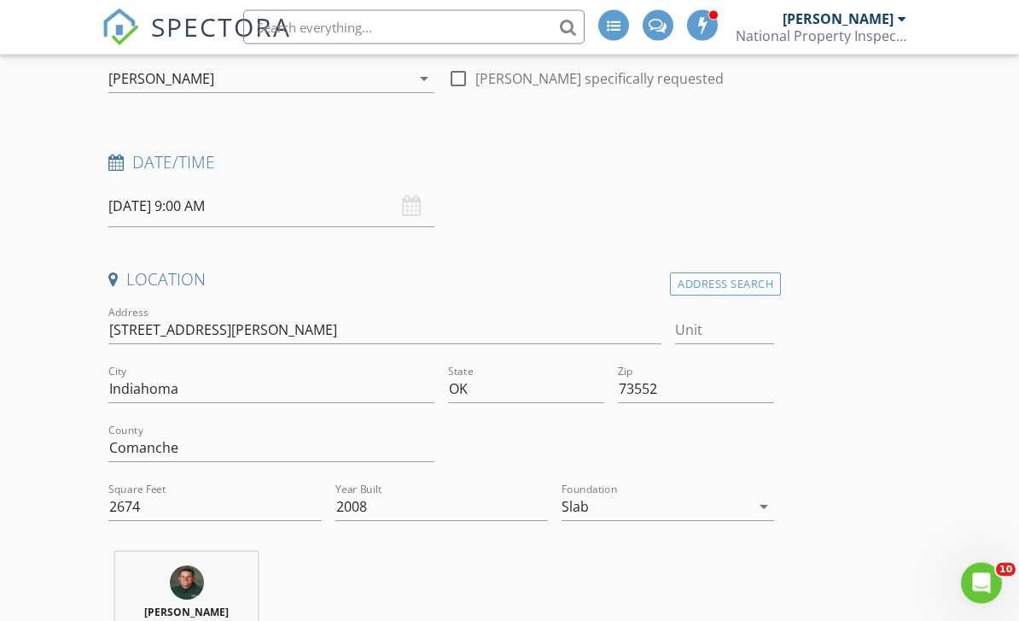
scroll to position [196, 0]
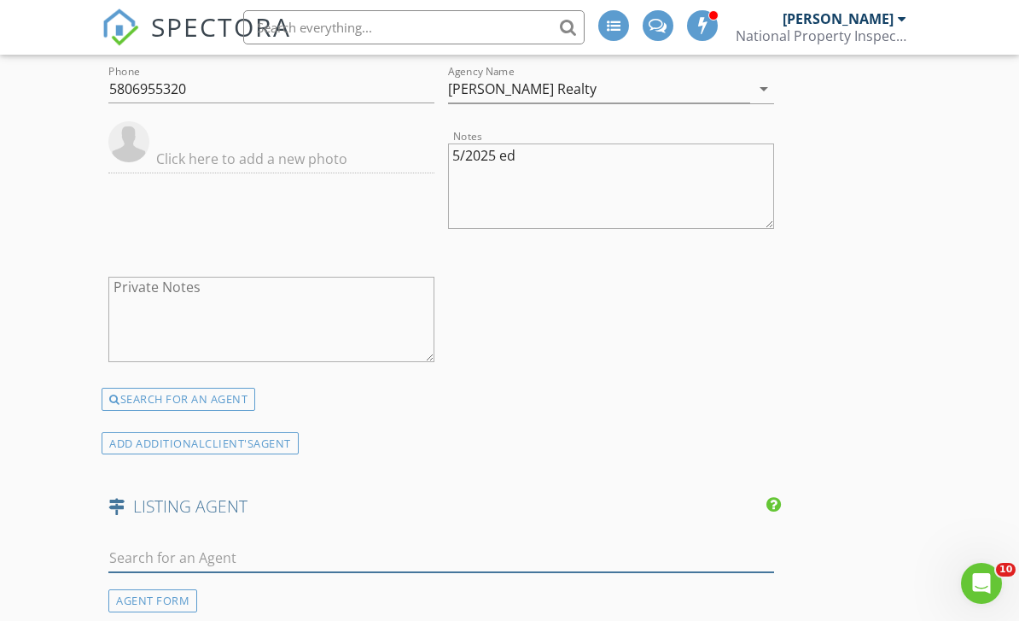
click at [184, 547] on input "text" at bounding box center [441, 558] width 666 height 28
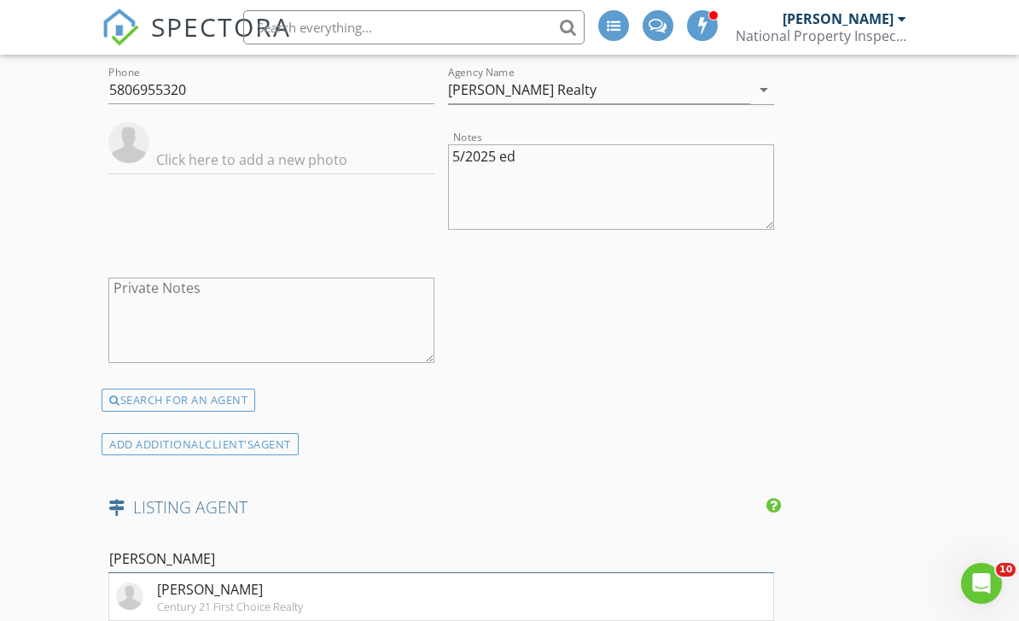
type input "Hayden"
click at [233, 588] on div "Hayden Judkins" at bounding box center [225, 589] width 136 height 20
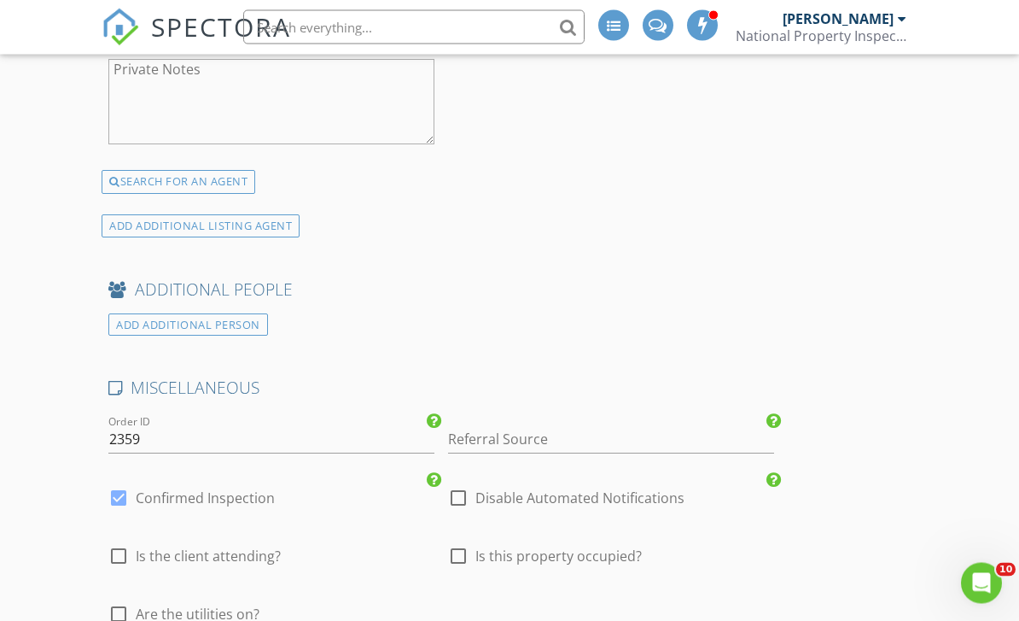
scroll to position [3252, 0]
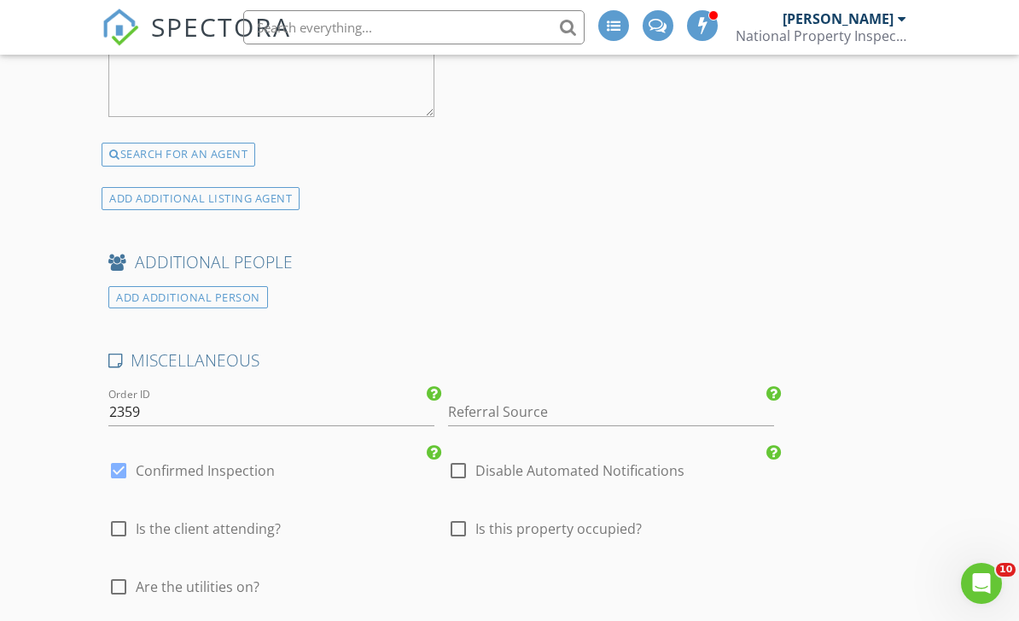
click at [114, 572] on div at bounding box center [118, 586] width 29 height 29
checkbox input "true"
click at [462, 520] on div at bounding box center [458, 528] width 29 height 29
checkbox input "true"
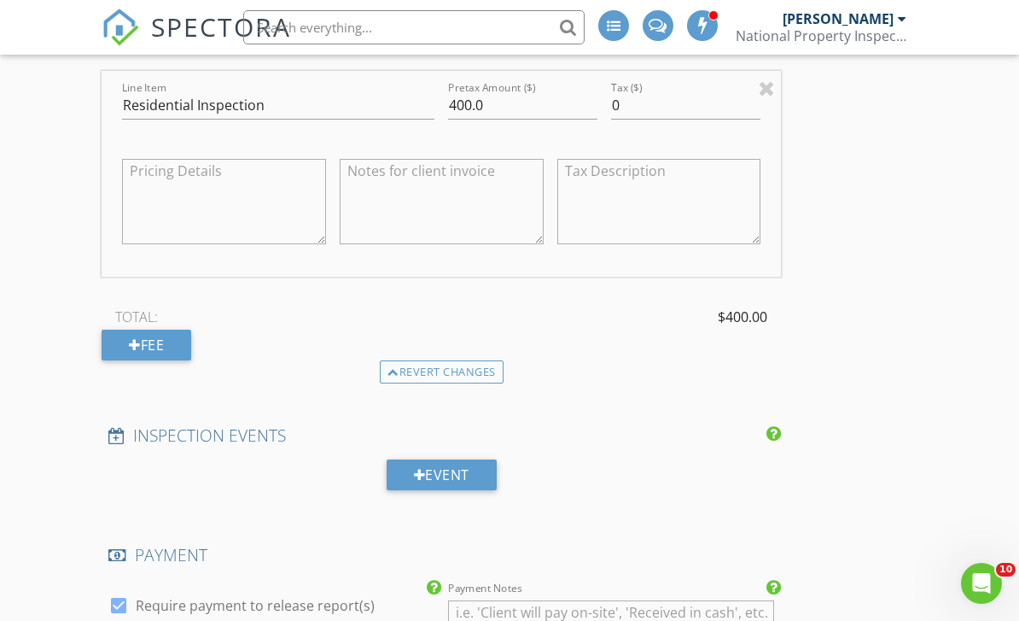
scroll to position [1511, 0]
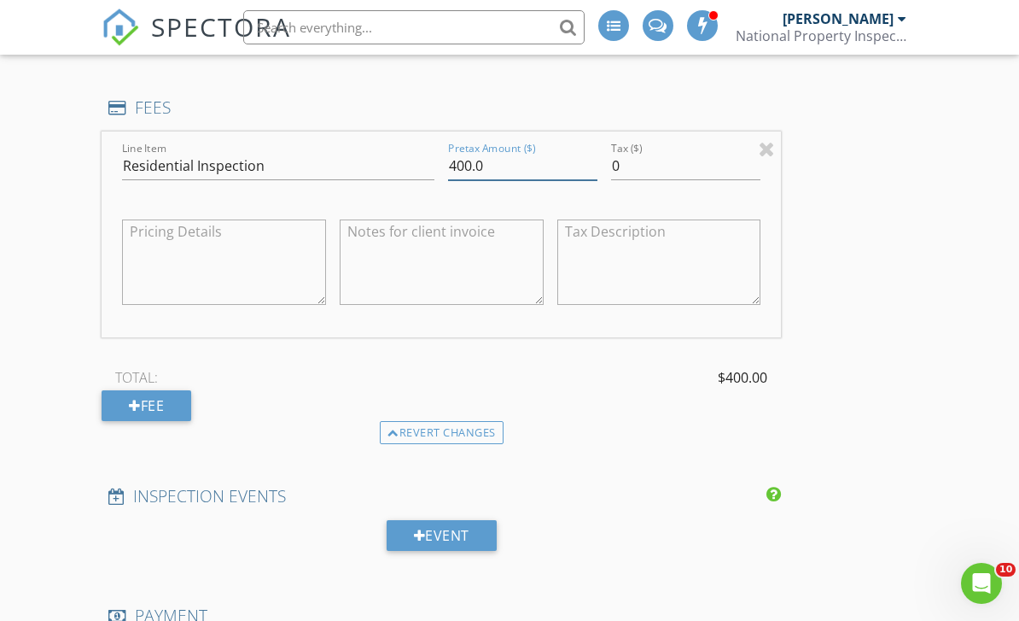
click at [470, 166] on input "400.0" at bounding box center [522, 166] width 149 height 28
type input "425.0"
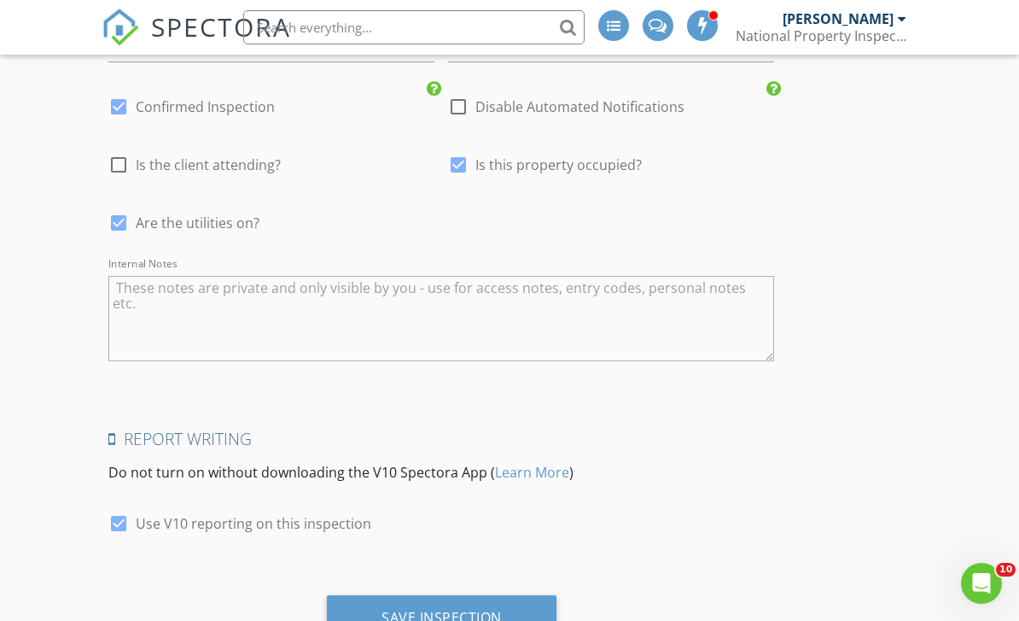
scroll to position [3626, 0]
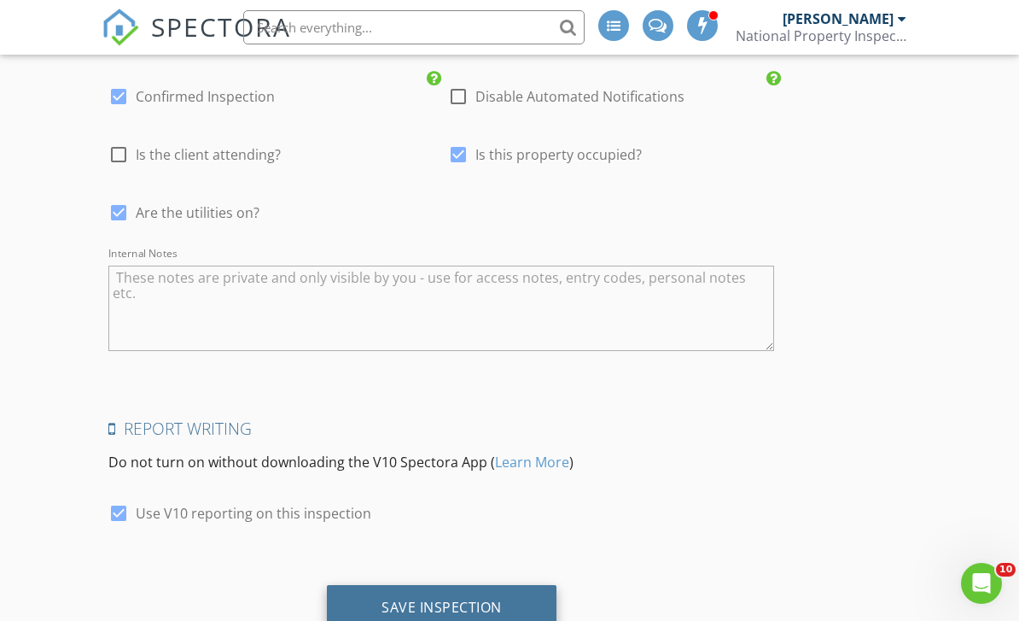
click at [452, 604] on div "Save Inspection" at bounding box center [442, 606] width 120 height 17
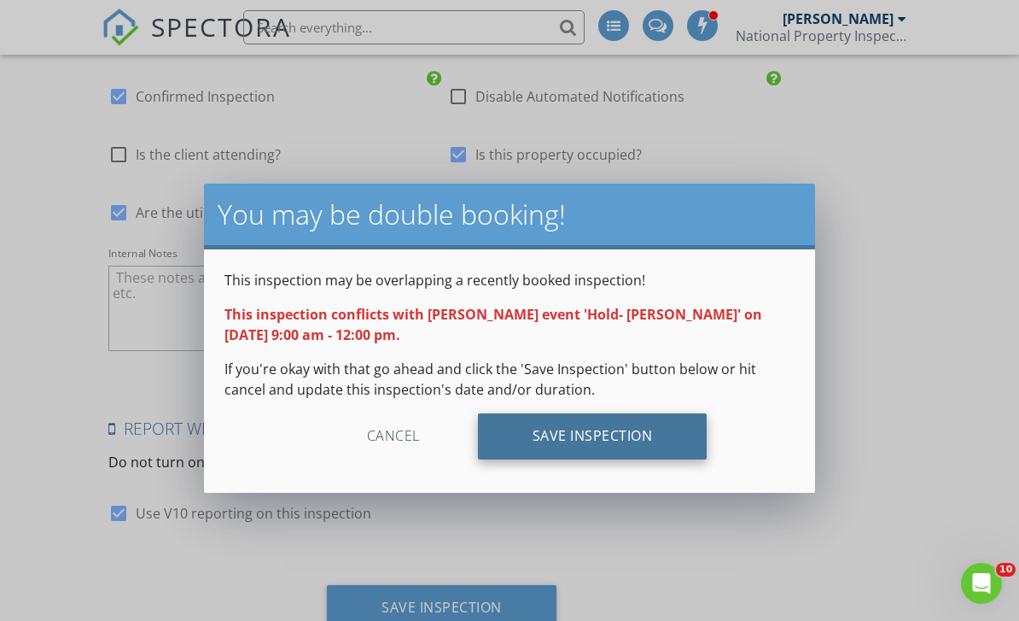
click at [544, 446] on div "Save Inspection" at bounding box center [593, 436] width 230 height 46
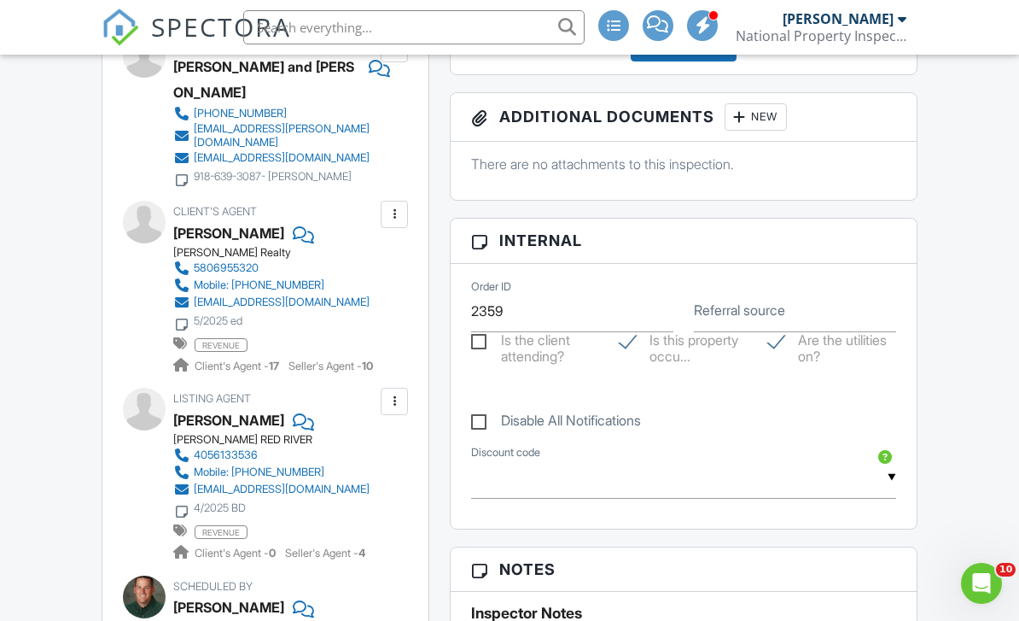
scroll to position [690, 0]
click at [714, 307] on label "Referral source" at bounding box center [739, 309] width 91 height 19
click at [714, 307] on input "Referral source" at bounding box center [795, 310] width 202 height 42
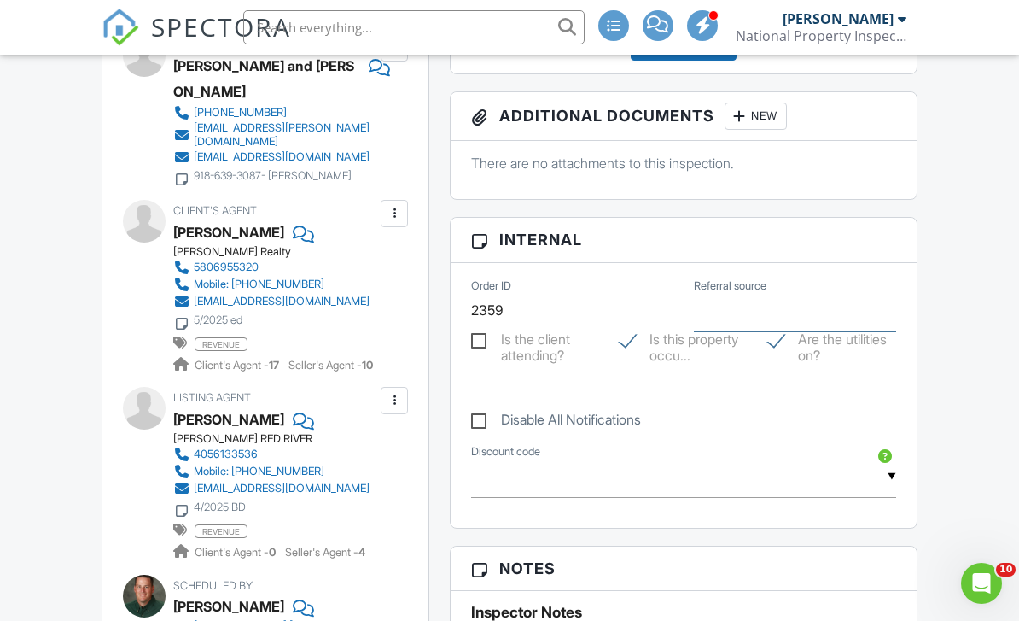
scroll to position [689, 0]
type input "Buyers Agent"
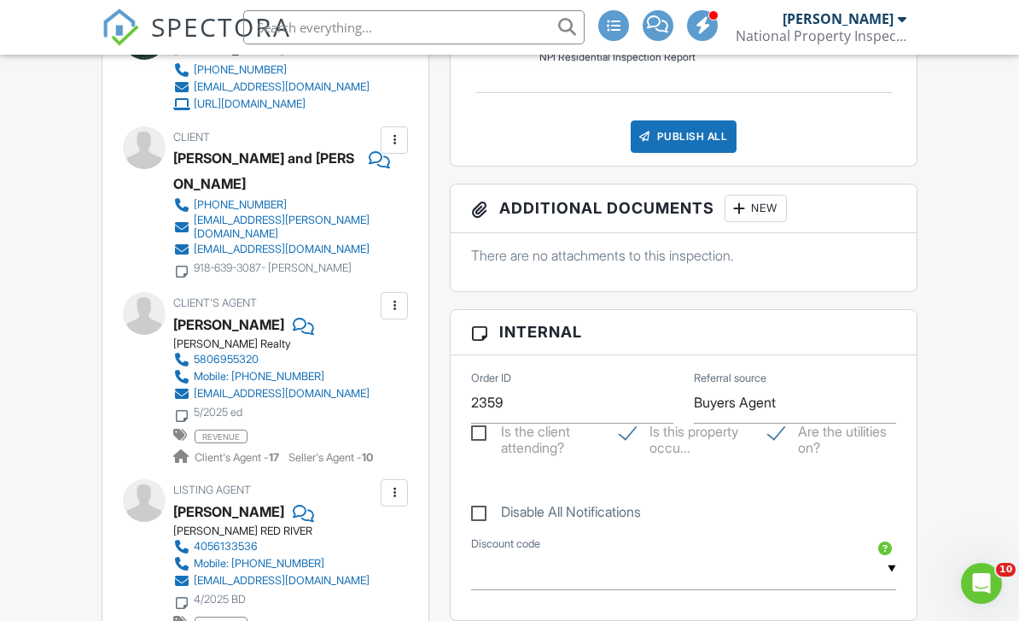
scroll to position [0, 0]
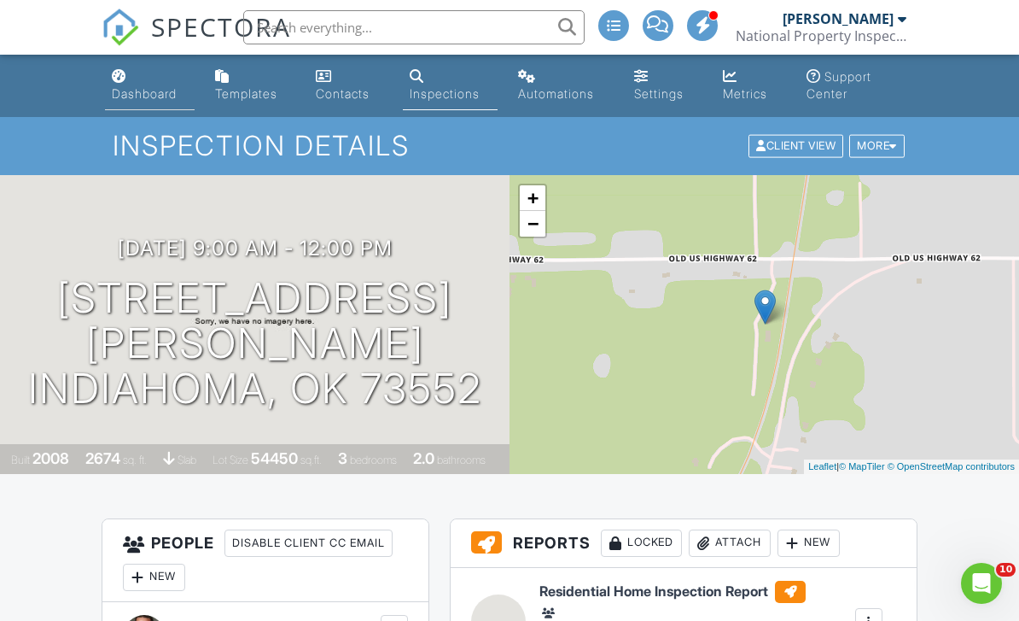
click at [149, 97] on div "Dashboard" at bounding box center [144, 93] width 65 height 15
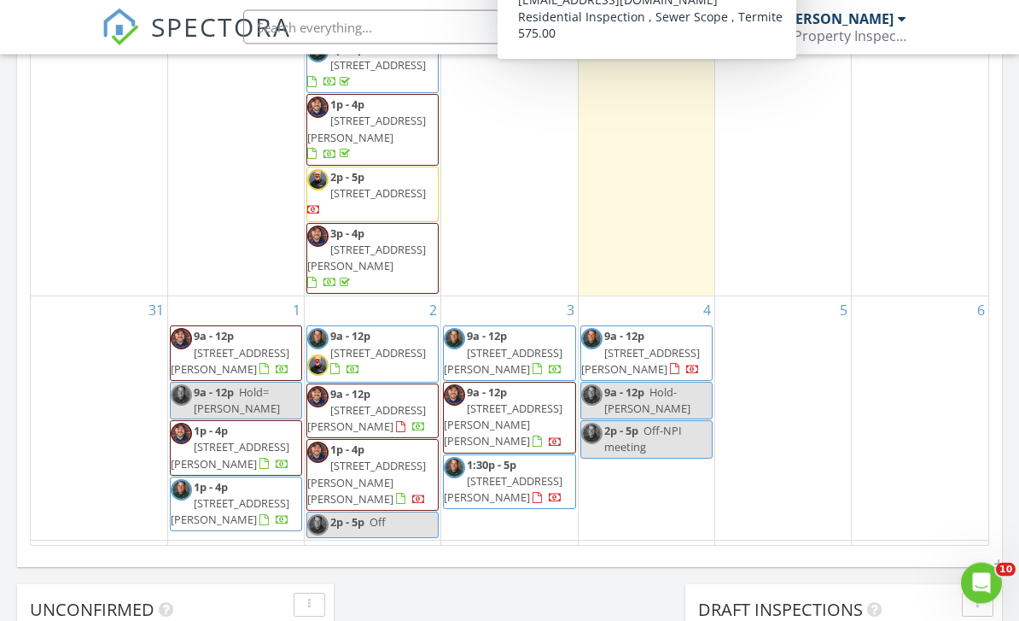
scroll to position [1038, 0]
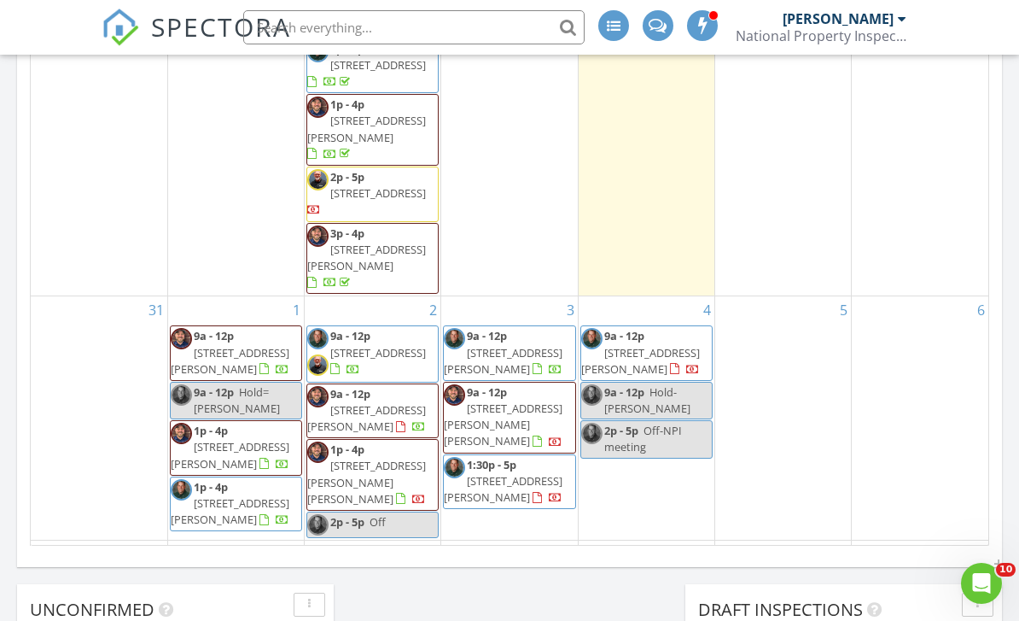
click at [670, 384] on span "Hold- [PERSON_NAME]" at bounding box center [647, 400] width 86 height 32
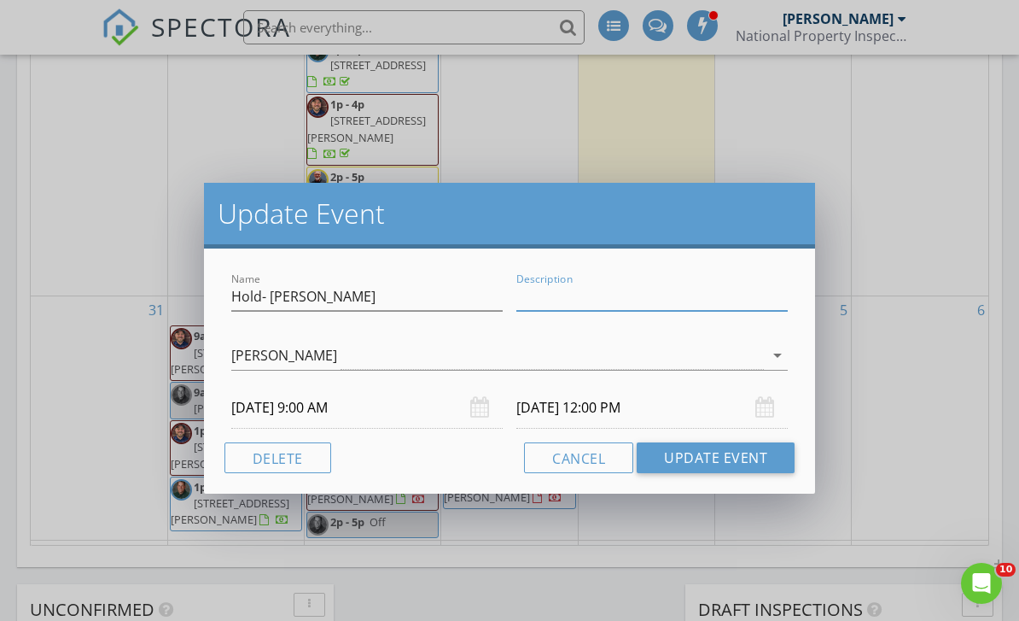
scroll to position [1037, 0]
click at [306, 448] on button "Delete" at bounding box center [278, 457] width 107 height 31
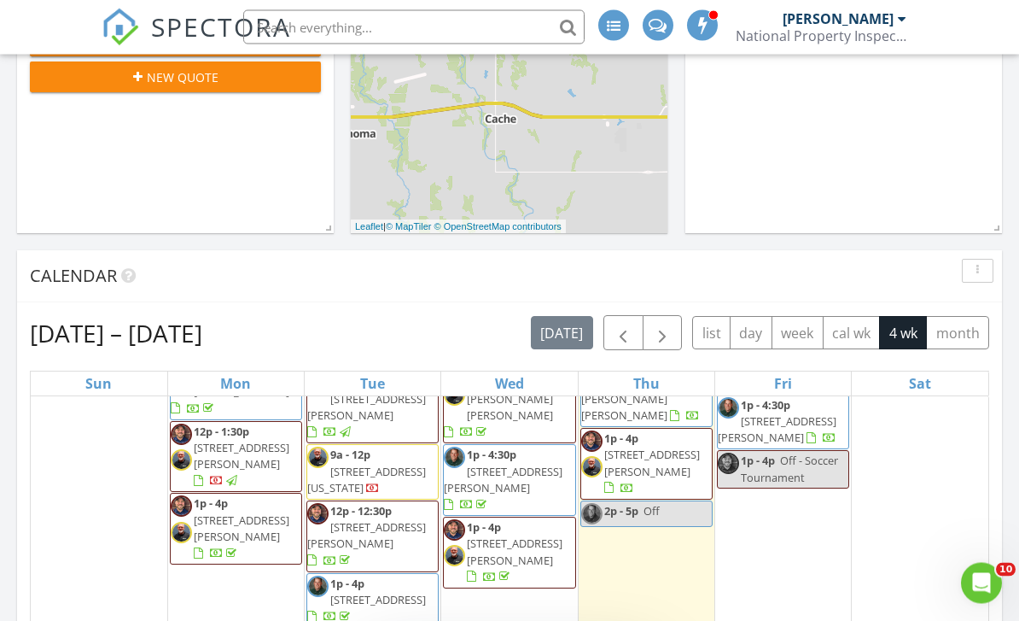
scroll to position [457, 0]
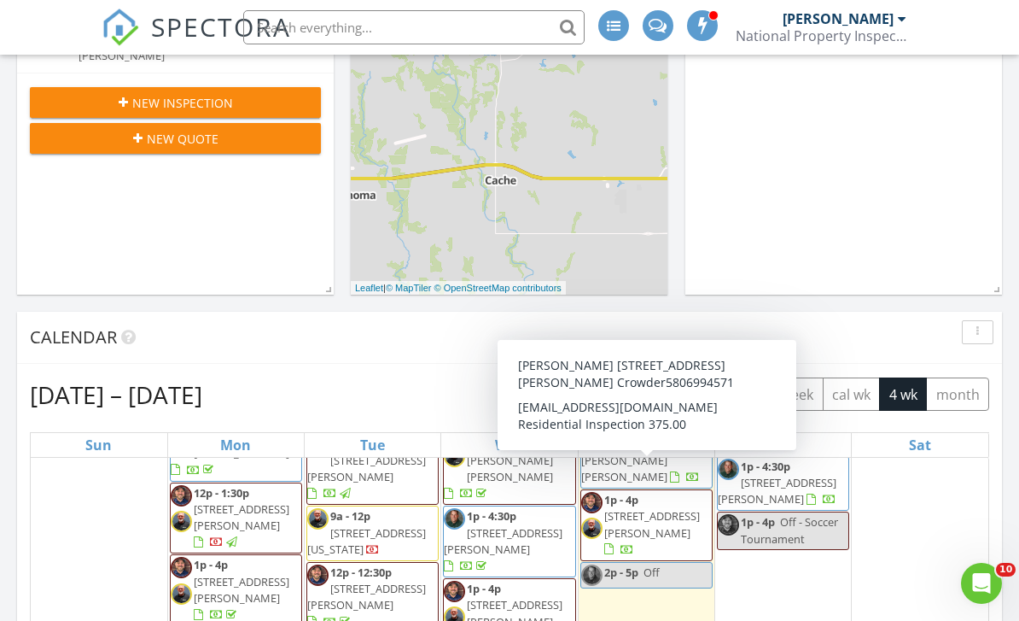
click at [323, 320] on div "Calendar" at bounding box center [509, 338] width 985 height 52
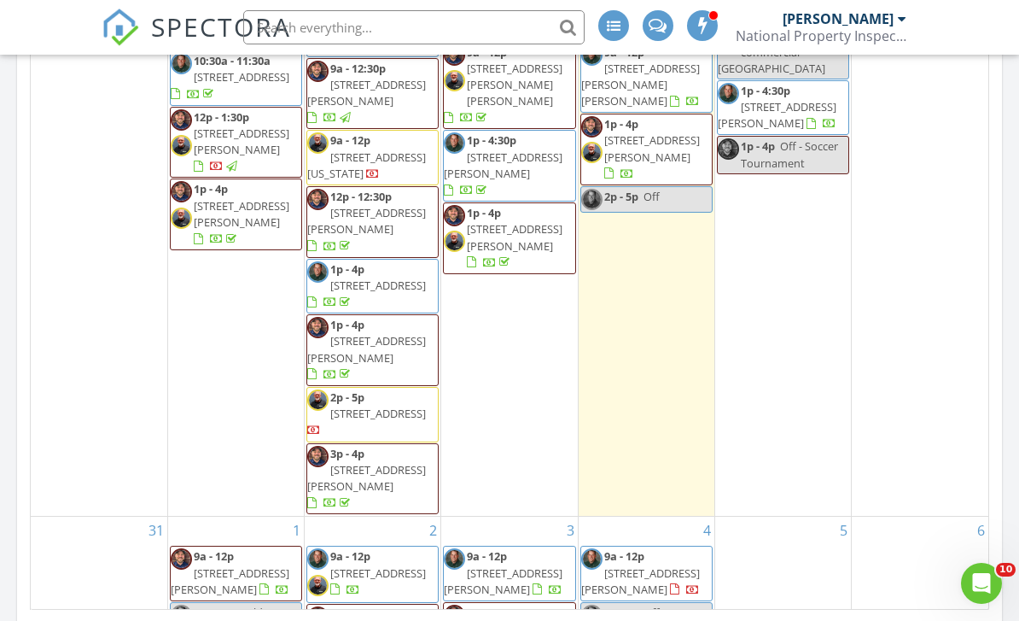
scroll to position [0, 0]
click at [473, 381] on div "27 9a - 12p [STREET_ADDRESS][PERSON_NAME] 9a - 12p [STREET_ADDRESS][PERSON_NAME…" at bounding box center [509, 228] width 136 height 576
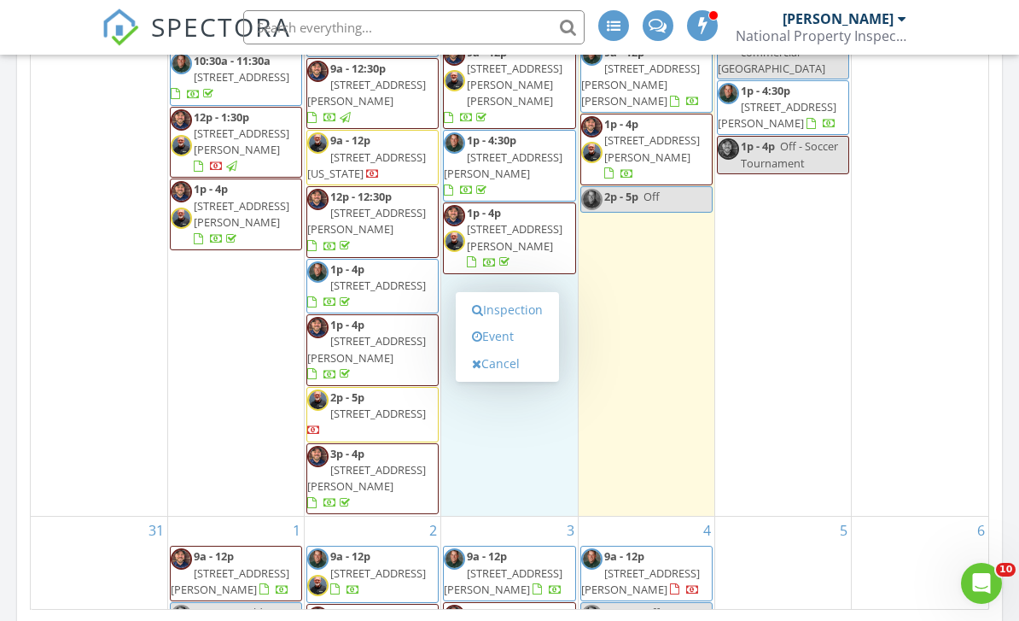
click at [635, 260] on div "28 9a - 12:30p 819 NW 58th St, Lawton 73505 9a - 12p 1805 NW Crosby Park Blvd, …" at bounding box center [647, 228] width 136 height 576
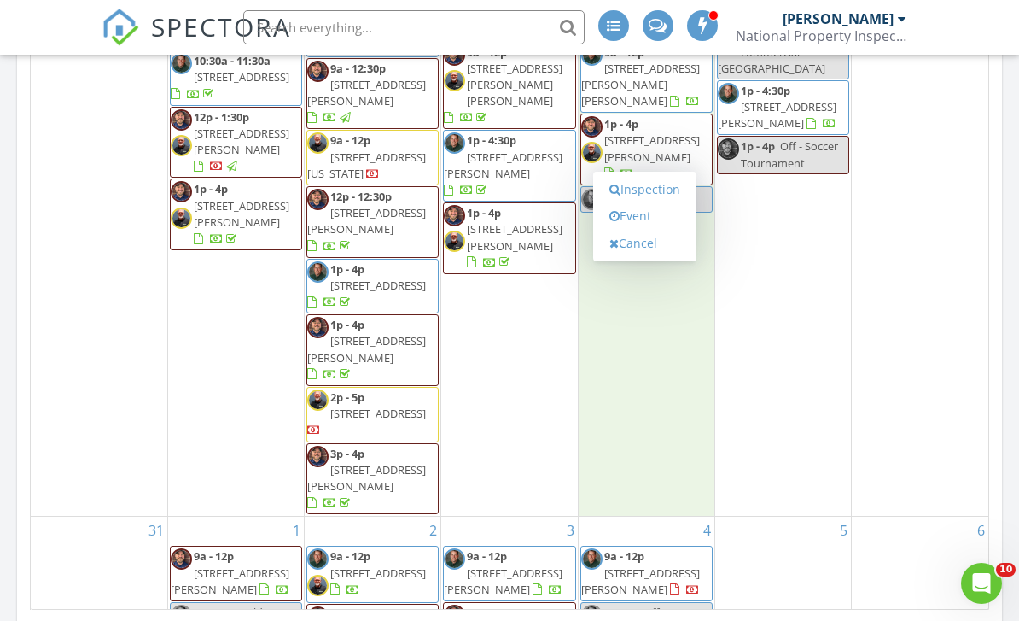
click at [761, 293] on div "29 9a - 12p 3100 W Elk Ave, Duncan 73533 9a - 12p hold- commercial wichita fall…" at bounding box center [783, 228] width 136 height 576
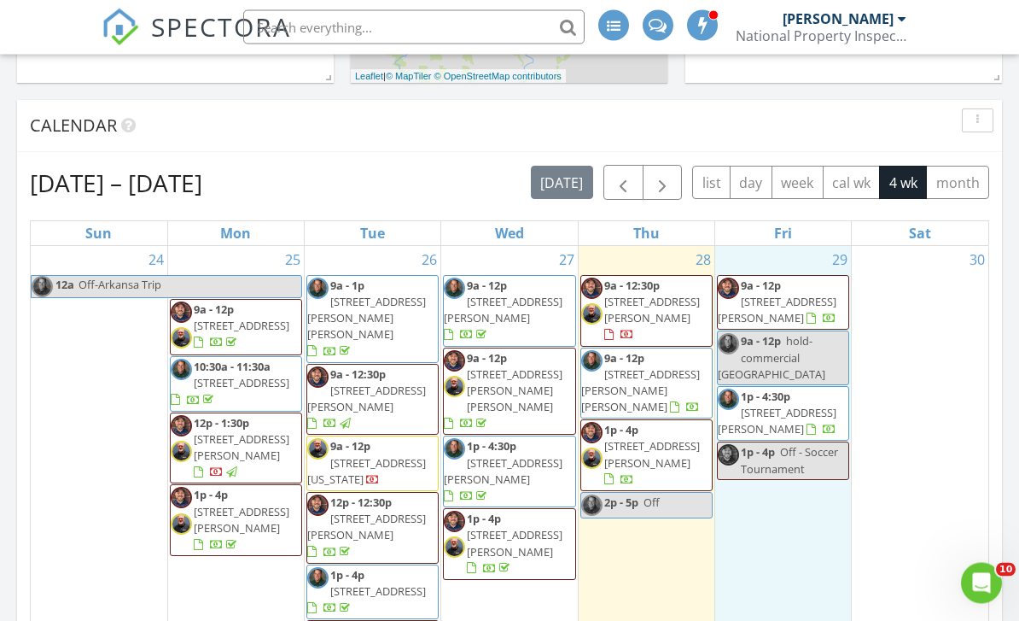
scroll to position [668, 0]
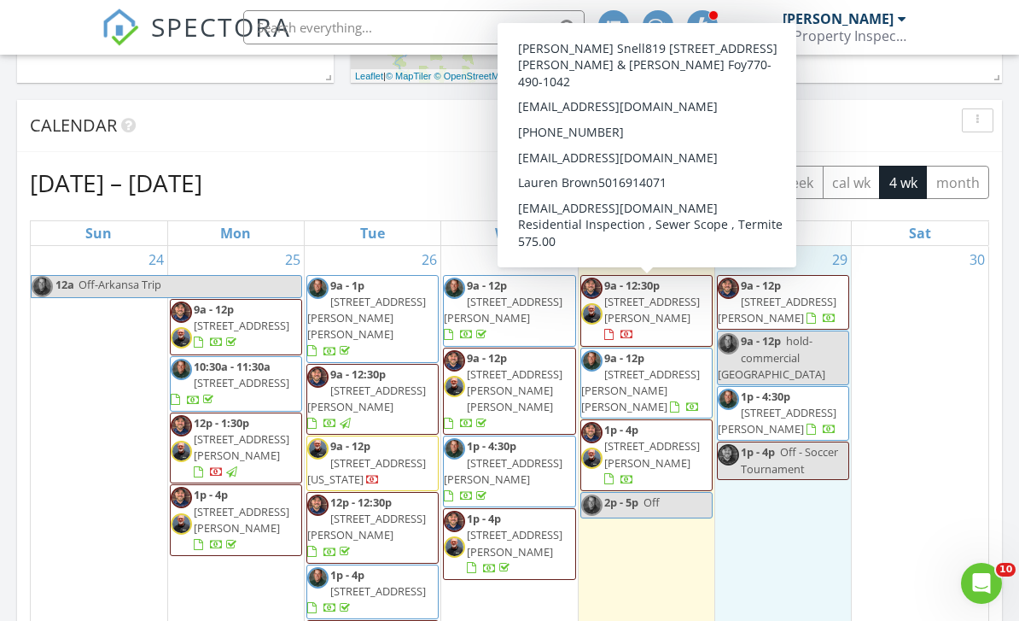
click at [371, 105] on div "Calendar" at bounding box center [509, 126] width 985 height 52
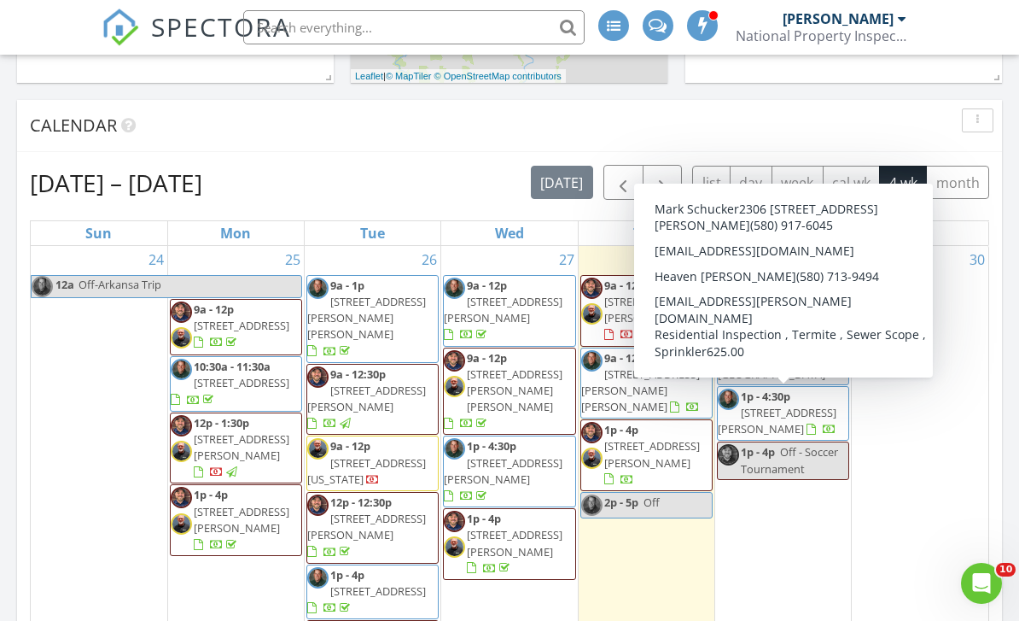
click at [800, 417] on span "2306 NW 73rd St, Lawton 73505" at bounding box center [777, 421] width 119 height 32
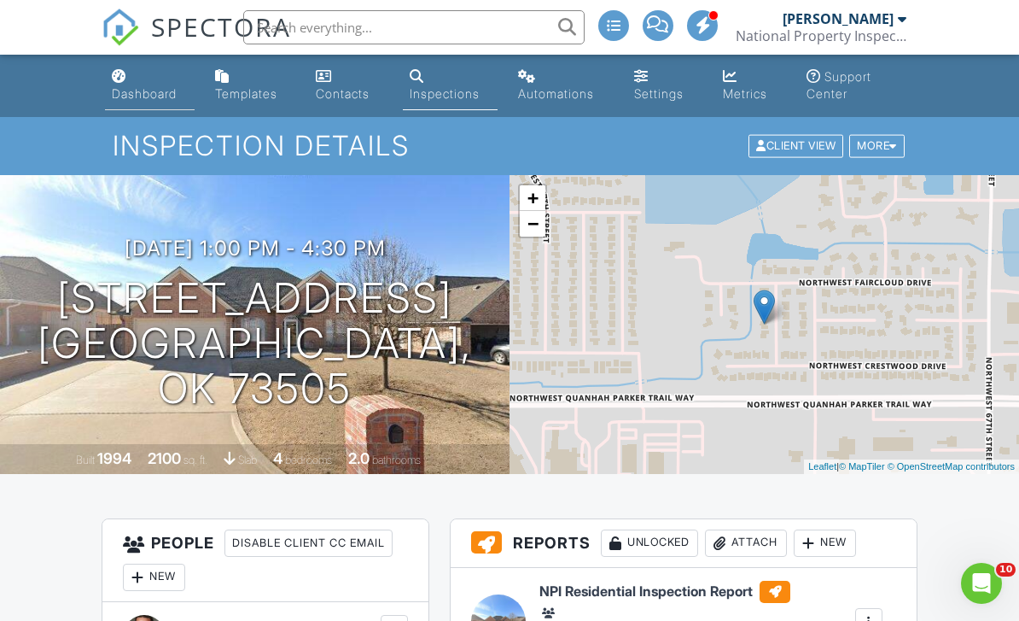
click at [155, 95] on div "Dashboard" at bounding box center [144, 93] width 65 height 15
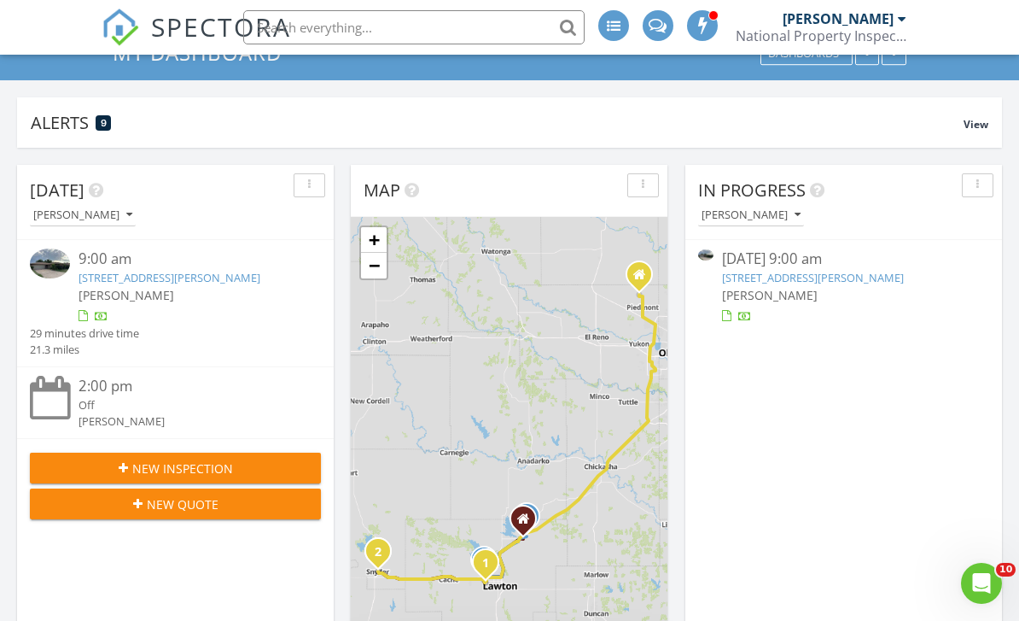
scroll to position [69, 0]
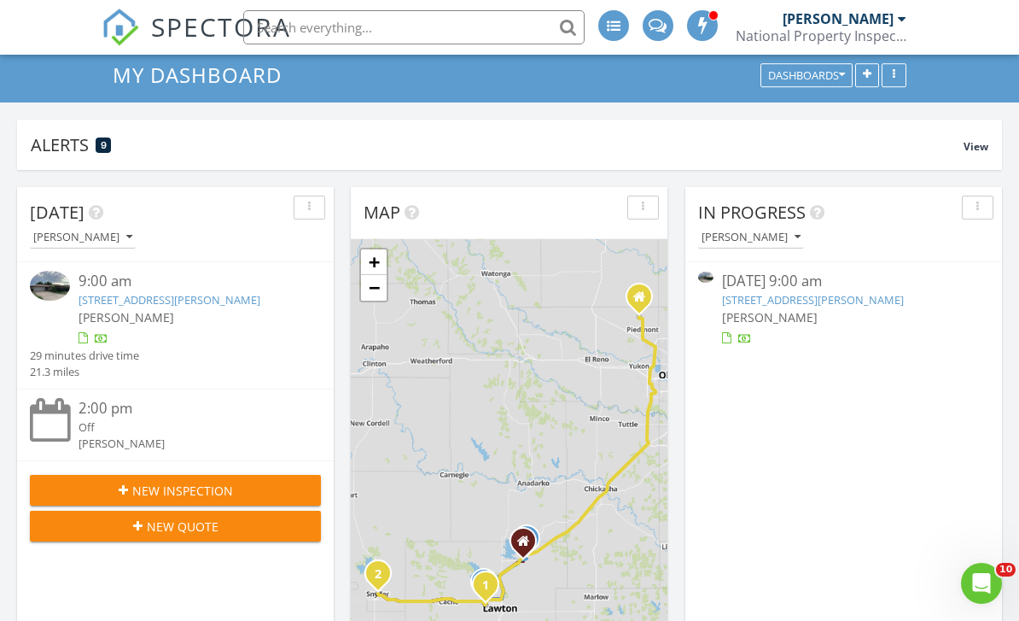
click at [806, 302] on link "1805 NW Crosby Park Blvd, Lawton, OK 73505" at bounding box center [813, 299] width 182 height 15
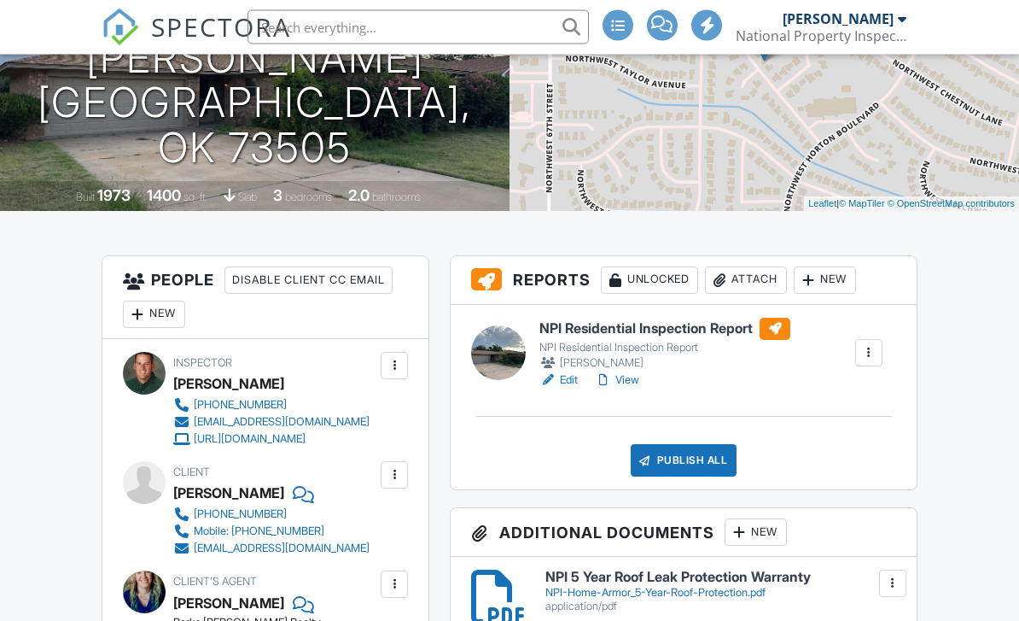
click at [737, 281] on div "Attach" at bounding box center [746, 280] width 82 height 27
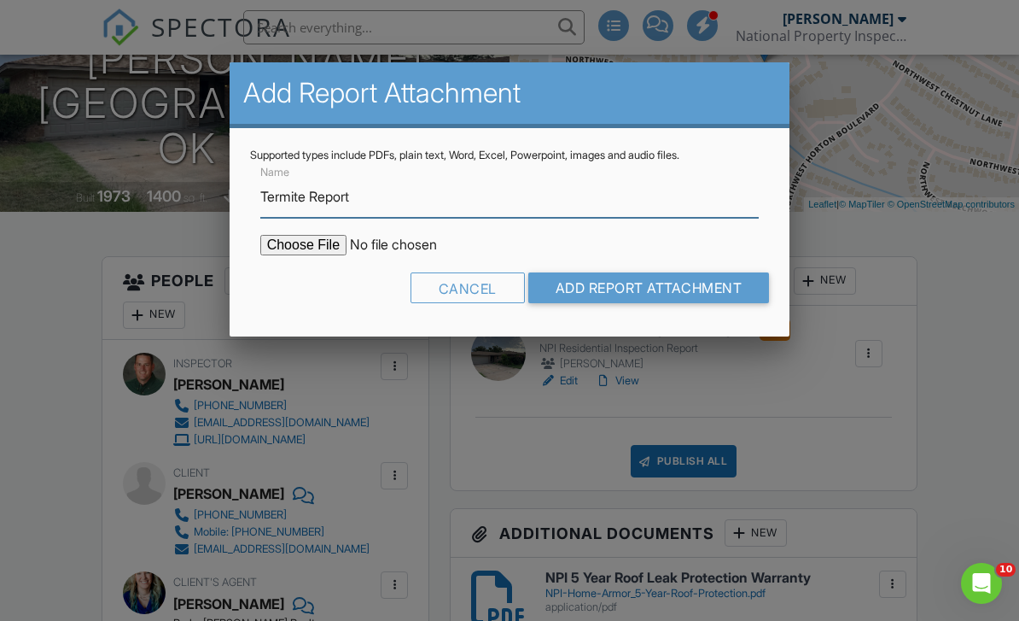
type input "Termite Report"
click at [299, 254] on input "file" at bounding box center [405, 245] width 290 height 20
type input "C:\fakepath\Termite Report 1805 NW Crosby Park Blvd, Lawton OK 73505.pdf"
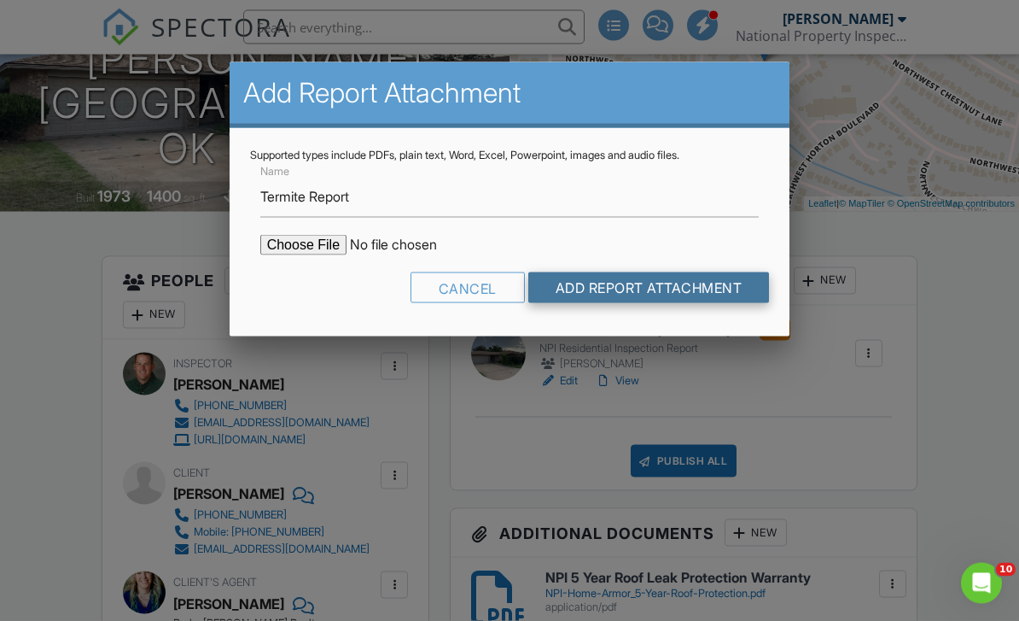
scroll to position [263, 0]
click at [600, 295] on input "Add Report Attachment" at bounding box center [649, 287] width 242 height 31
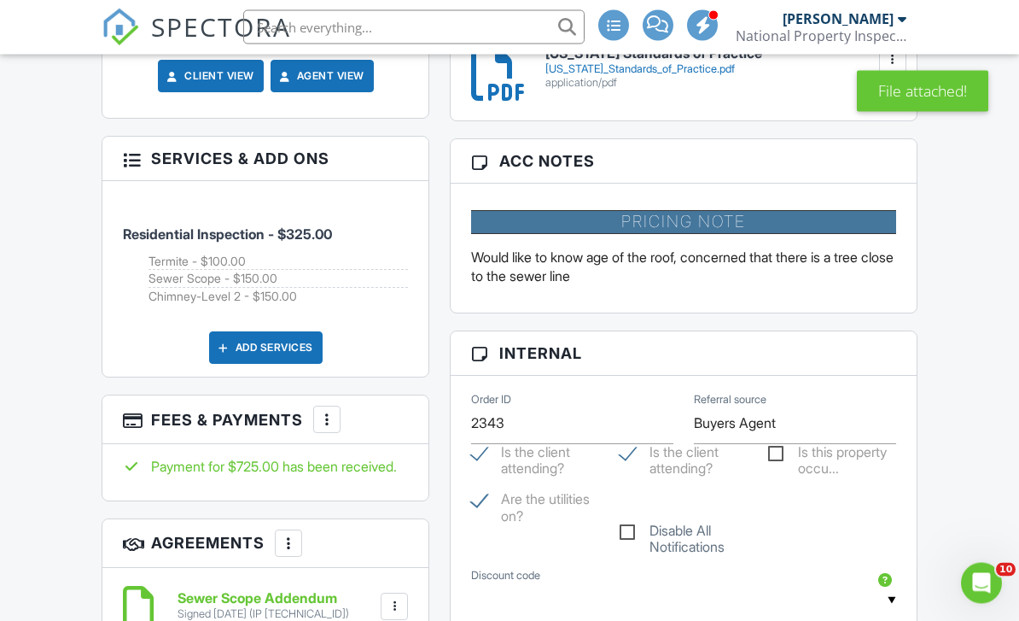
click at [338, 431] on div "More" at bounding box center [326, 419] width 27 height 27
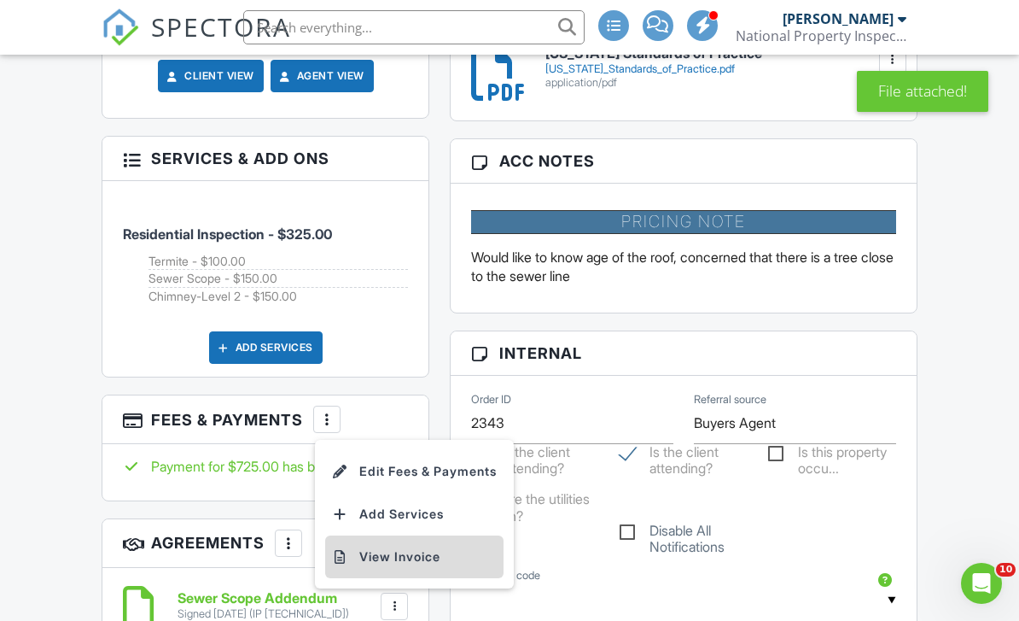
click at [371, 575] on li "View Invoice" at bounding box center [414, 556] width 178 height 43
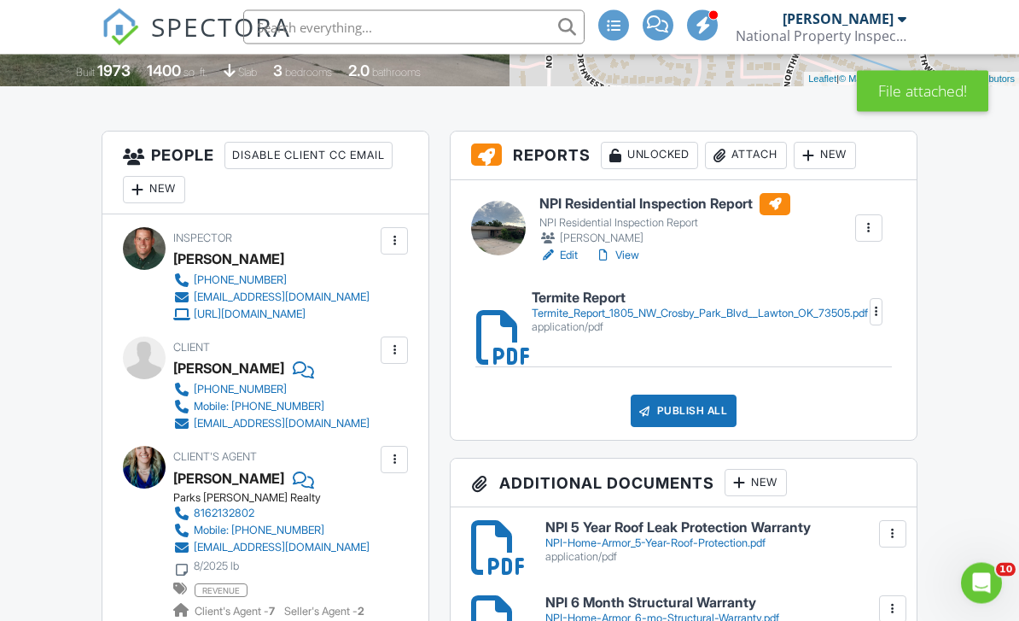
click at [736, 158] on div "Attach" at bounding box center [746, 156] width 82 height 27
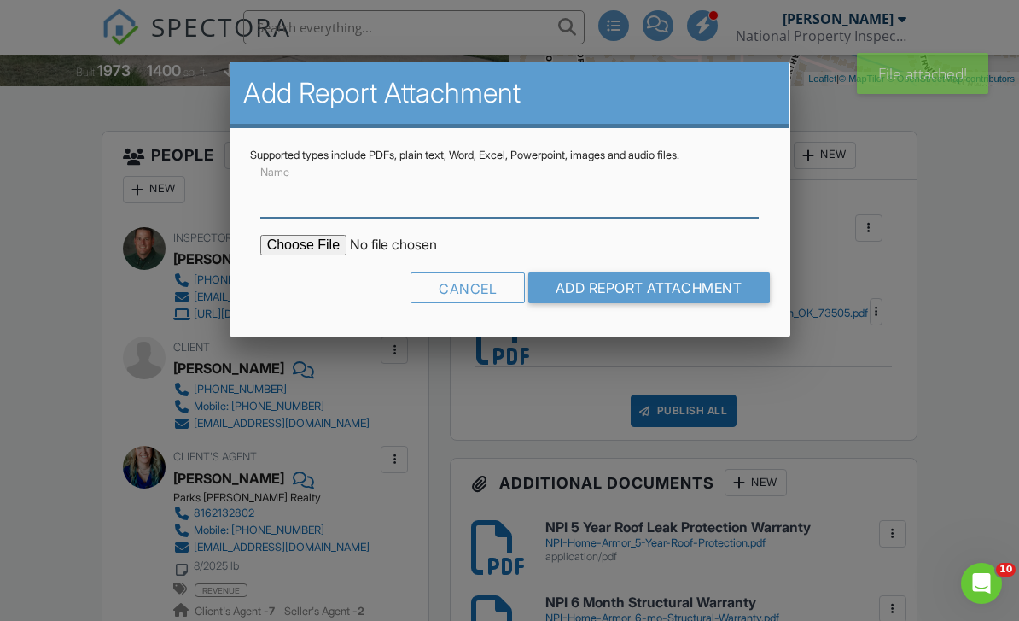
scroll to position [387, 0]
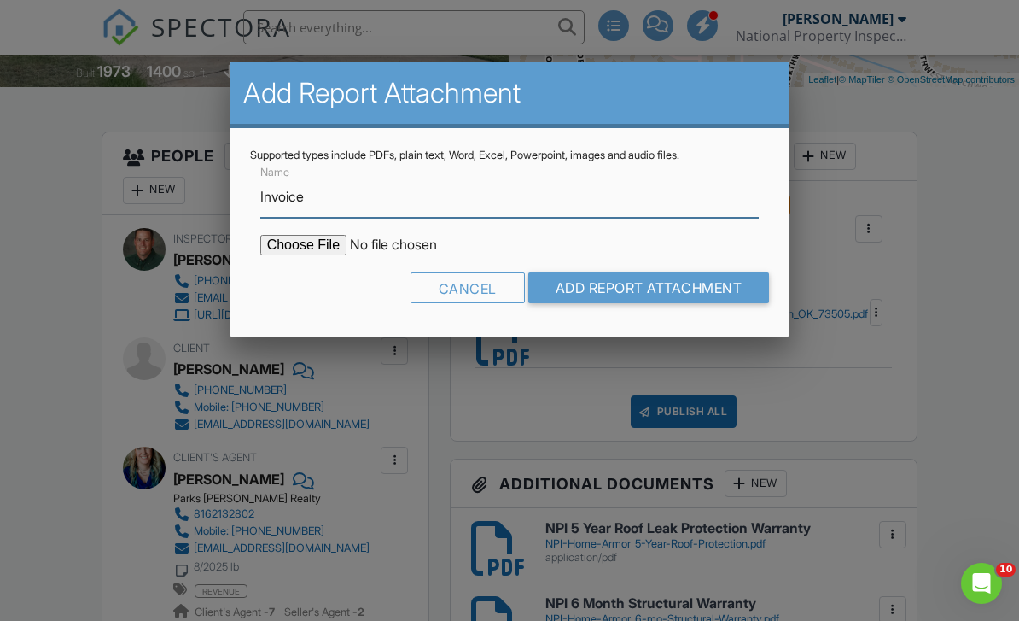
type input "Invoice"
click at [298, 248] on input "file" at bounding box center [405, 245] width 290 height 20
type input "C:\fakepath\Invoice - 08_28_2025 9_00 am - 1805 NW Crosby Park Blvd.pdf"
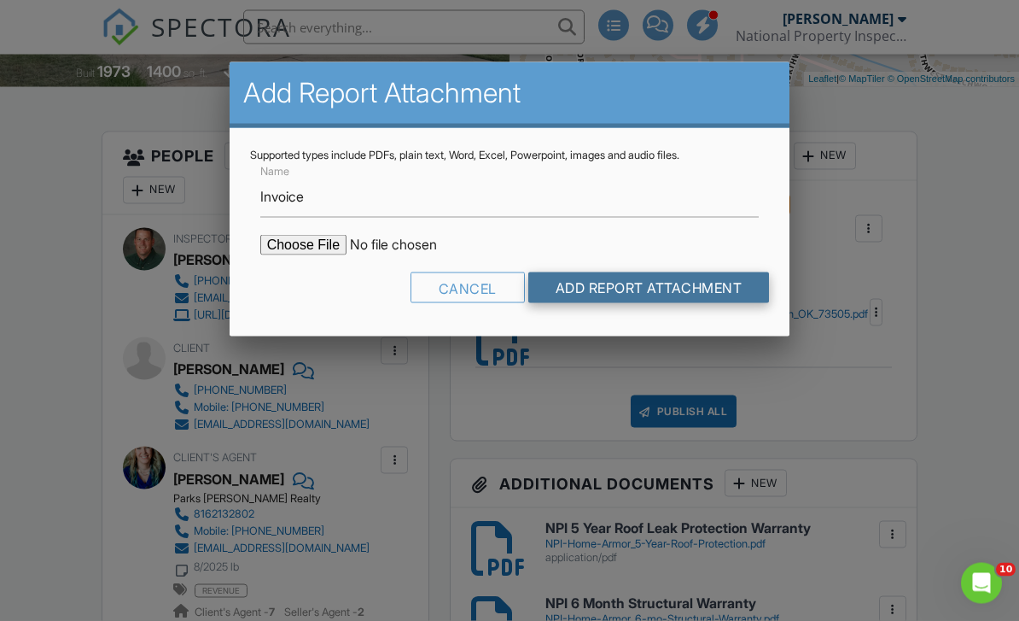
scroll to position [388, 0]
click at [667, 281] on input "Add Report Attachment" at bounding box center [649, 287] width 242 height 31
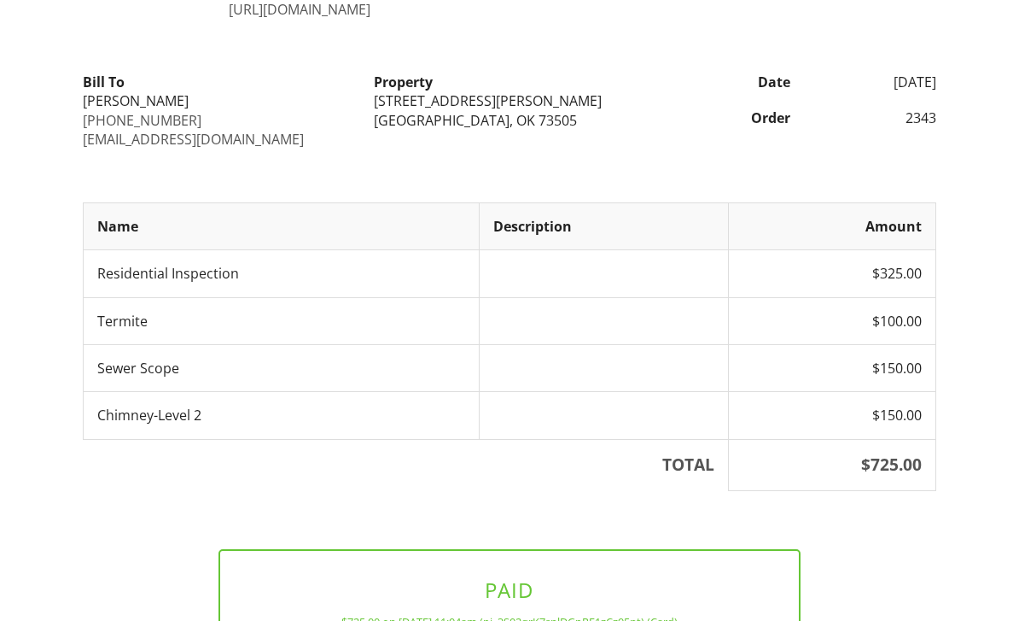
scroll to position [207, 0]
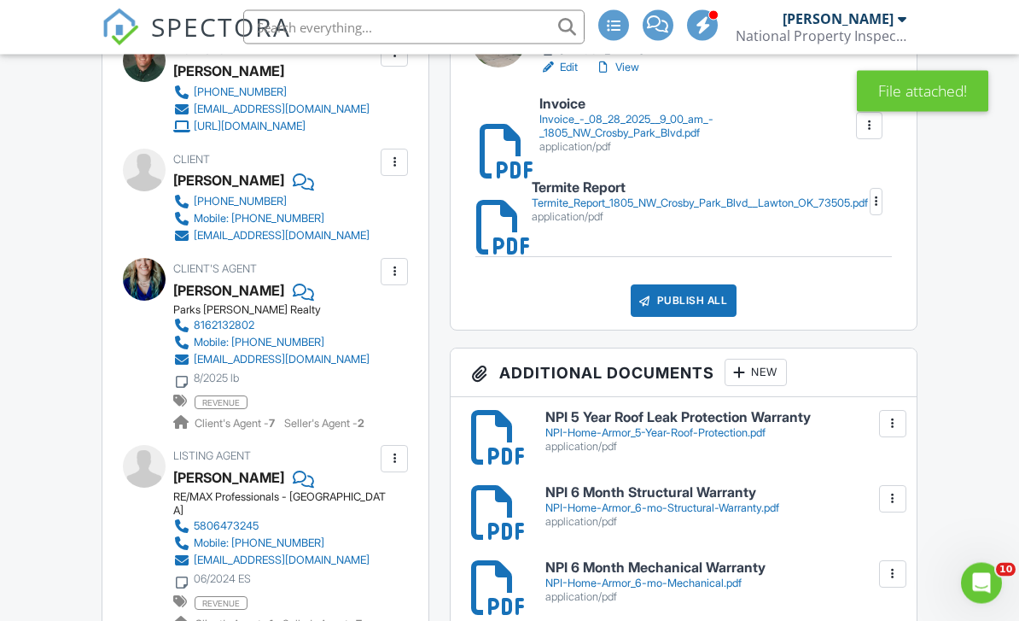
scroll to position [575, 0]
click at [631, 184] on h6 "Termite Report" at bounding box center [700, 188] width 336 height 15
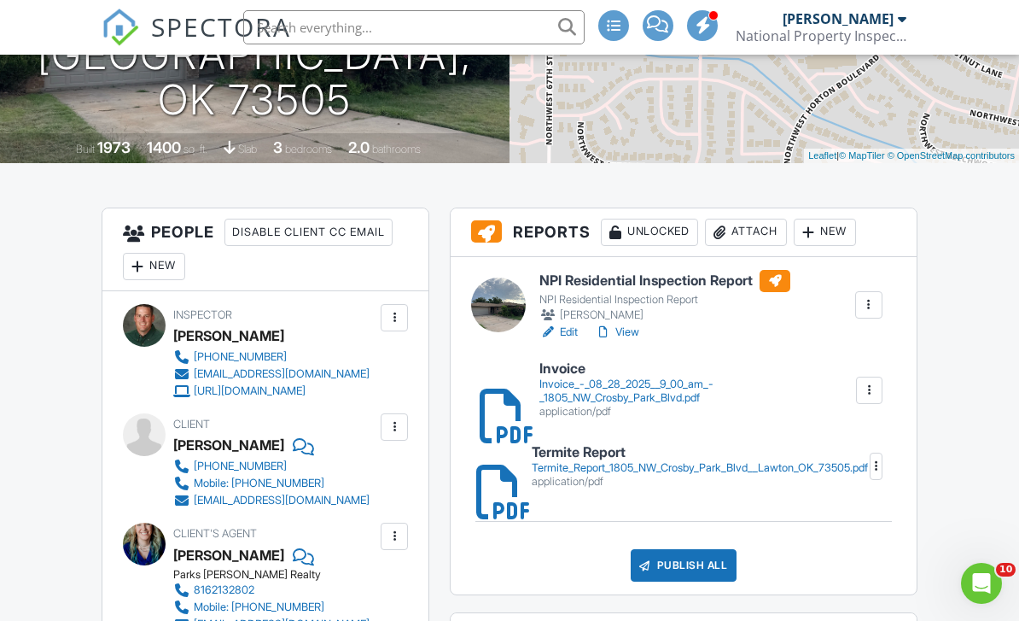
scroll to position [251, 0]
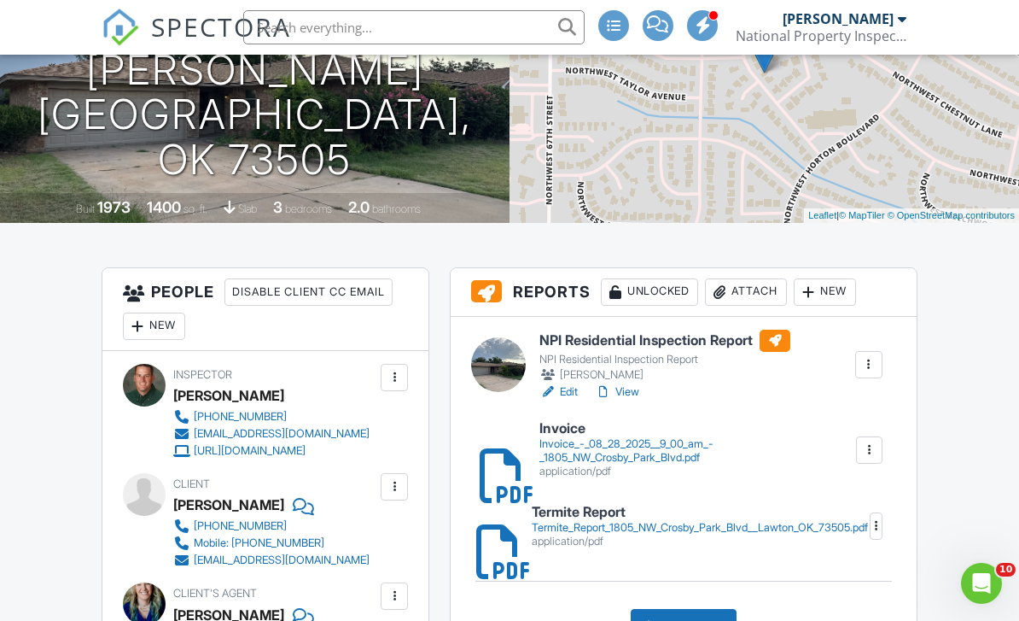
click at [570, 393] on link "Edit" at bounding box center [559, 391] width 38 height 17
